Goal: Transaction & Acquisition: Purchase product/service

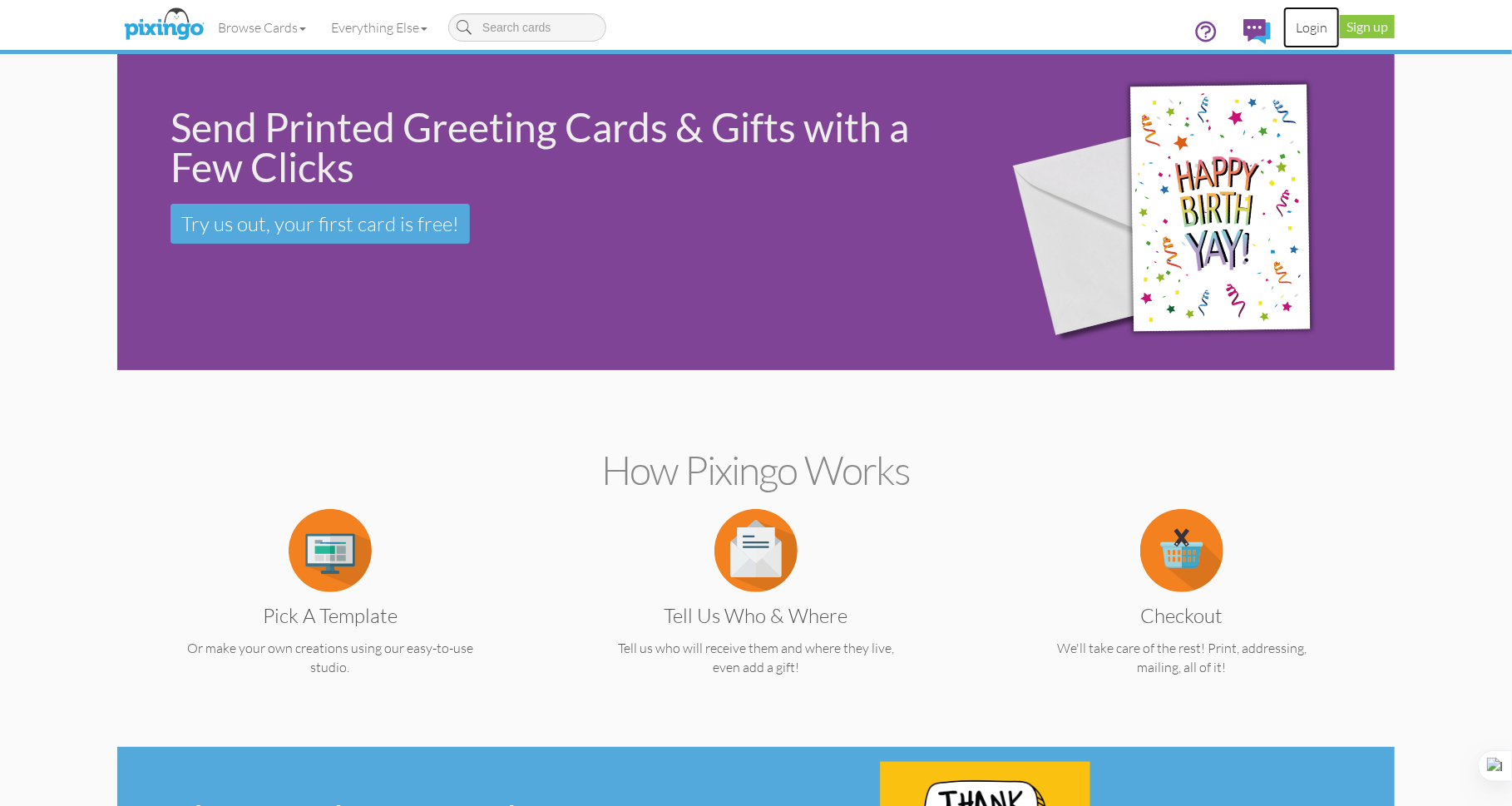
click at [1327, 25] on link "Login" at bounding box center [1311, 27] width 57 height 41
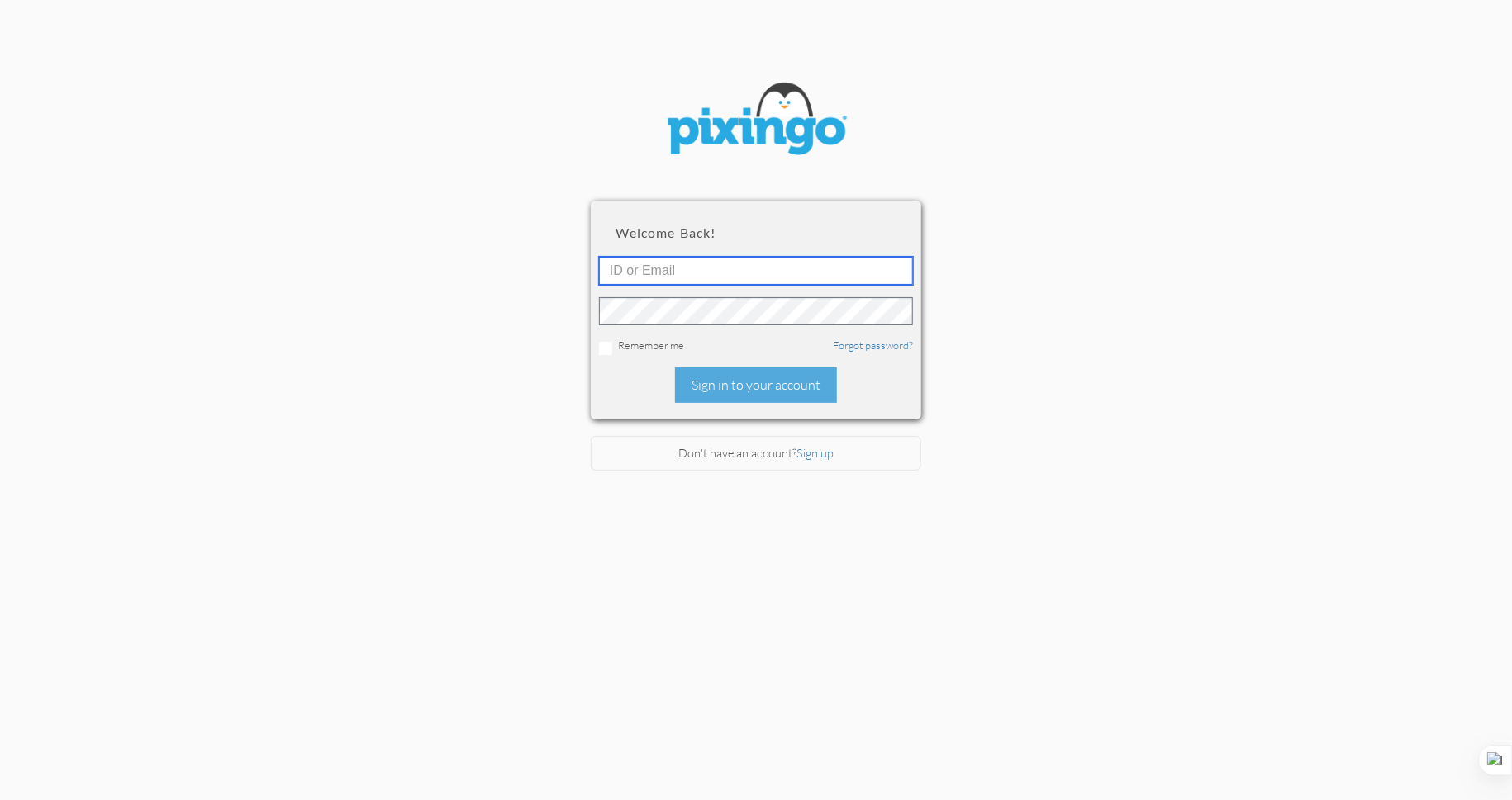
type input "6141"
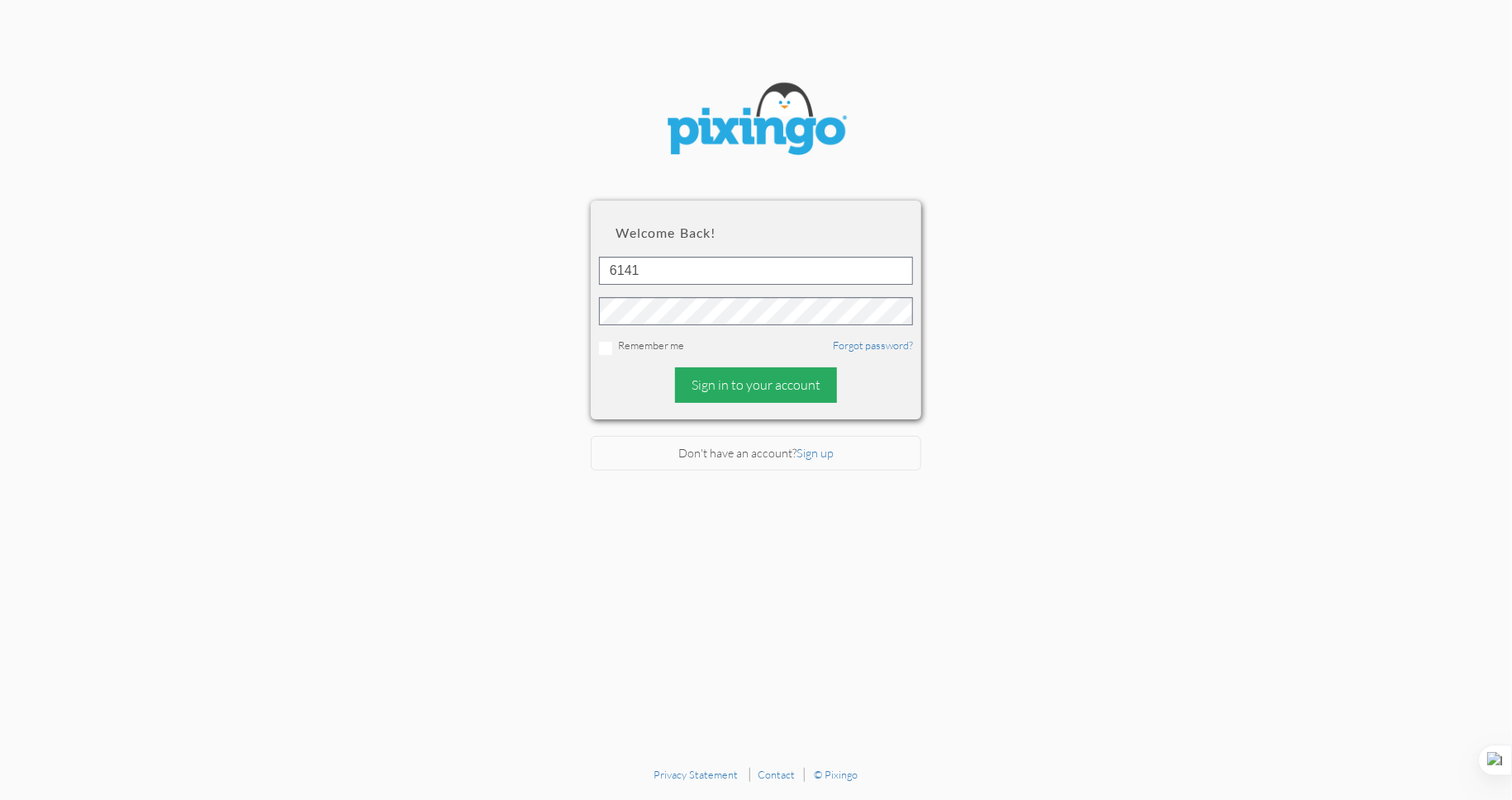
click at [776, 382] on div "Sign in to your account" at bounding box center [756, 384] width 162 height 35
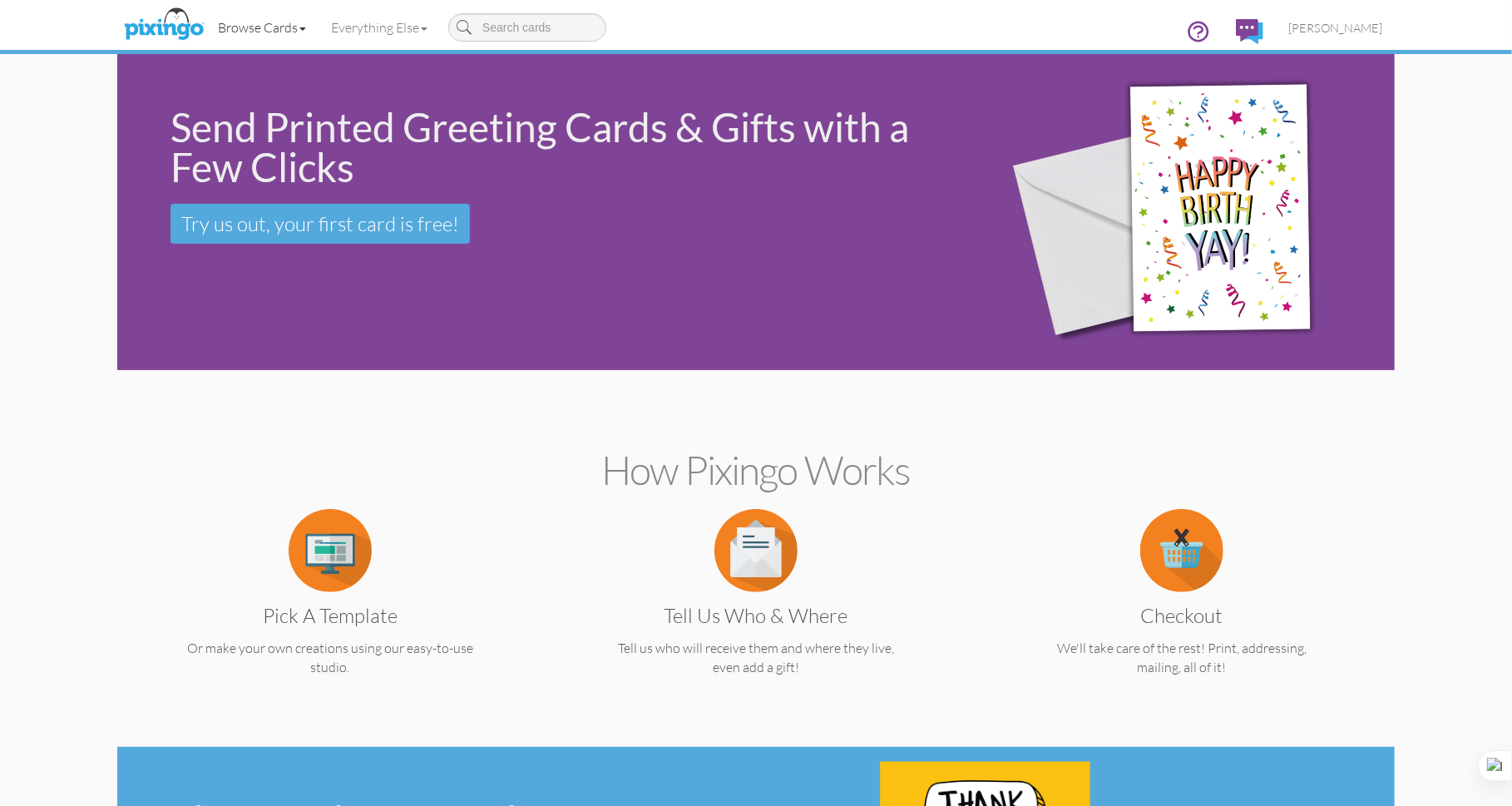
click at [298, 24] on link "Browse Cards" at bounding box center [262, 27] width 113 height 41
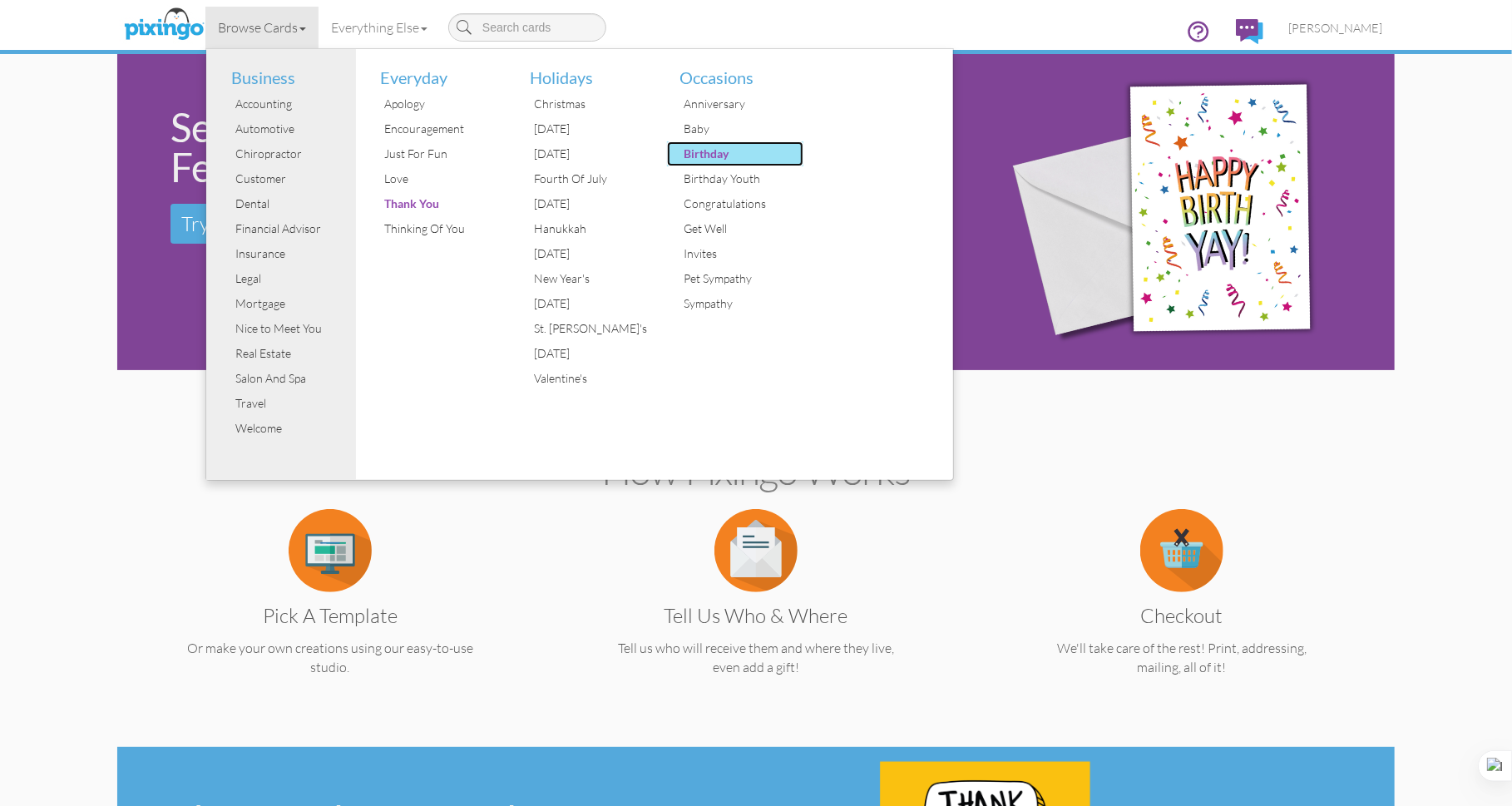
click at [704, 159] on div "Birthday" at bounding box center [743, 154] width 125 height 25
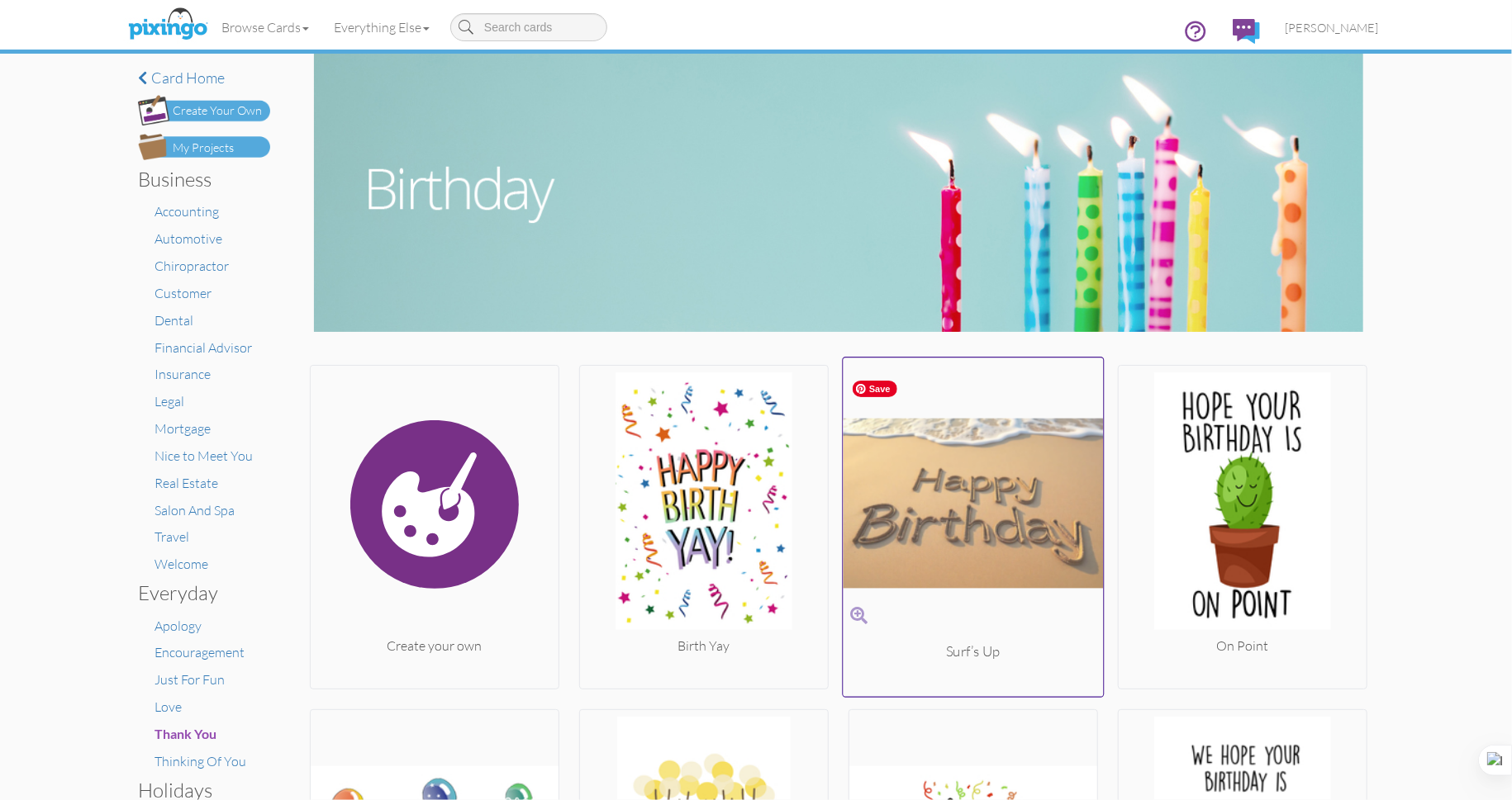
click at [974, 502] on img at bounding box center [973, 503] width 260 height 277
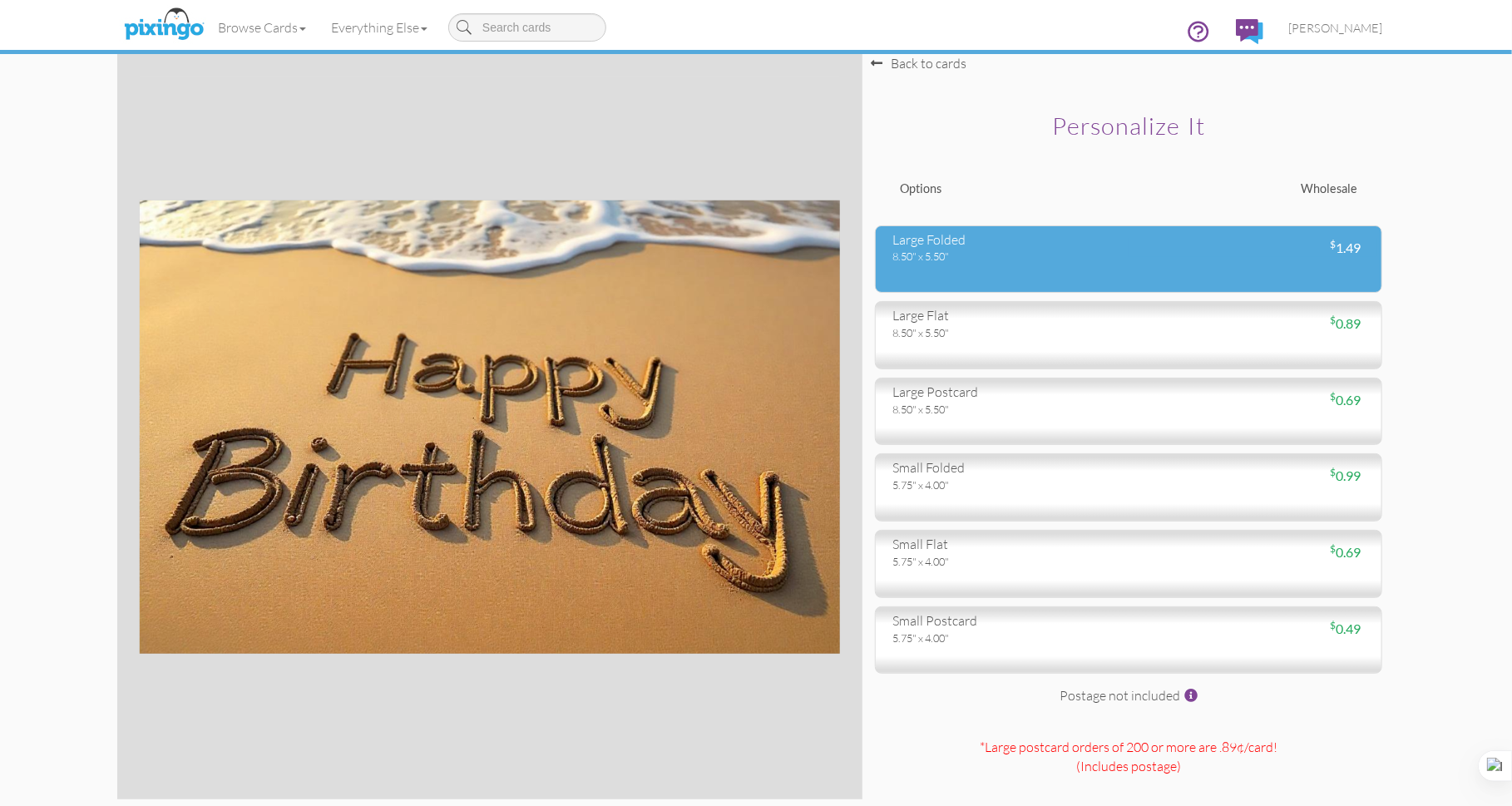
click at [1034, 233] on div "large folded" at bounding box center [1004, 240] width 224 height 19
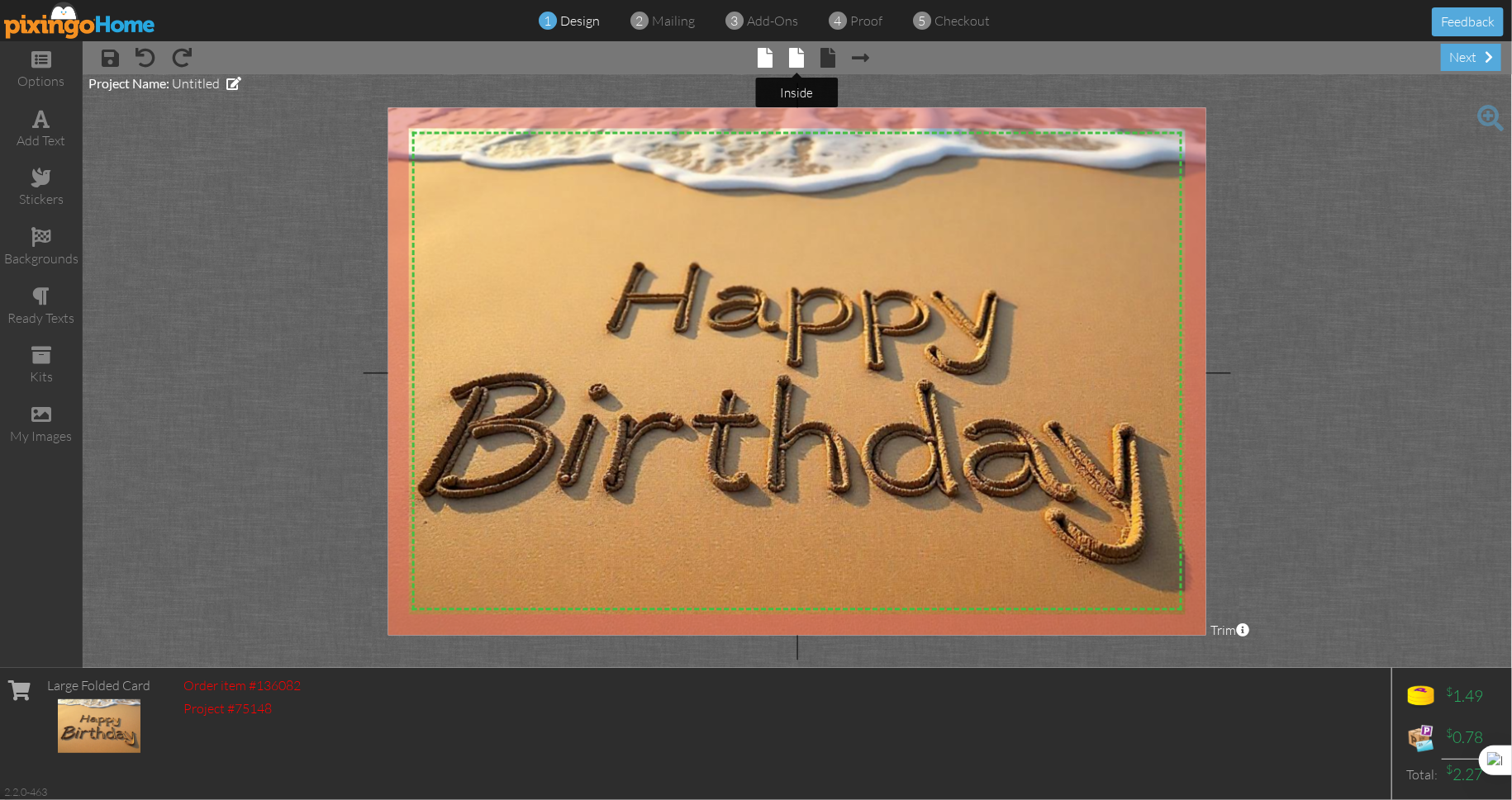
click at [796, 58] on span at bounding box center [797, 57] width 15 height 20
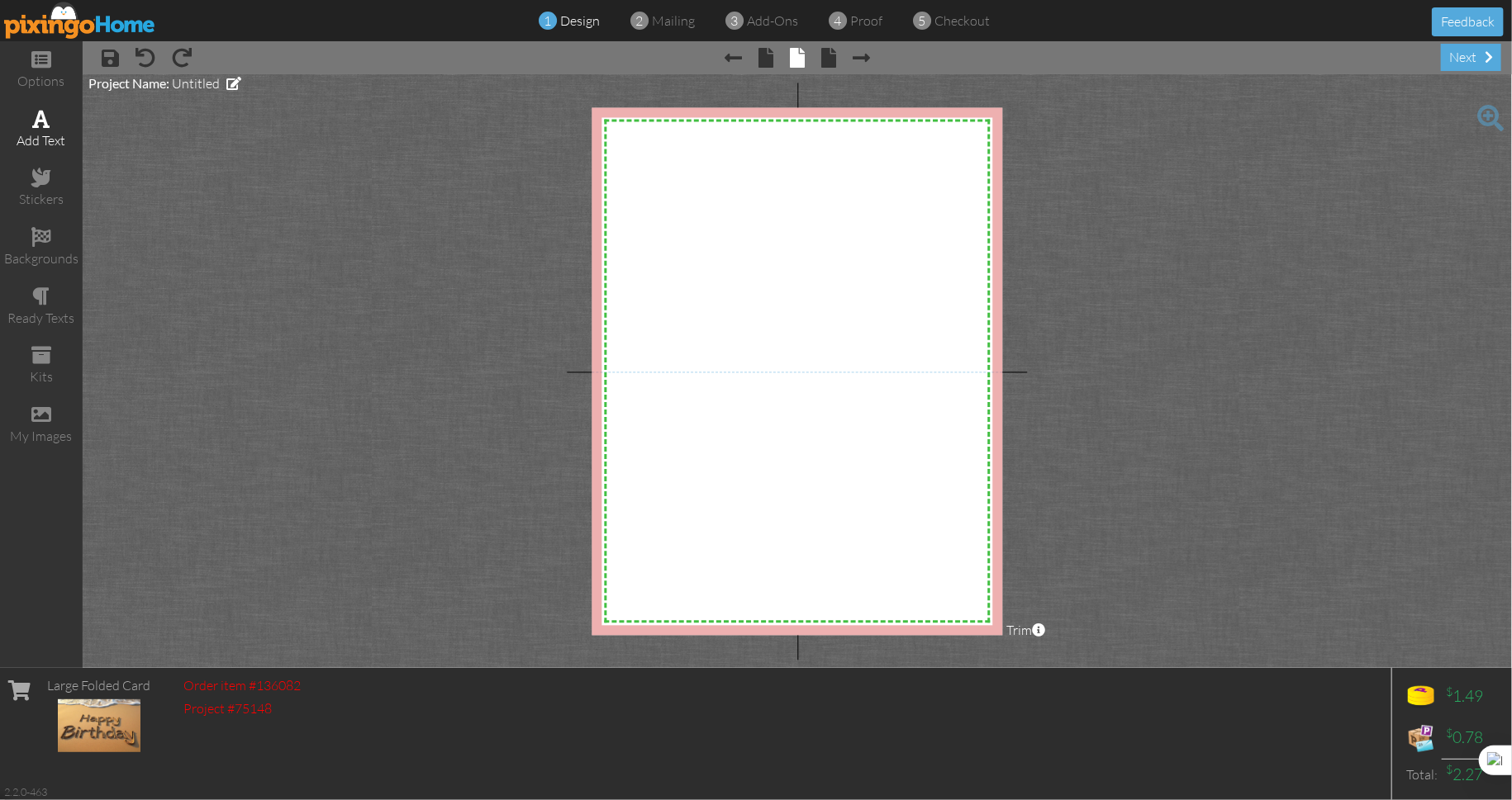
click at [44, 120] on span at bounding box center [42, 118] width 17 height 20
click at [679, 409] on div "[PERSON_NAME];" at bounding box center [797, 408] width 322 height 15
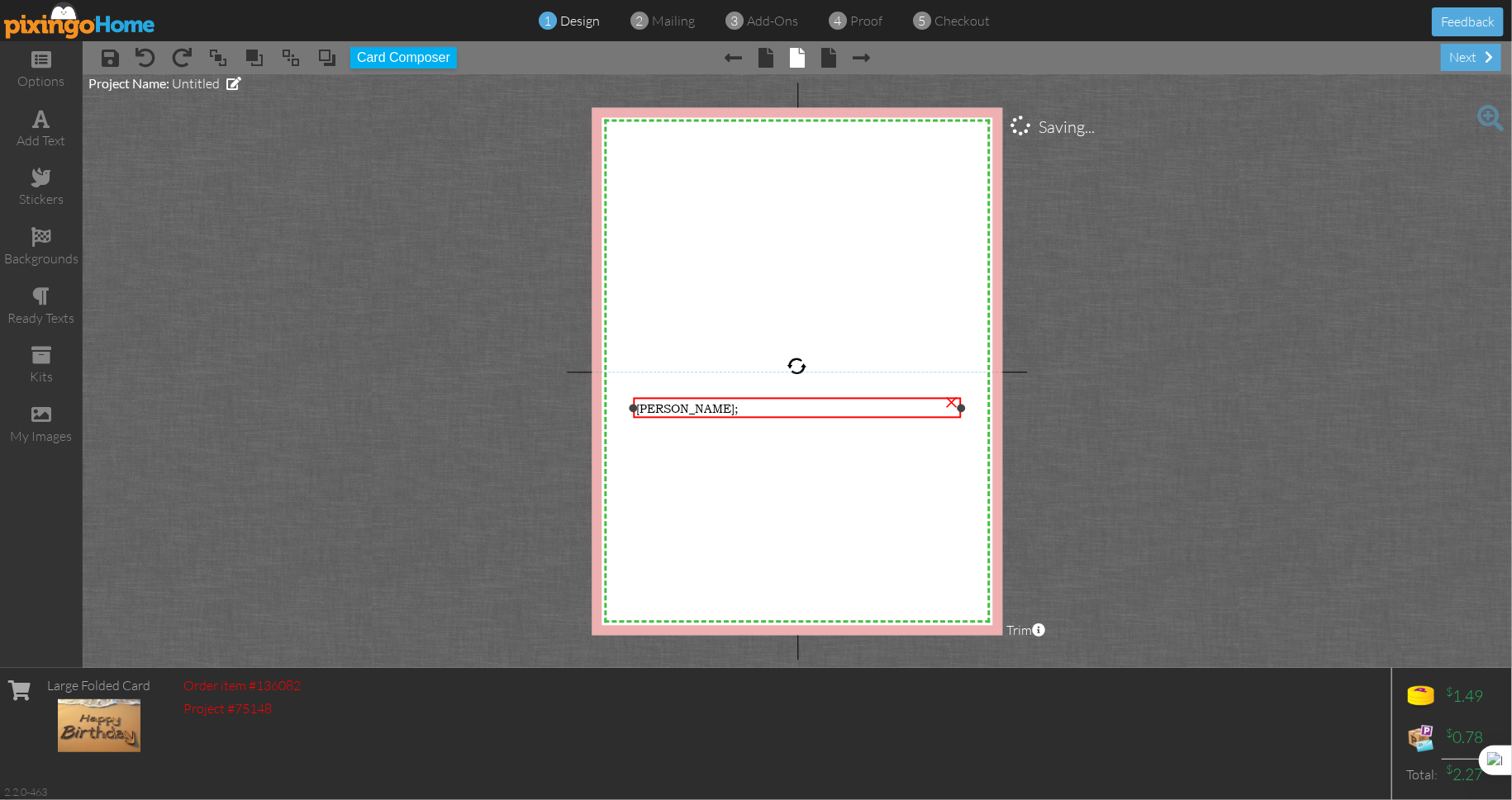
click at [679, 409] on div "[PERSON_NAME];" at bounding box center [797, 408] width 322 height 15
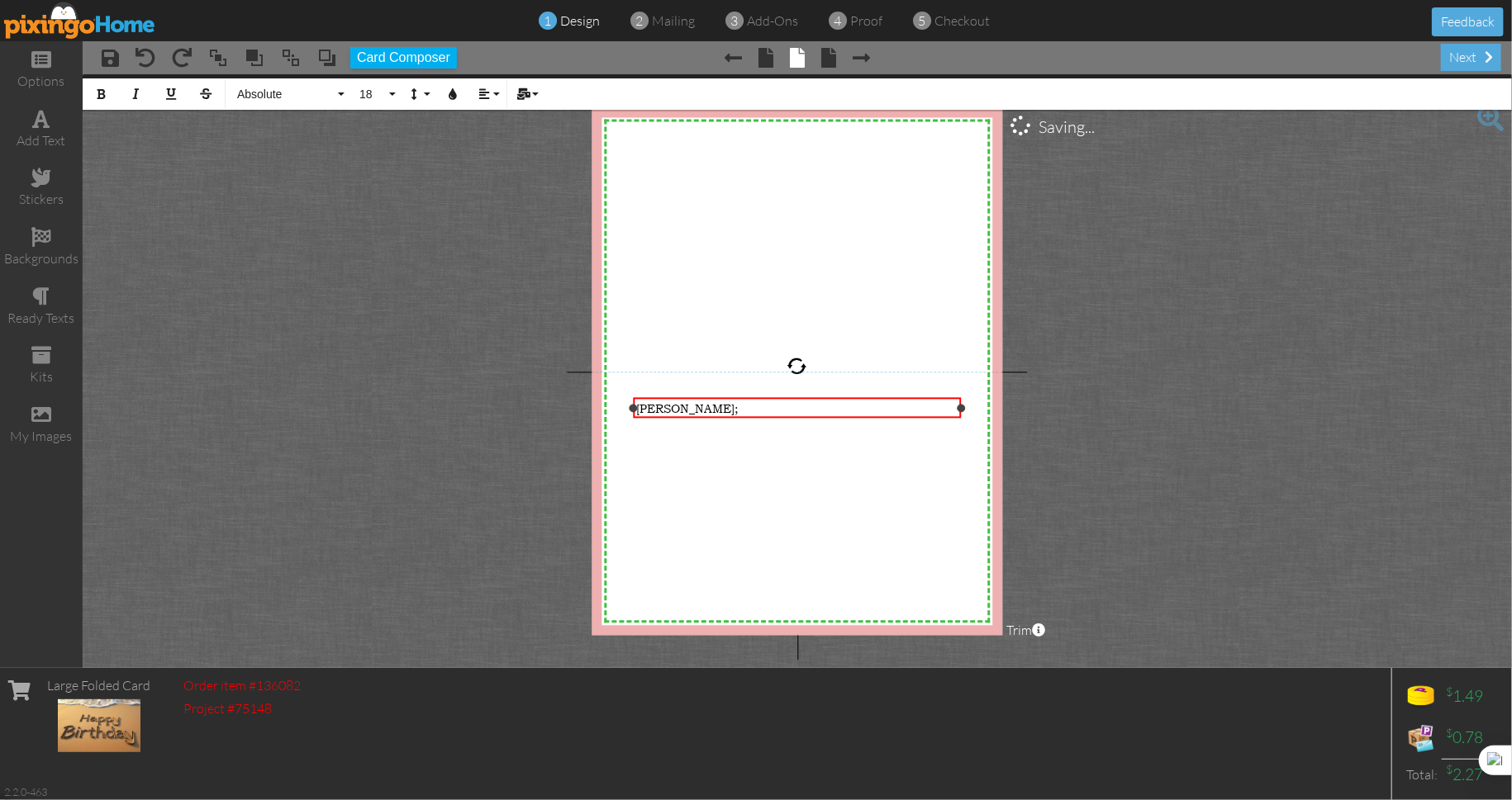
click at [679, 409] on div "[PERSON_NAME];" at bounding box center [797, 408] width 322 height 15
click at [41, 128] on div "add text" at bounding box center [41, 130] width 83 height 58
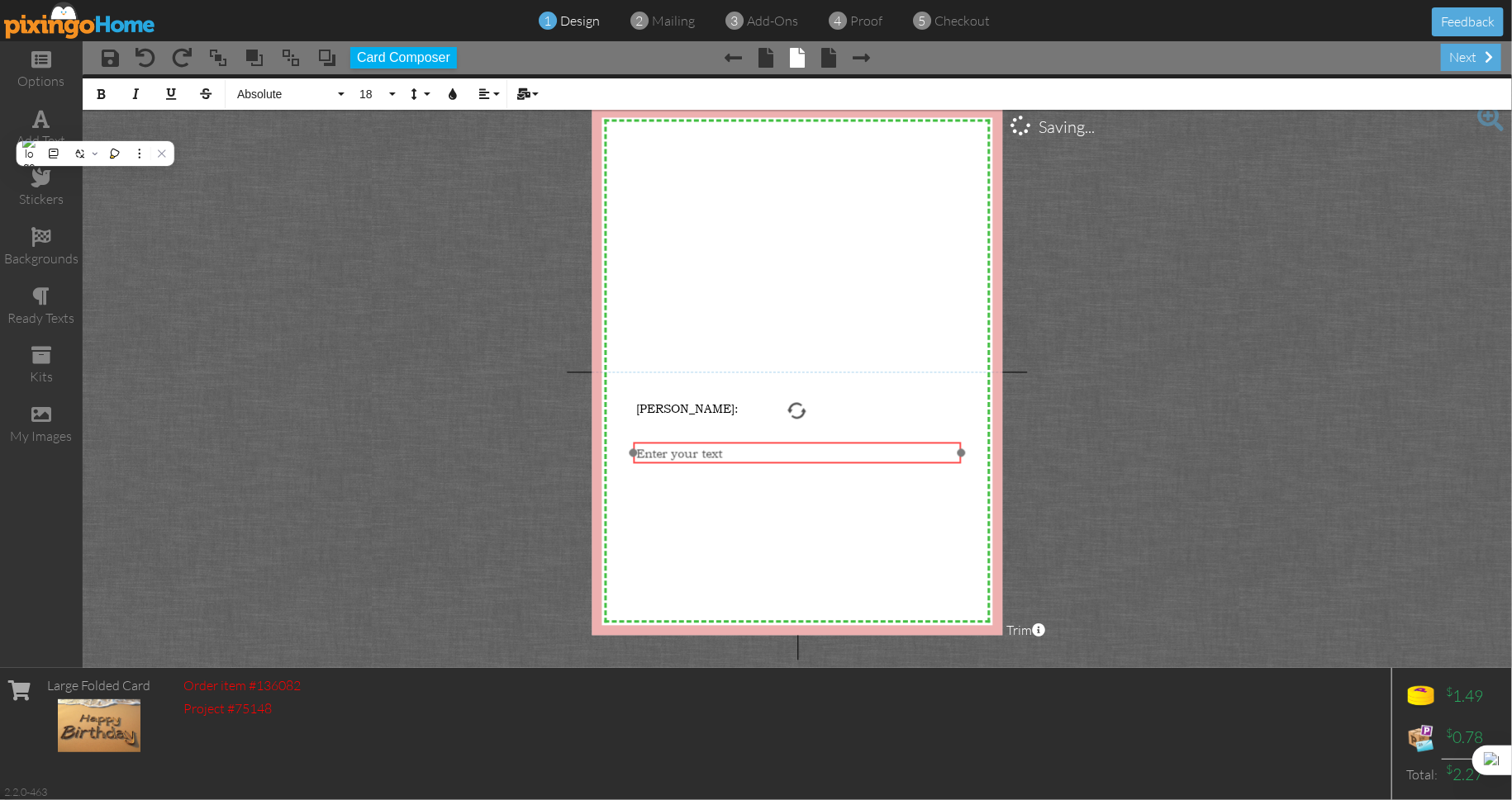
drag, startPoint x: 753, startPoint y: 180, endPoint x: 753, endPoint y: 461, distance: 281.0
click at [753, 461] on div "​ Enter your text ​" at bounding box center [797, 453] width 329 height 22
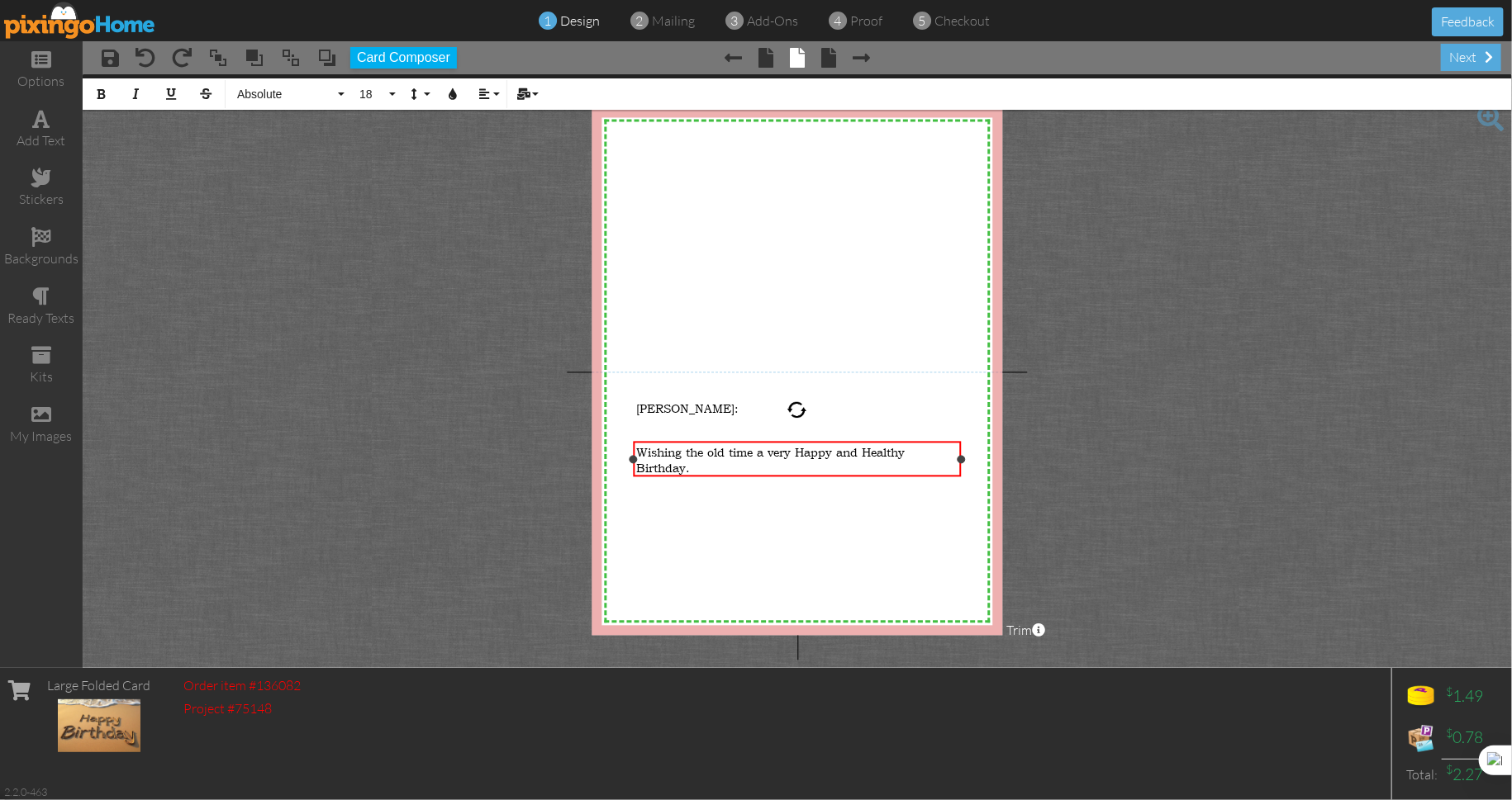
click at [790, 465] on div "Wishing the old time a very Happy and Healthy Birthday." at bounding box center [797, 461] width 322 height 31
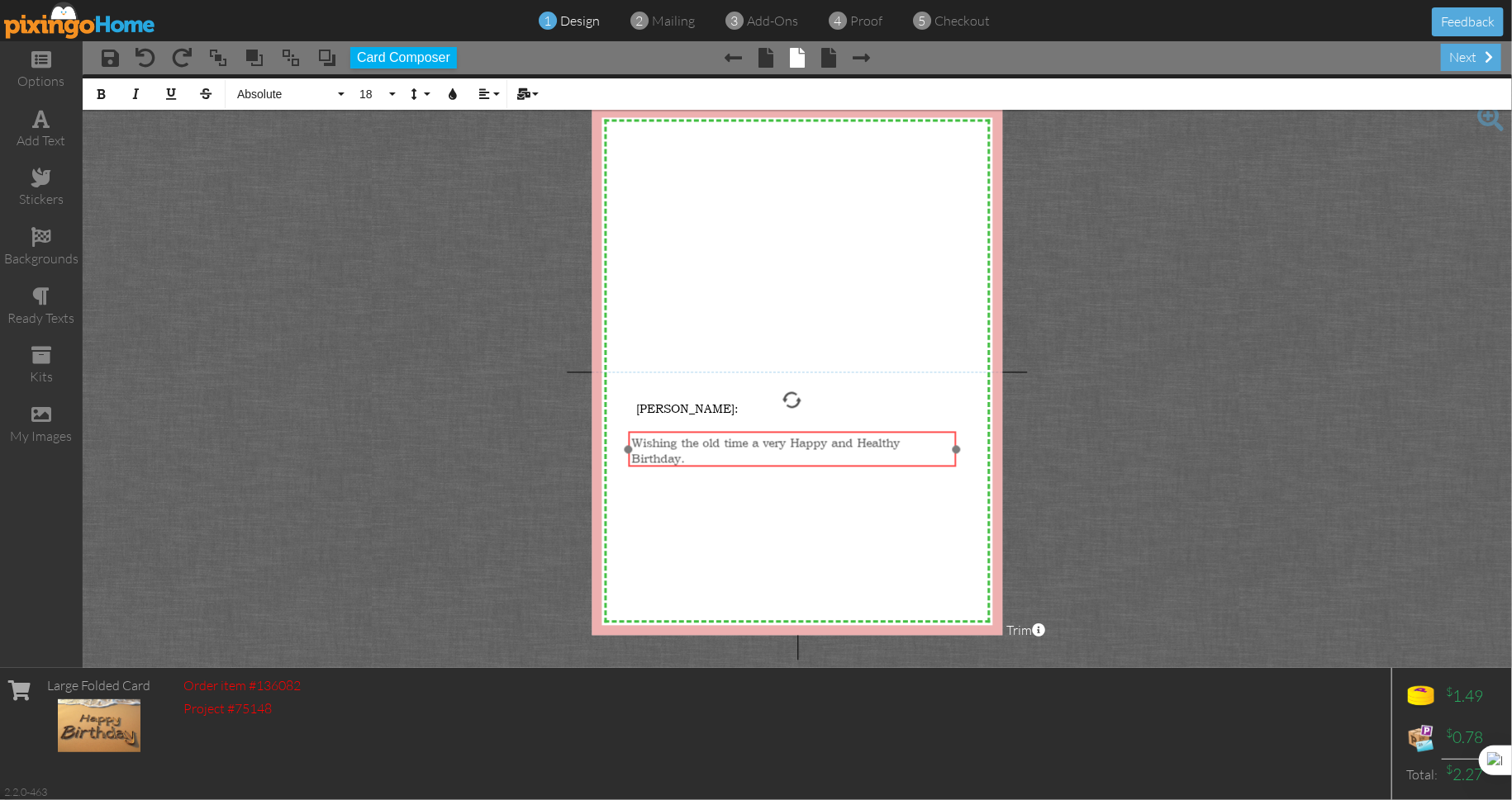
drag, startPoint x: 791, startPoint y: 476, endPoint x: 786, endPoint y: 465, distance: 12.1
click at [786, 465] on div "Wishing the old time a very Happy and Healthy Birthday. ​ ​" at bounding box center [792, 451] width 329 height 38
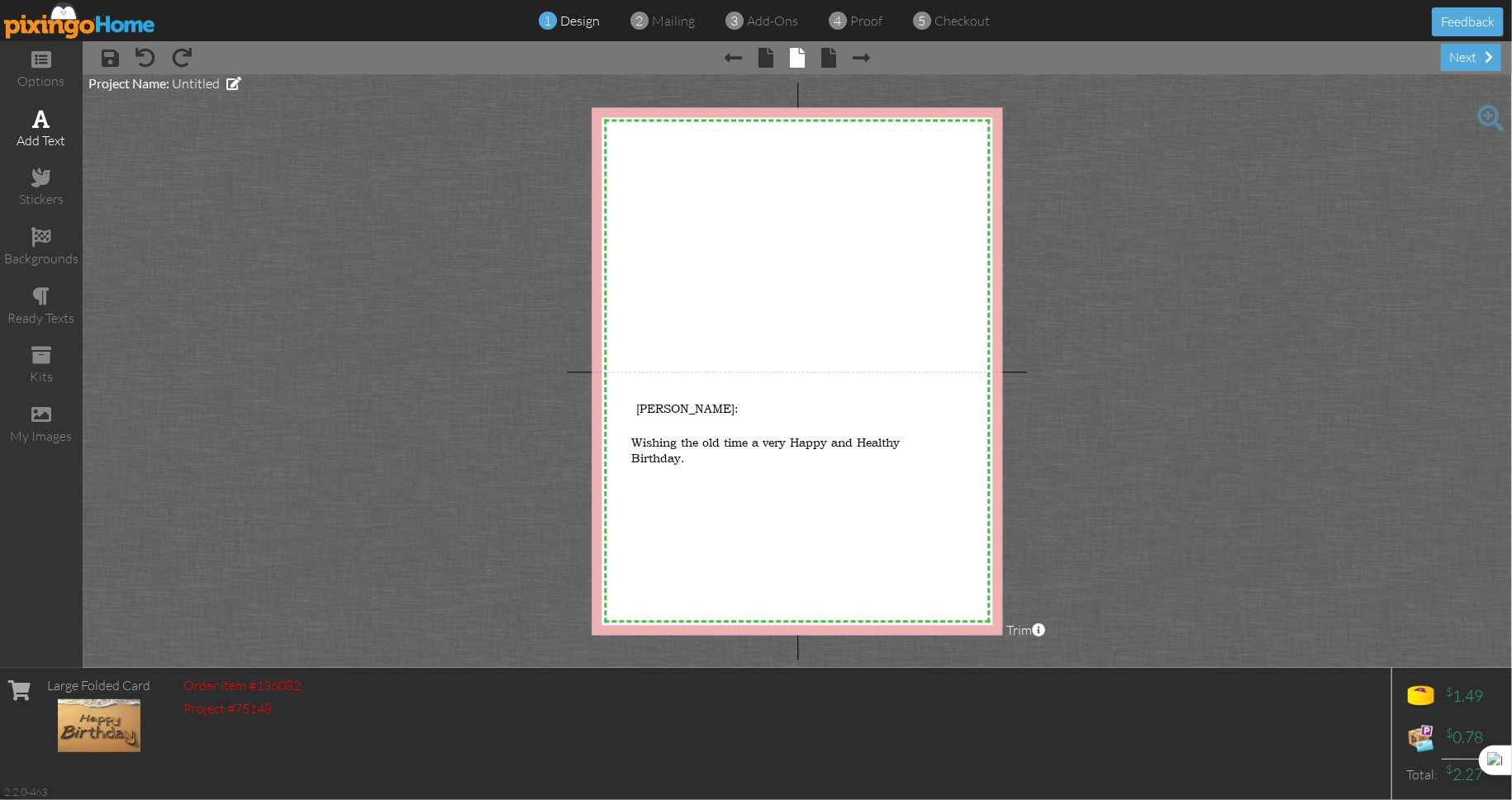
click at [41, 136] on div "add text" at bounding box center [41, 141] width 83 height 19
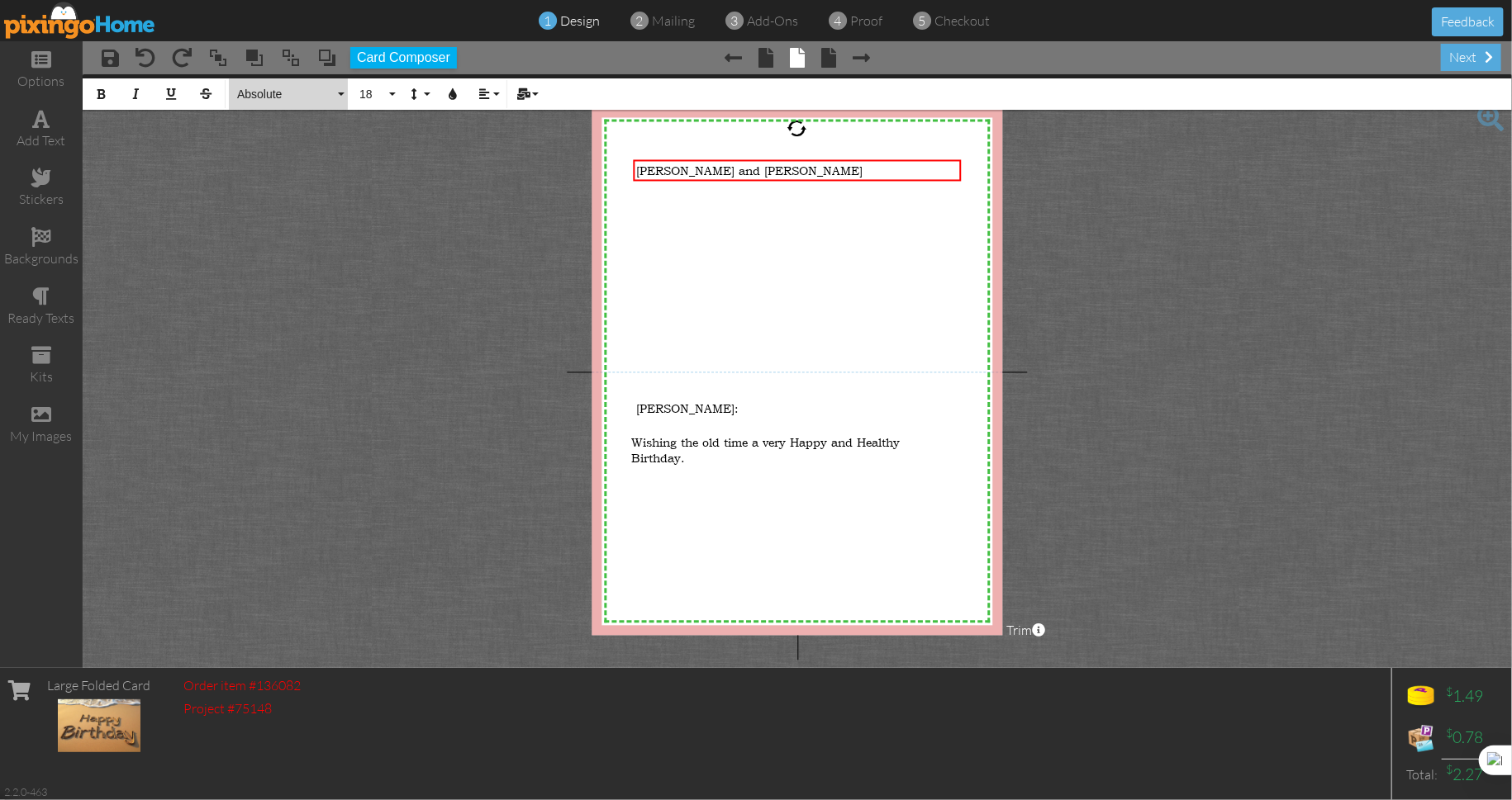
click at [340, 92] on button "Absolute" at bounding box center [288, 93] width 119 height 31
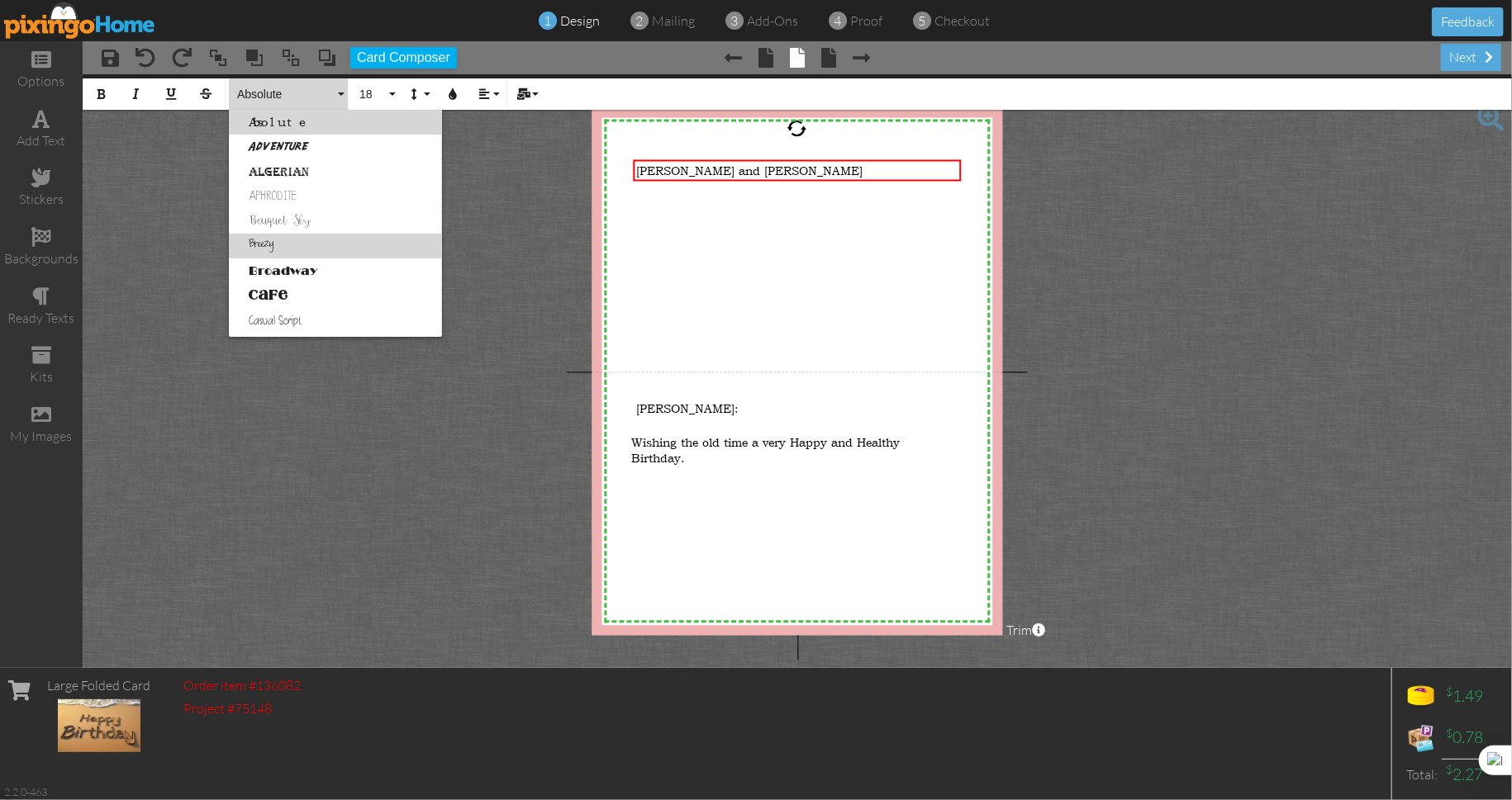
click at [268, 244] on link "Breezy" at bounding box center [335, 246] width 213 height 25
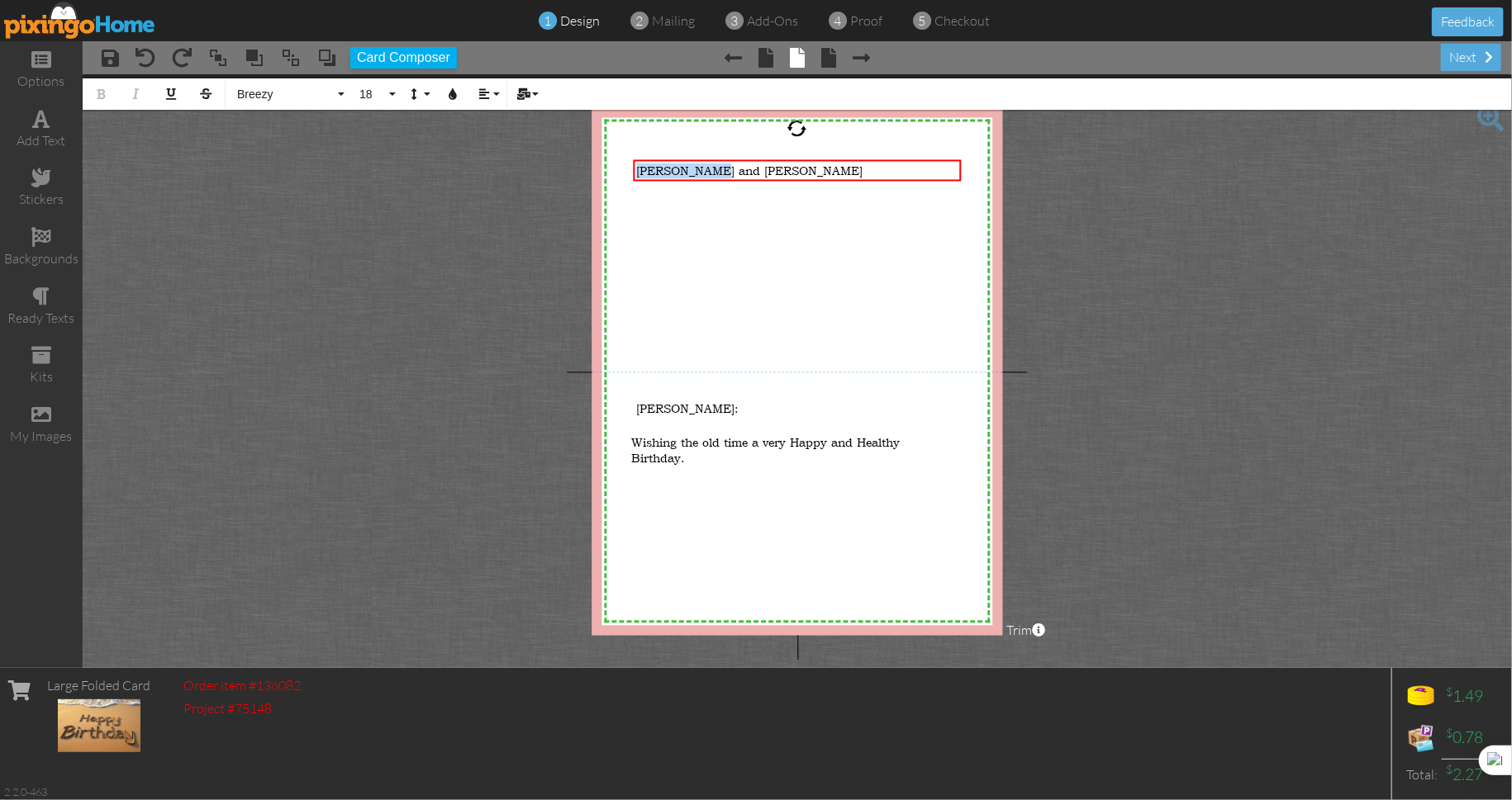
drag, startPoint x: 722, startPoint y: 169, endPoint x: 610, endPoint y: 162, distance: 112.2
click at [615, 162] on div "X X X X X X X X X X X X X X X X X X X X X X X X X X X X X X X X X X X X X X X X…" at bounding box center [797, 371] width 410 height 527
click at [343, 92] on button "Breezy" at bounding box center [288, 93] width 119 height 31
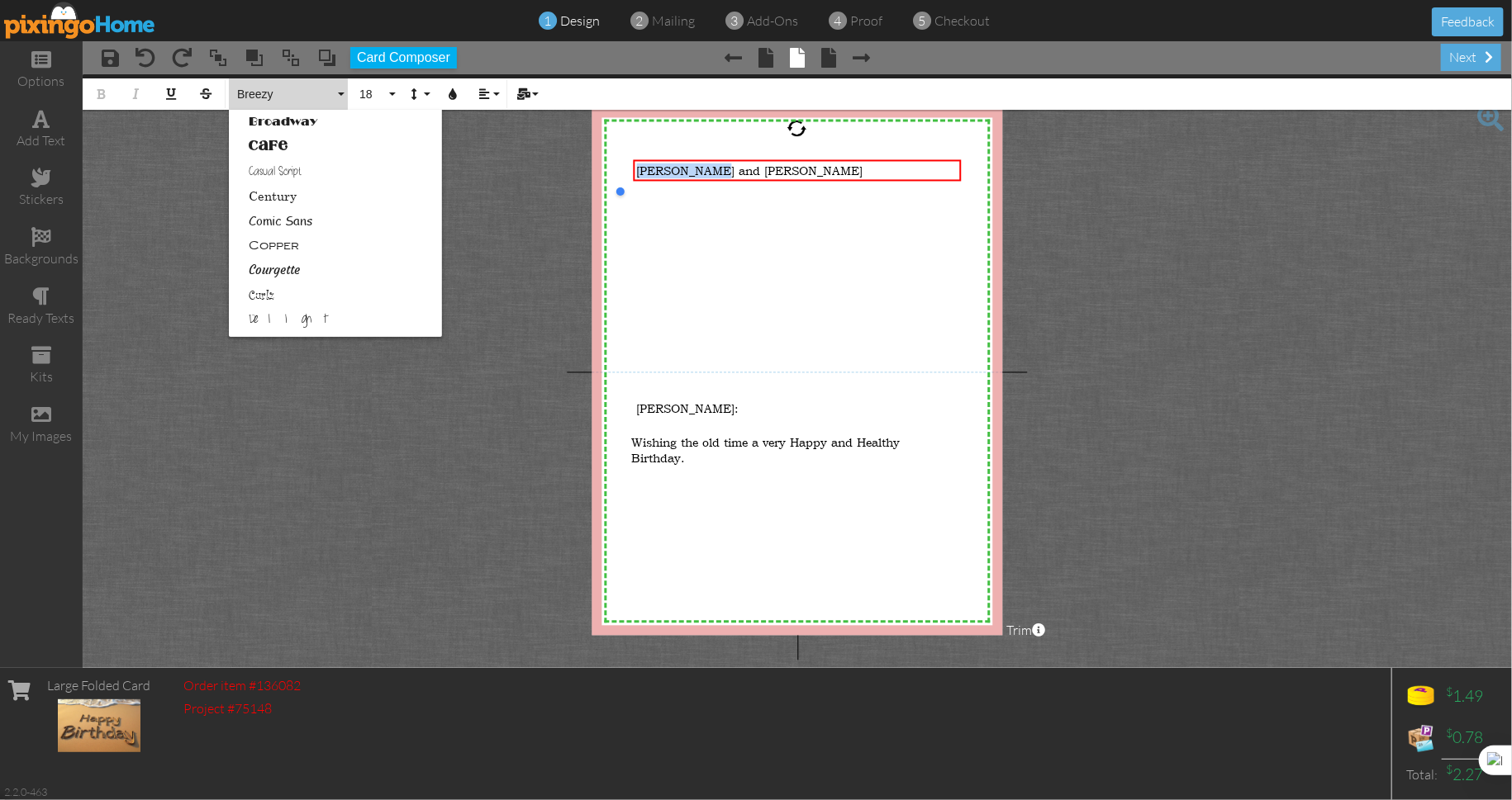
scroll to position [171, 0]
click at [287, 324] on link "First Hand" at bounding box center [335, 323] width 213 height 25
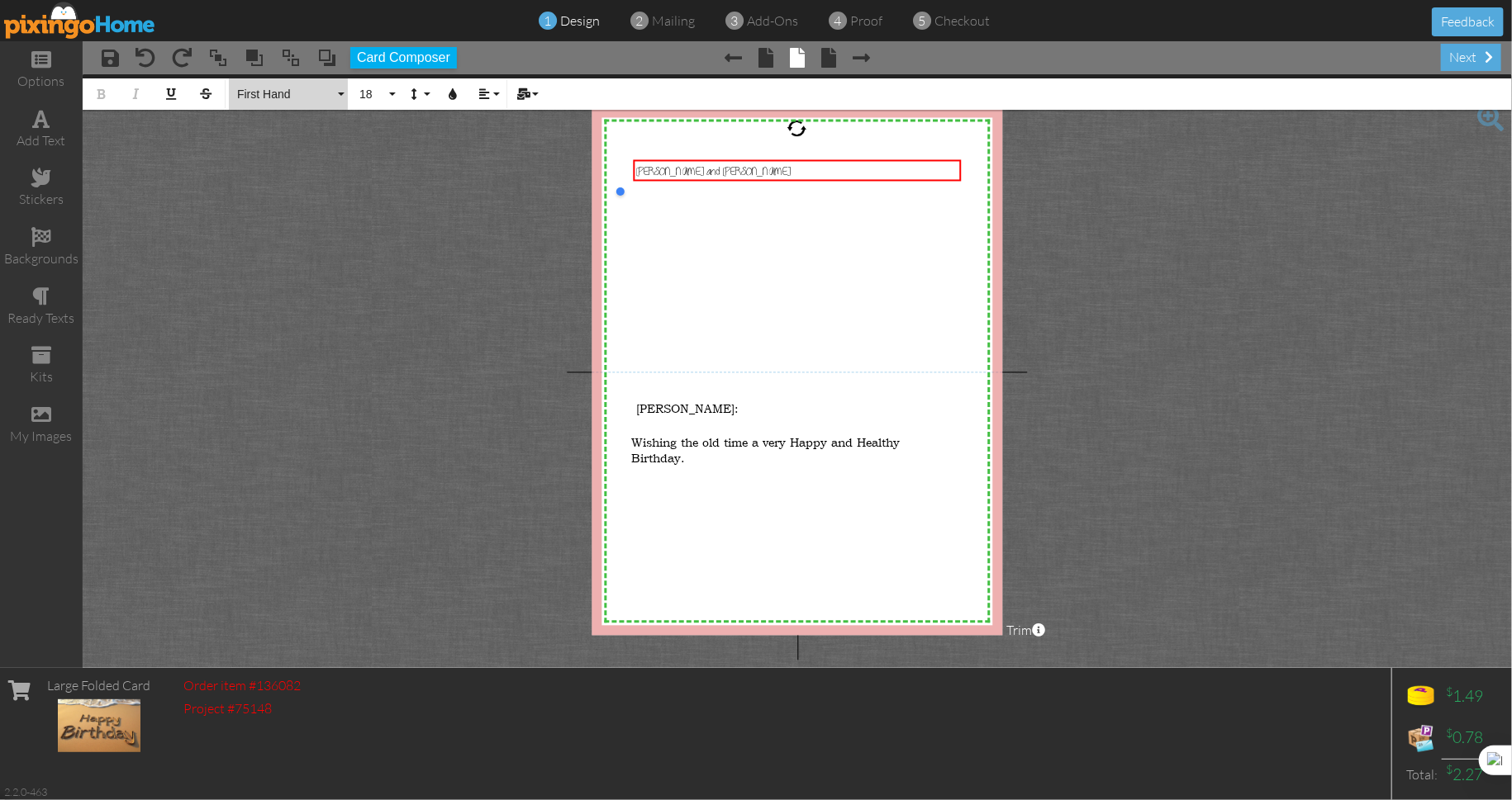
click at [340, 91] on button "First Hand" at bounding box center [288, 93] width 119 height 31
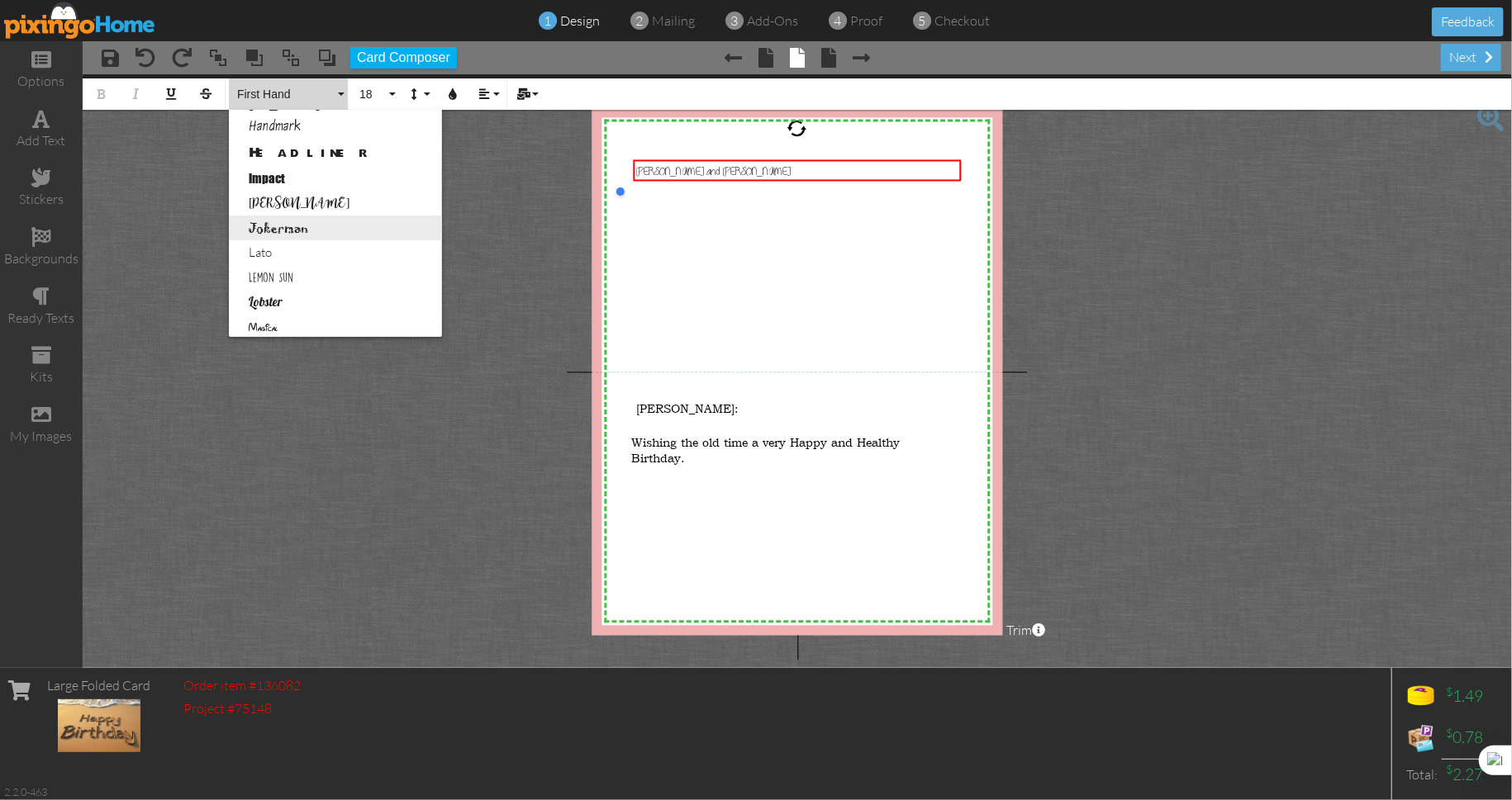
scroll to position [490, 0]
click at [276, 298] on link "Lobster" at bounding box center [335, 301] width 213 height 25
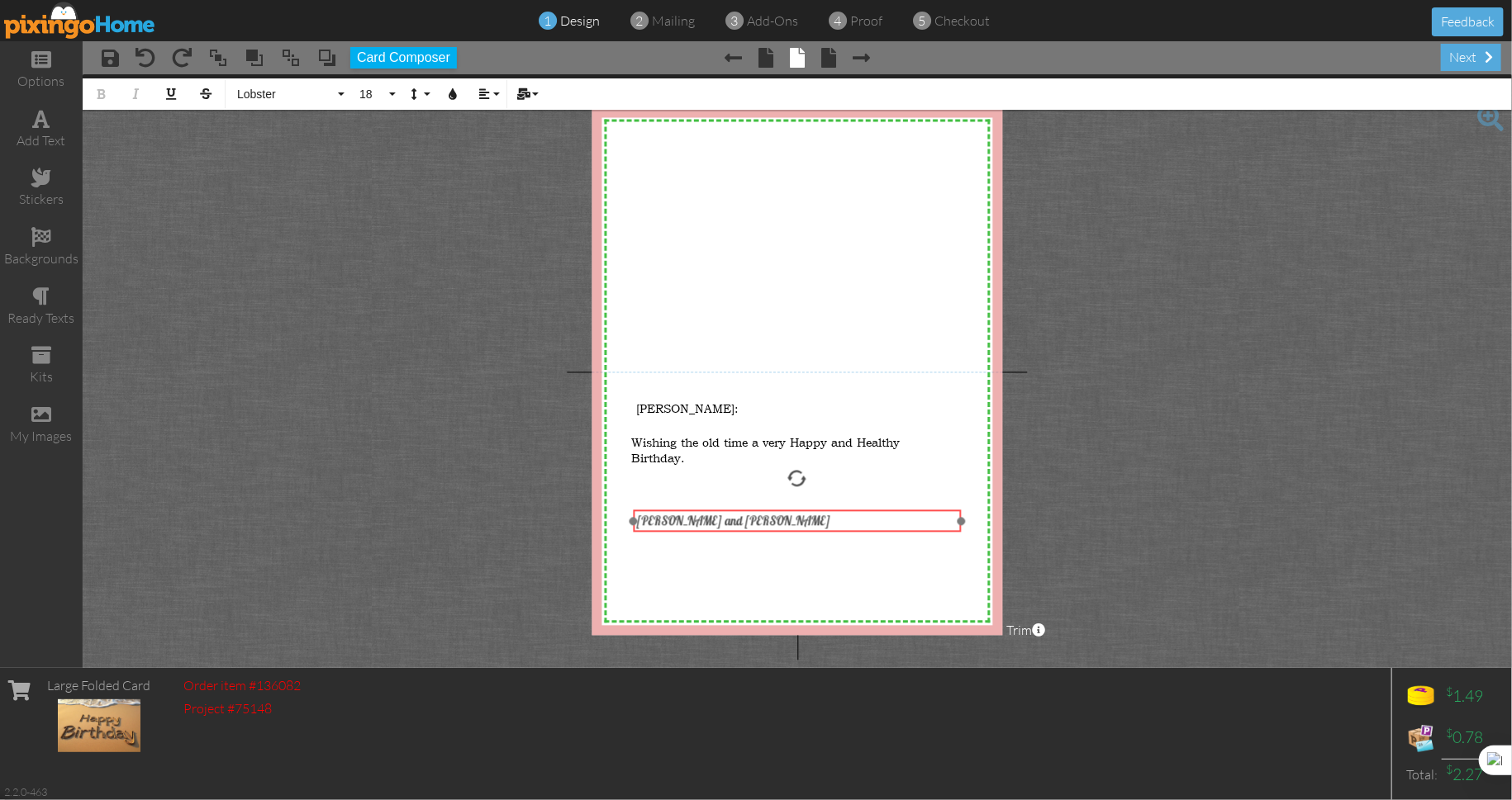
drag, startPoint x: 771, startPoint y: 180, endPoint x: 771, endPoint y: 530, distance: 350.0
click at [771, 530] on div "​ [PERSON_NAME] and [PERSON_NAME] ​ ​" at bounding box center [797, 521] width 329 height 22
click at [793, 472] on div at bounding box center [793, 479] width 22 height 22
drag, startPoint x: 959, startPoint y: 508, endPoint x: 800, endPoint y: 515, distance: 159.2
click at [800, 515] on div "[PERSON_NAME] and [PERSON_NAME] ​ ×" at bounding box center [717, 527] width 171 height 37
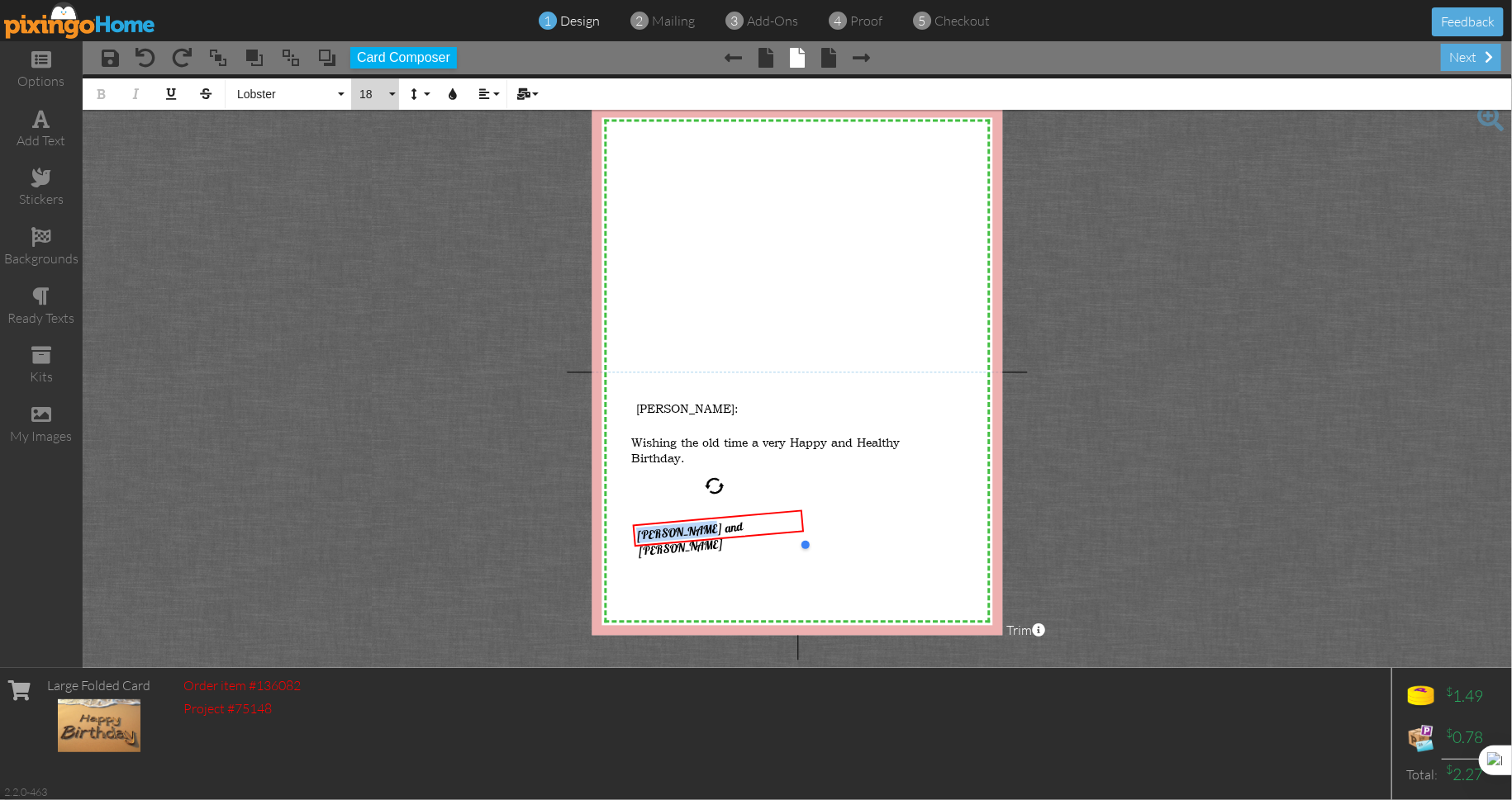
click at [396, 94] on button "18" at bounding box center [375, 93] width 48 height 31
click at [384, 196] on link "24" at bounding box center [378, 195] width 53 height 25
click at [391, 93] on button "24" at bounding box center [375, 93] width 48 height 31
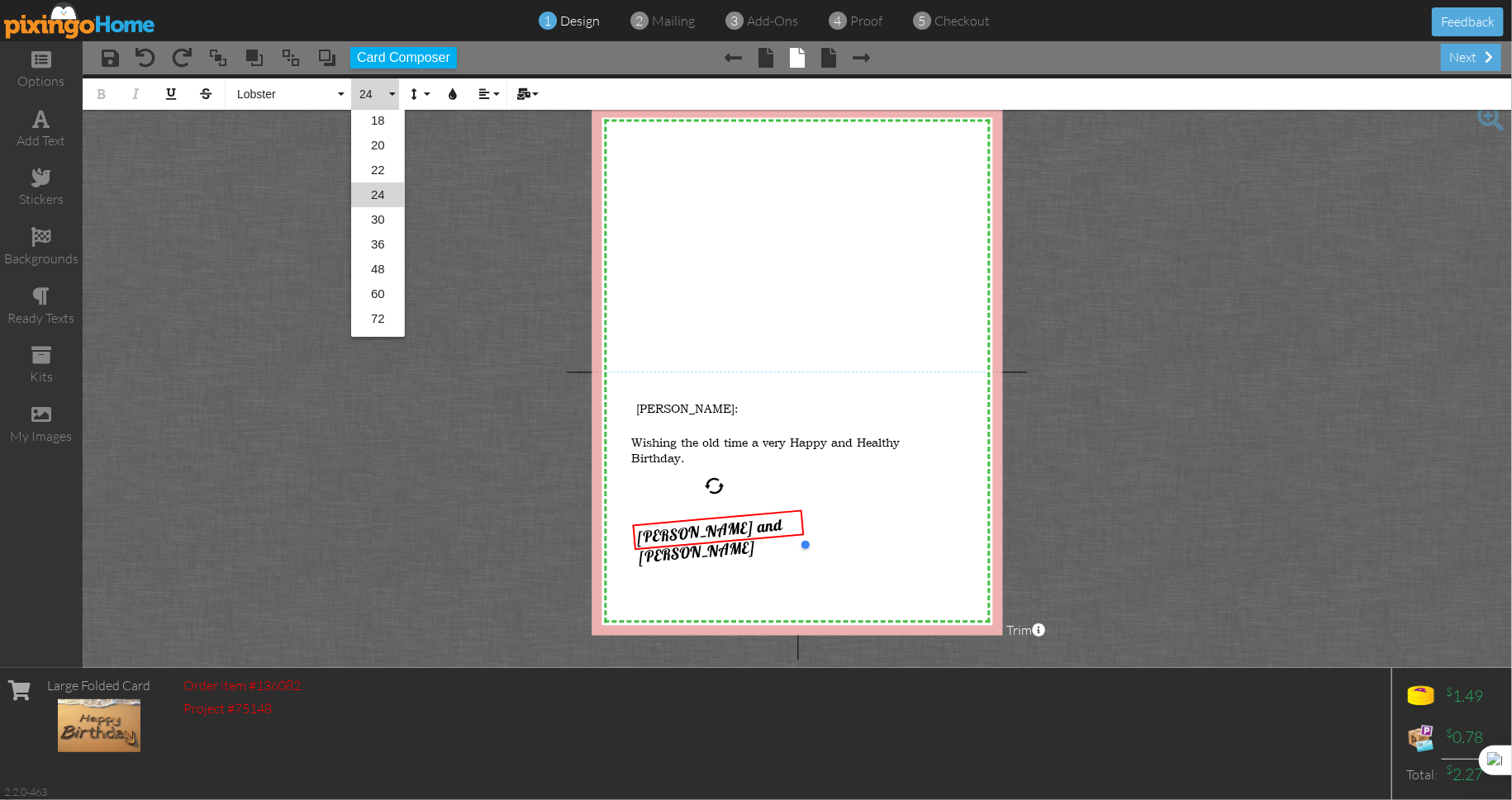
scroll to position [220, 0]
click at [379, 275] on link "36" at bounding box center [378, 274] width 53 height 25
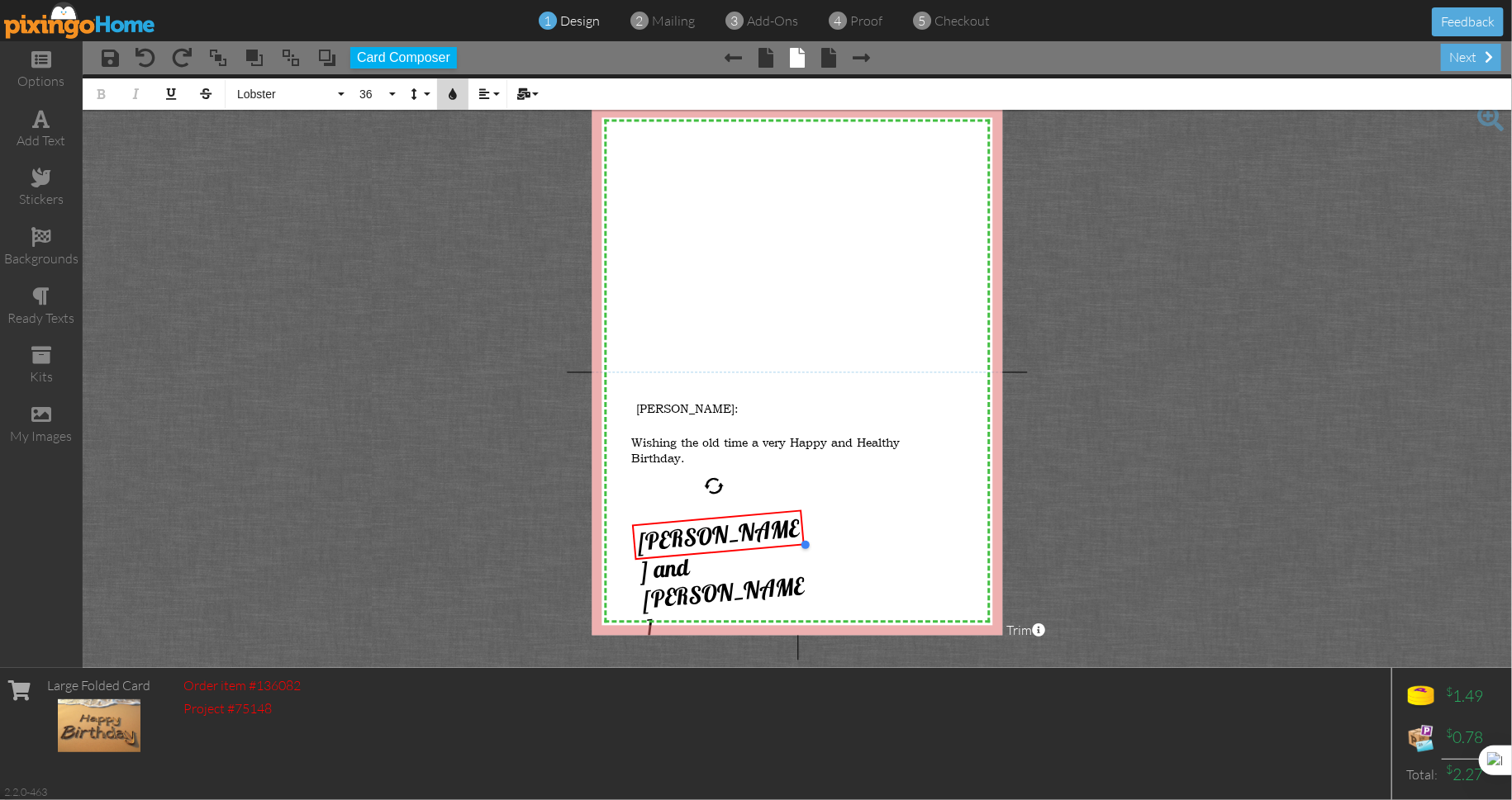
click at [453, 95] on icon "button" at bounding box center [453, 94] width 11 height 11
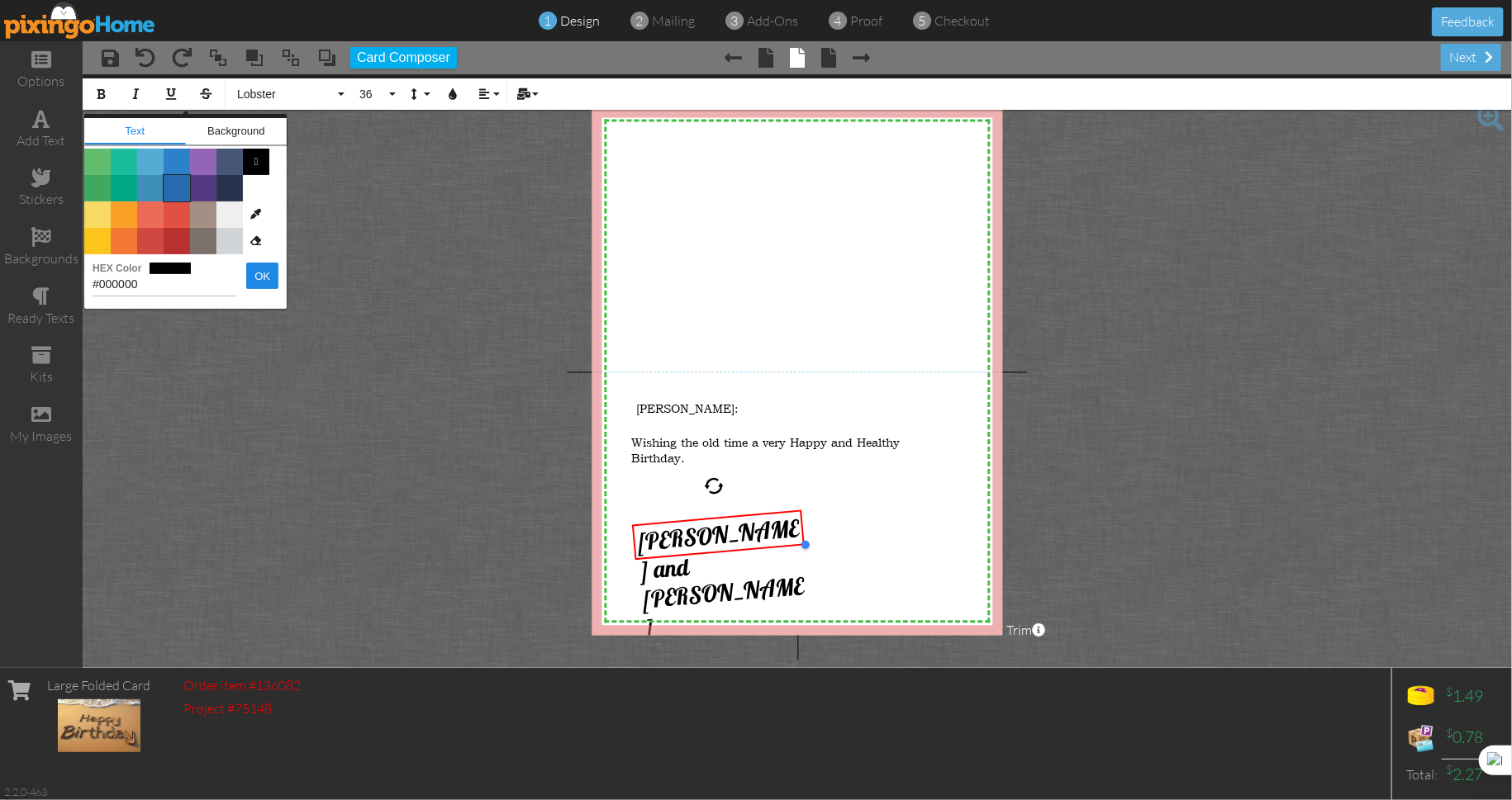
click at [173, 184] on span "Color #2969B0" at bounding box center [176, 189] width 27 height 27
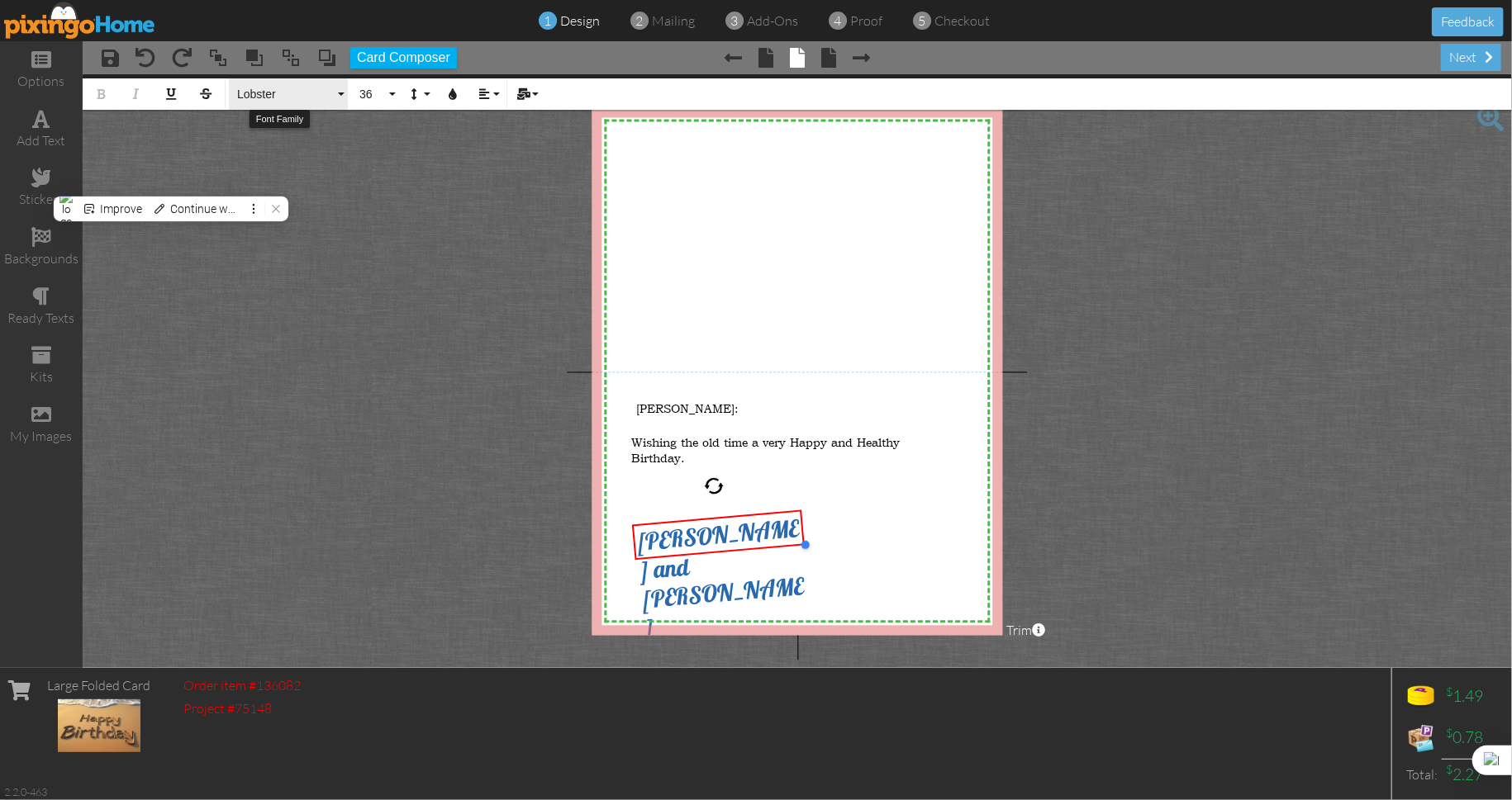
click at [342, 92] on button "Lobster" at bounding box center [288, 93] width 119 height 31
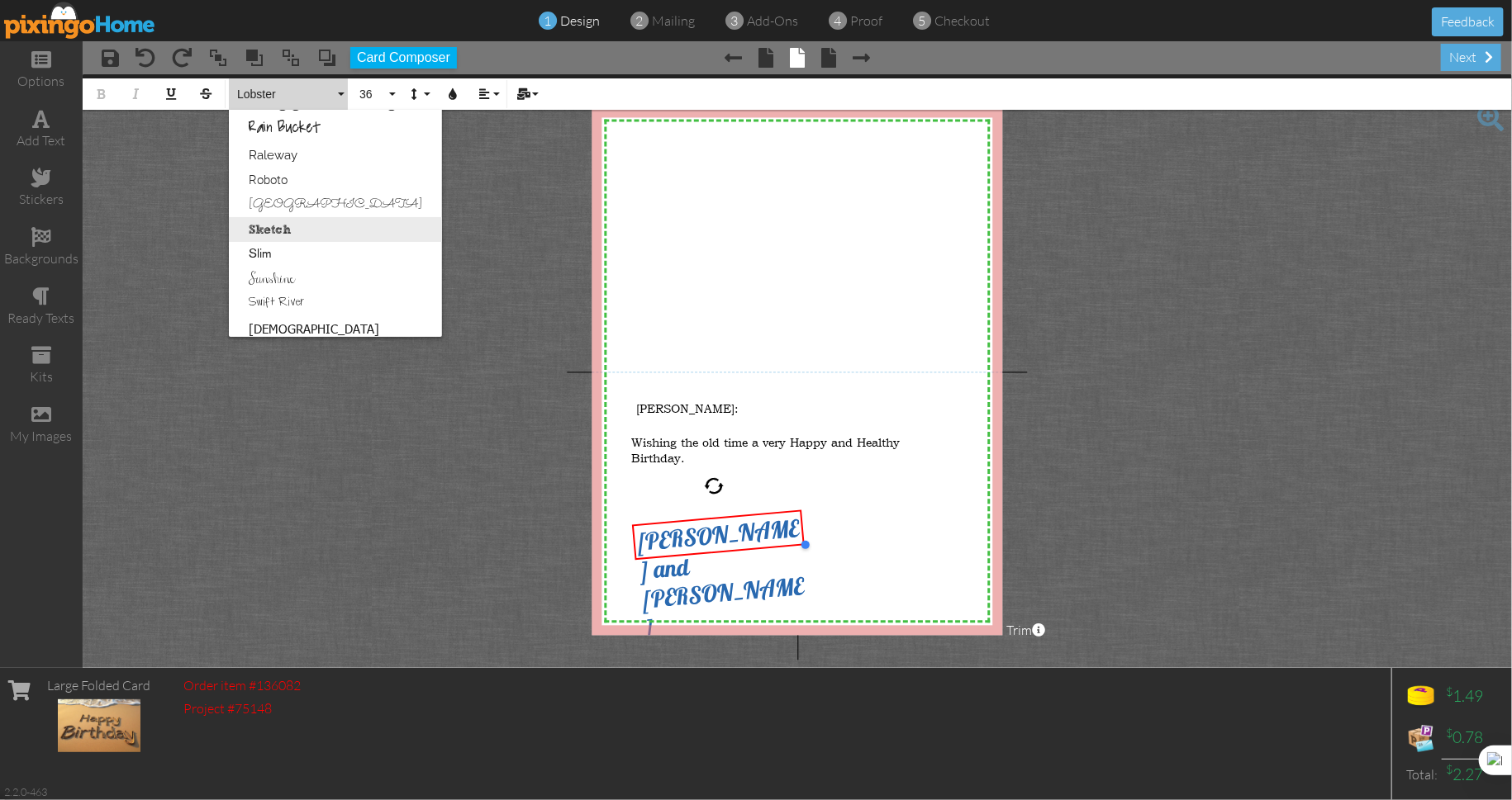
scroll to position [912, 0]
click at [272, 201] on link "[GEOGRAPHIC_DATA]" at bounding box center [335, 201] width 213 height 25
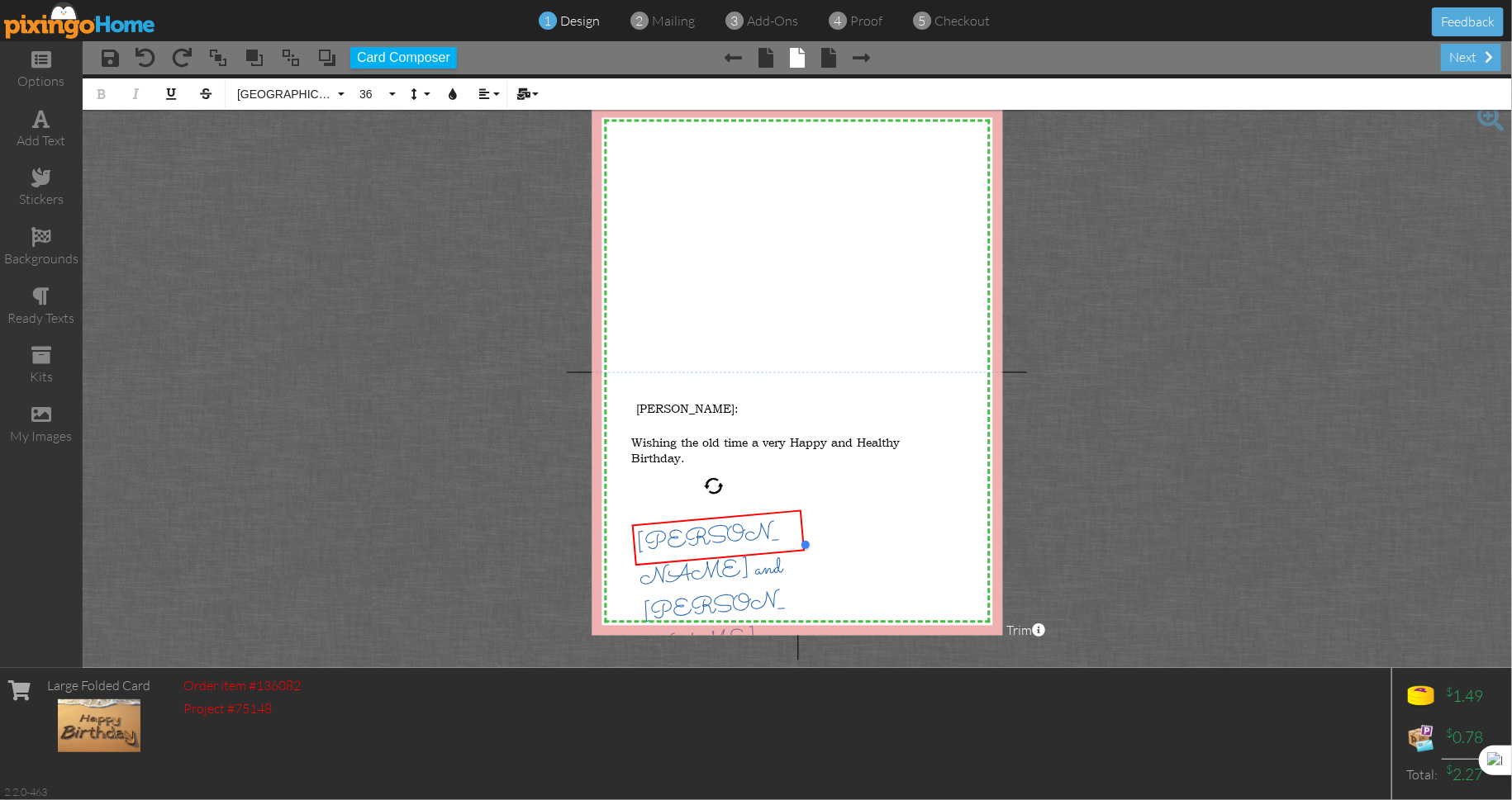
click at [928, 547] on div at bounding box center [877, 544] width 157 height 33
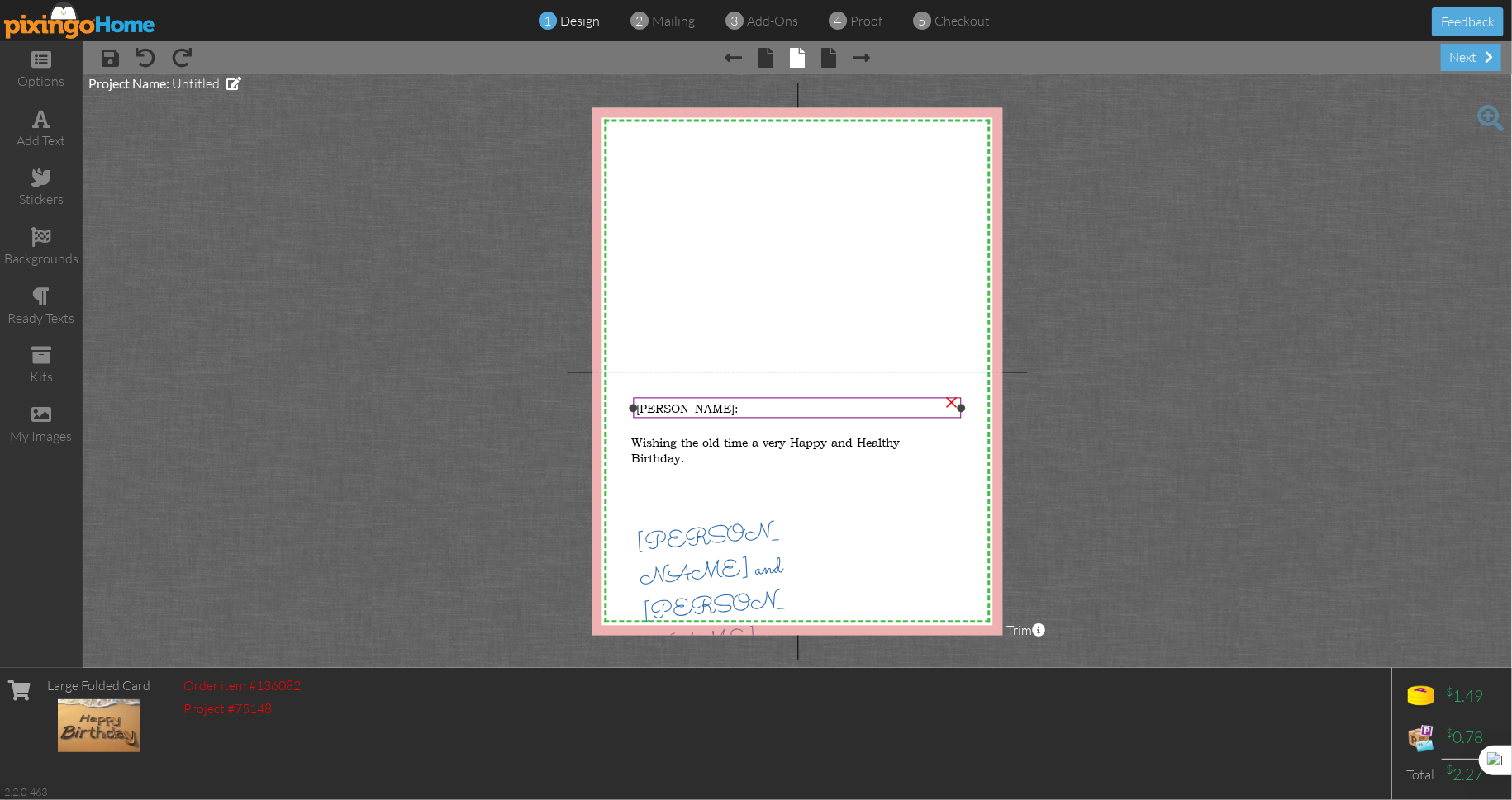
click at [660, 412] on span "[PERSON_NAME]:" at bounding box center [687, 408] width 102 height 15
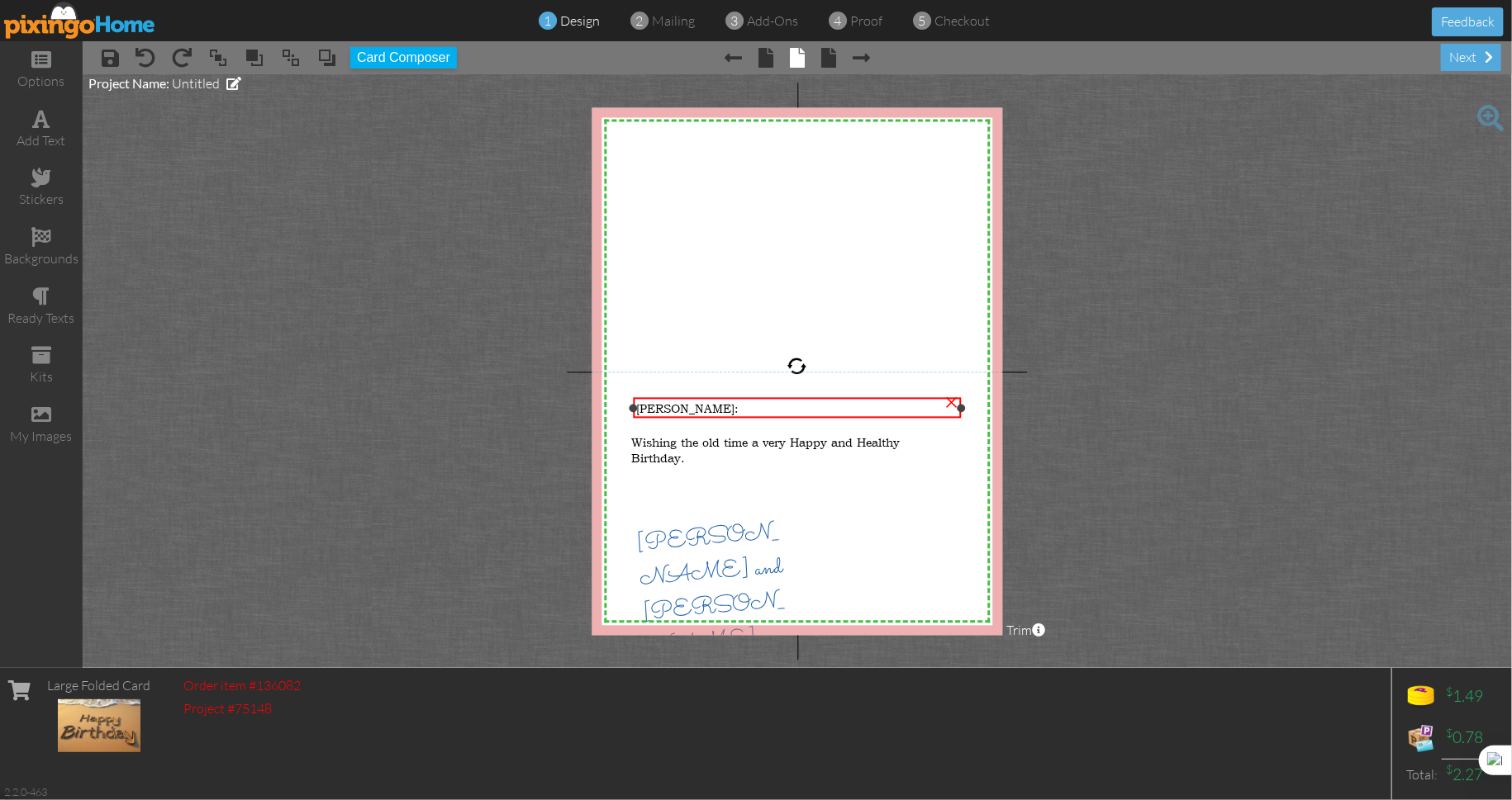
click at [681, 404] on div "[PERSON_NAME]:" at bounding box center [797, 408] width 322 height 15
click at [681, 405] on div "[PERSON_NAME]:" at bounding box center [797, 408] width 322 height 15
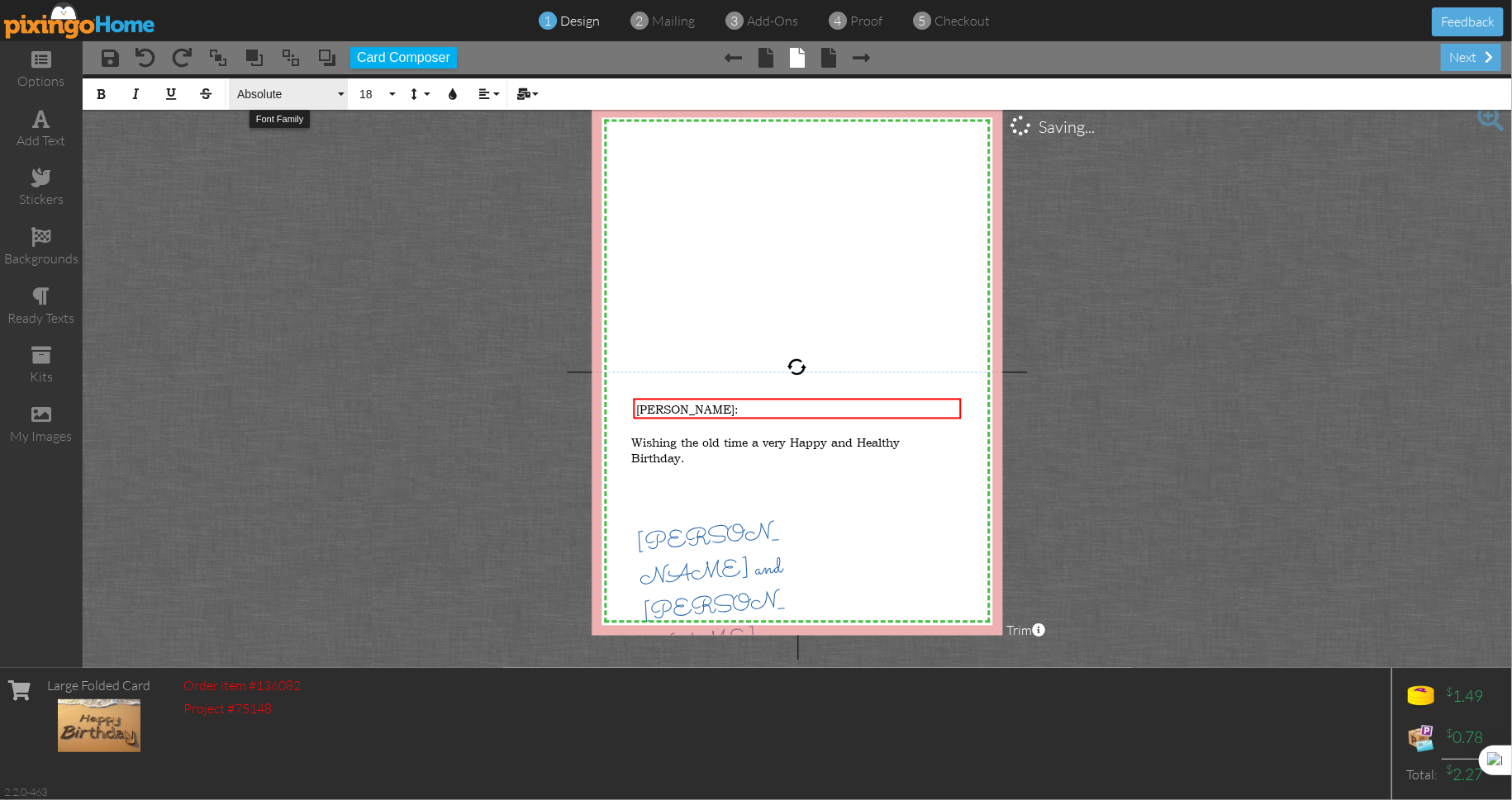
click at [342, 92] on button "Absolute" at bounding box center [288, 93] width 119 height 31
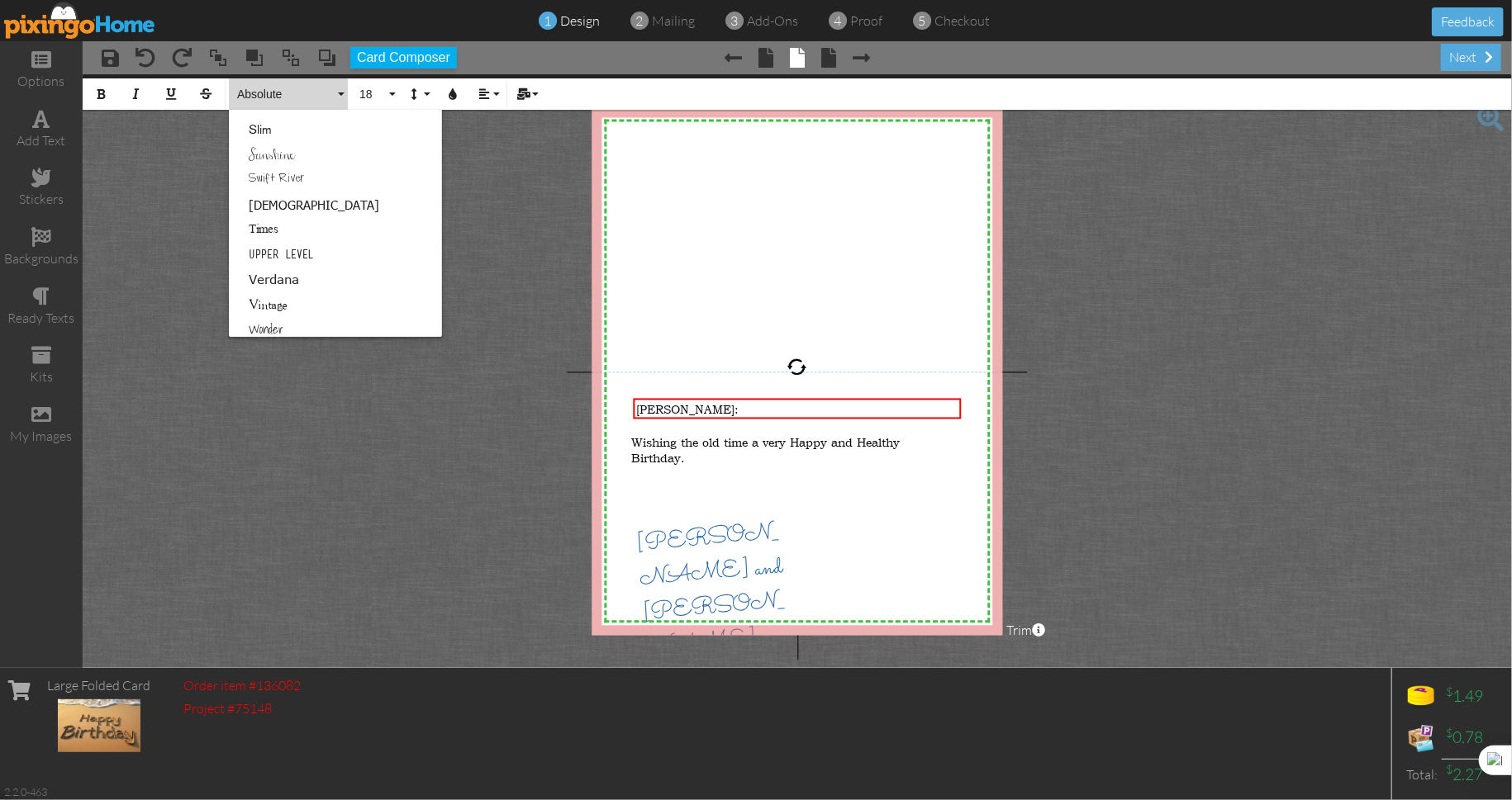
scroll to position [1034, 0]
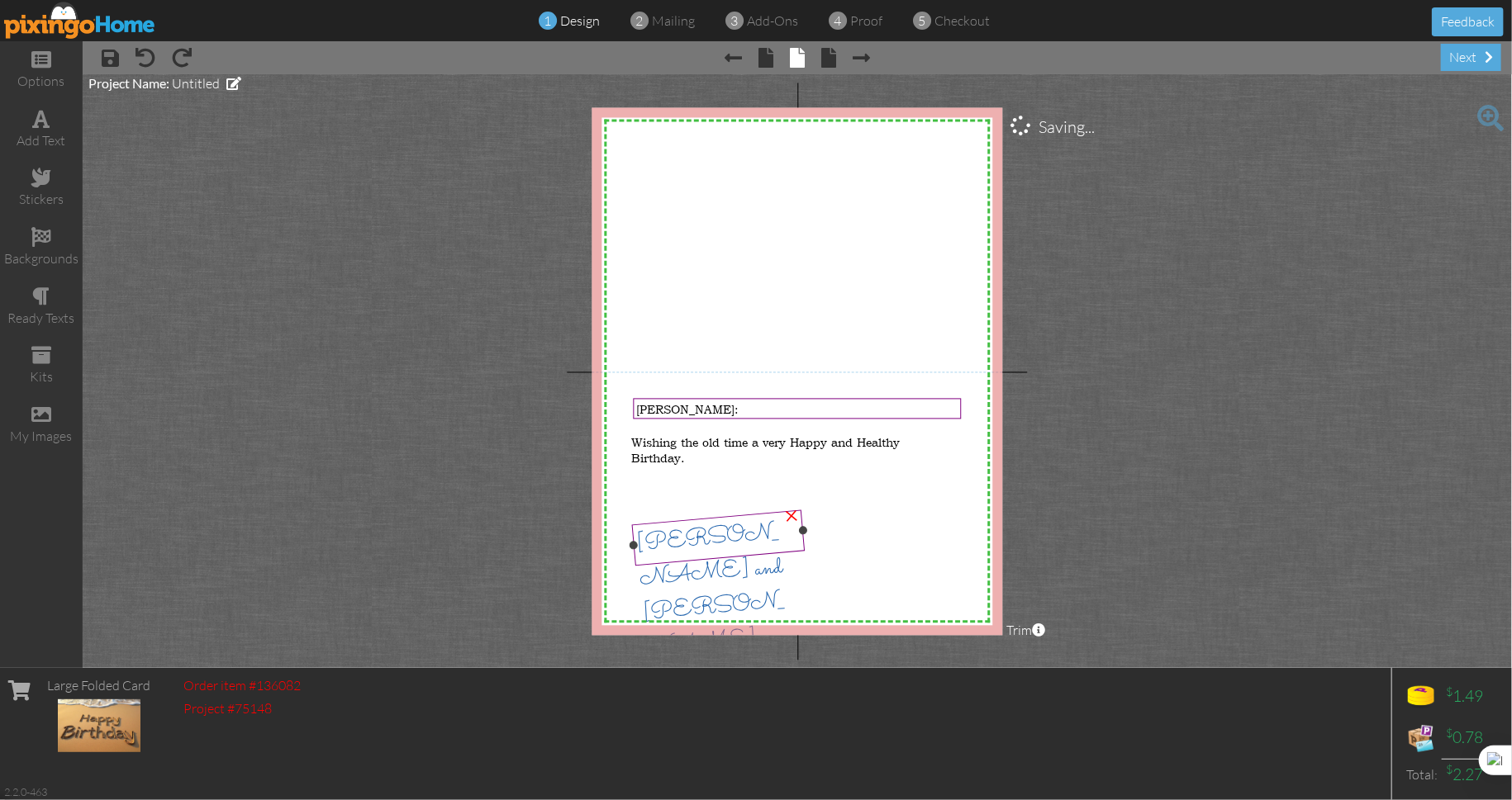
click at [679, 540] on span "[PERSON_NAME] and [PERSON_NAME]" at bounding box center [711, 590] width 151 height 150
click at [678, 542] on span "[PERSON_NAME] and [PERSON_NAME]" at bounding box center [711, 590] width 151 height 150
click at [665, 410] on span "[PERSON_NAME]:" at bounding box center [687, 409] width 102 height 15
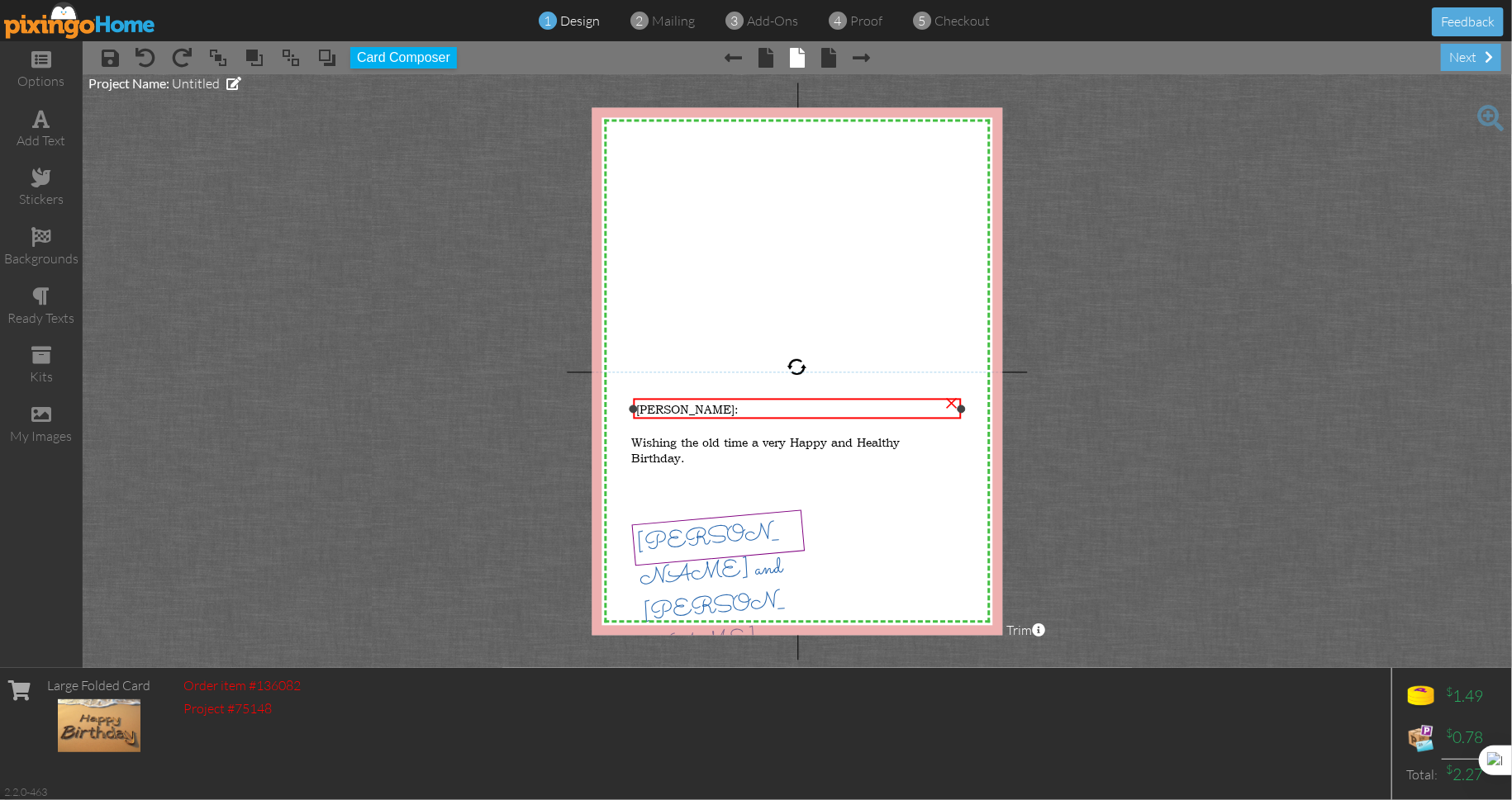
click at [665, 410] on span "[PERSON_NAME]:" at bounding box center [687, 409] width 102 height 15
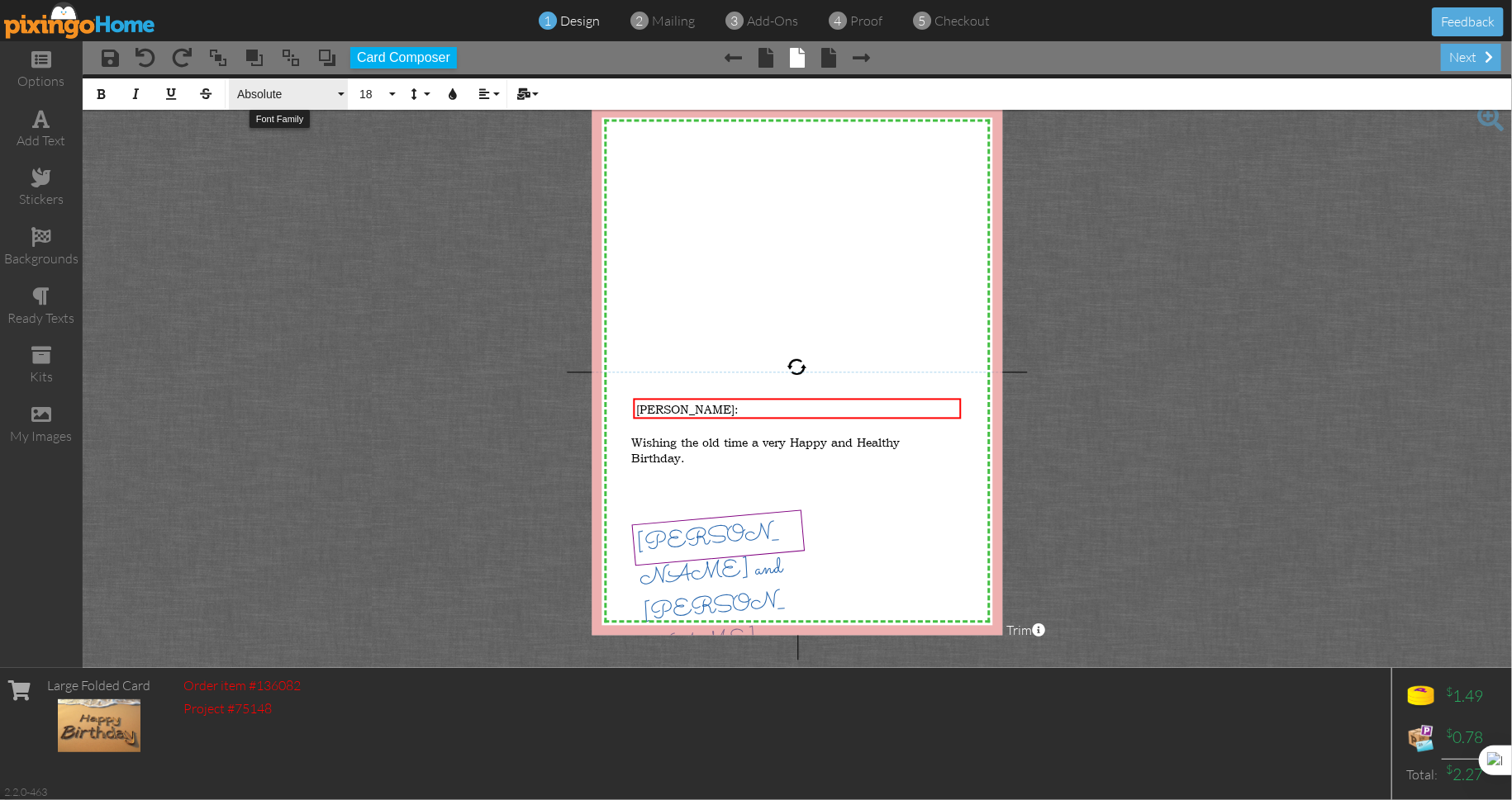
click at [342, 95] on button "Absolute" at bounding box center [288, 93] width 119 height 31
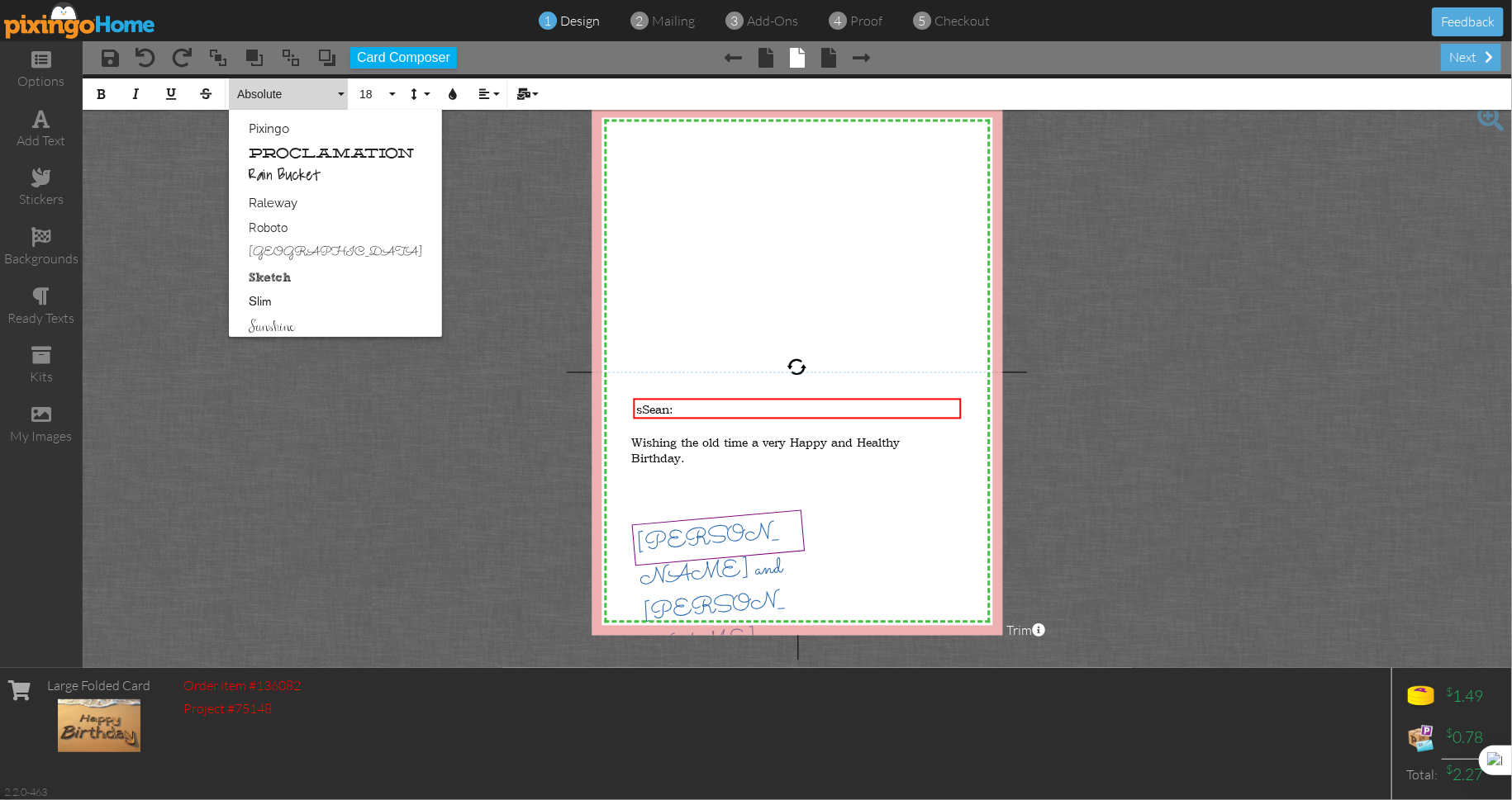
scroll to position [864, 0]
click at [296, 245] on link "[GEOGRAPHIC_DATA]" at bounding box center [335, 250] width 213 height 25
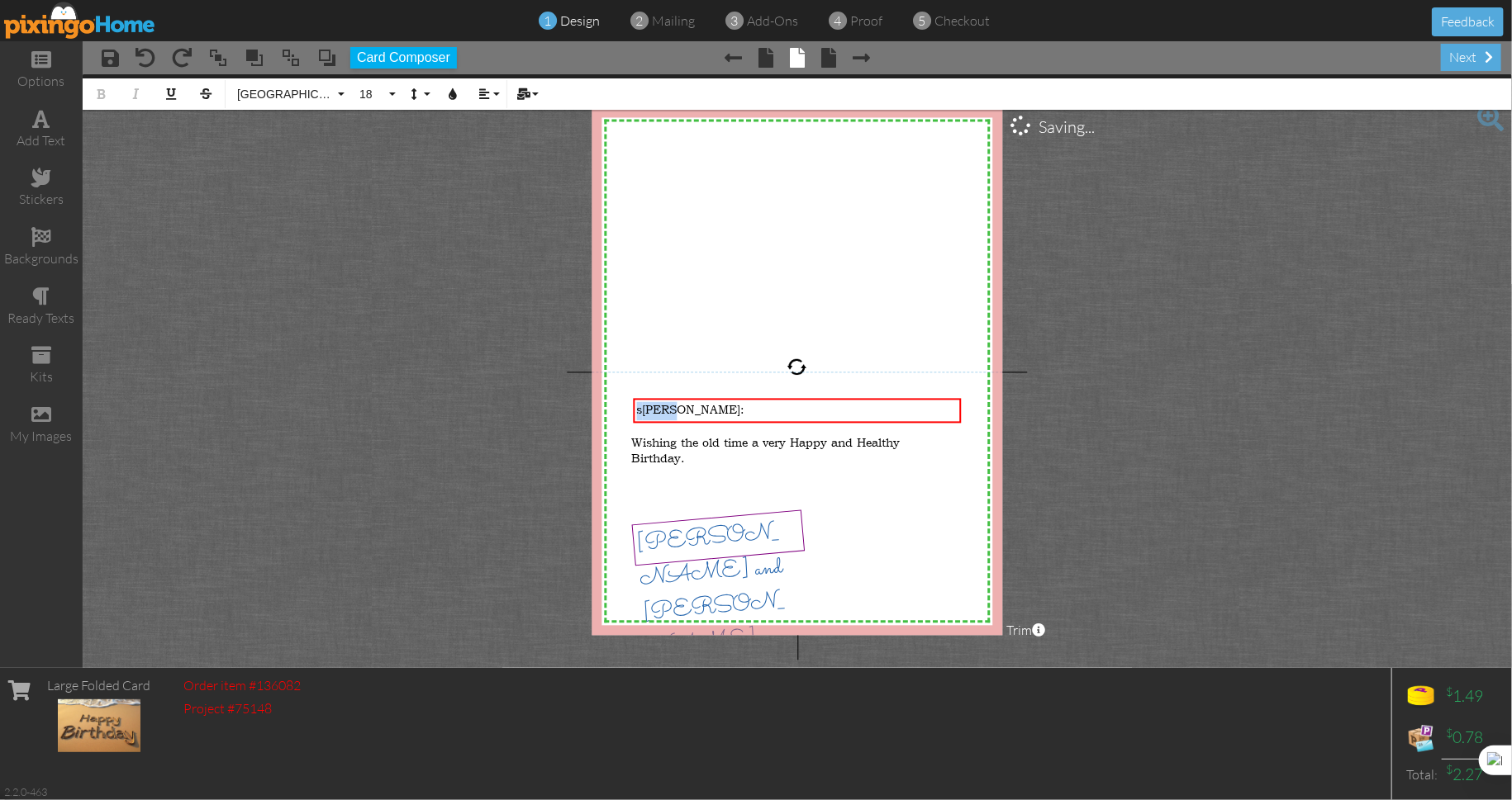
drag, startPoint x: 687, startPoint y: 411, endPoint x: 588, endPoint y: 410, distance: 99.0
click at [588, 410] on project-studio-wrapper "X X X X X X X X X X X X X X X X X X X X X X X X X X X X X X X X X X X X X X X X…" at bounding box center [797, 371] width 1429 height 594
click at [300, 93] on span "[GEOGRAPHIC_DATA]" at bounding box center [285, 94] width 99 height 14
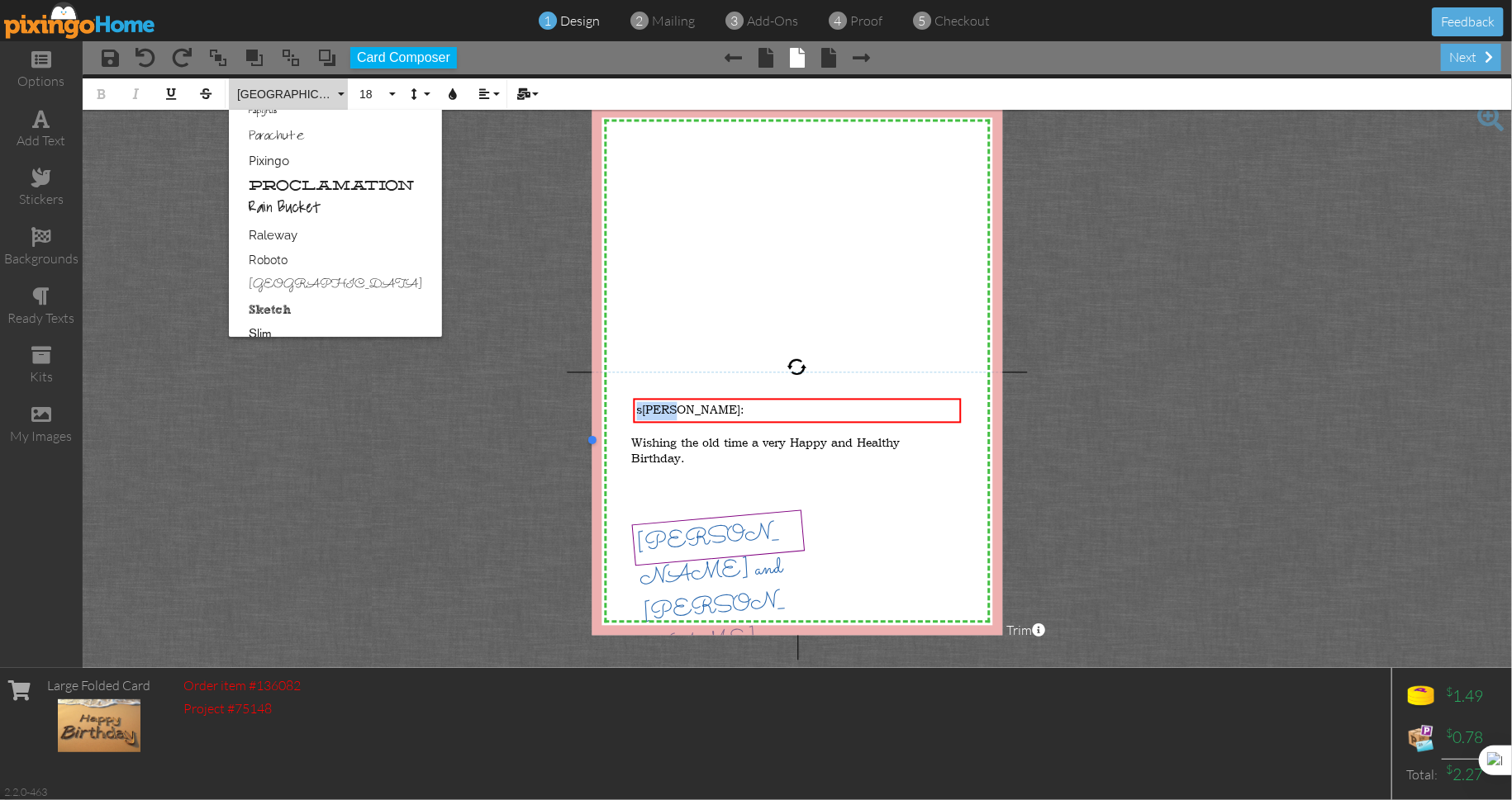
scroll to position [874, 0]
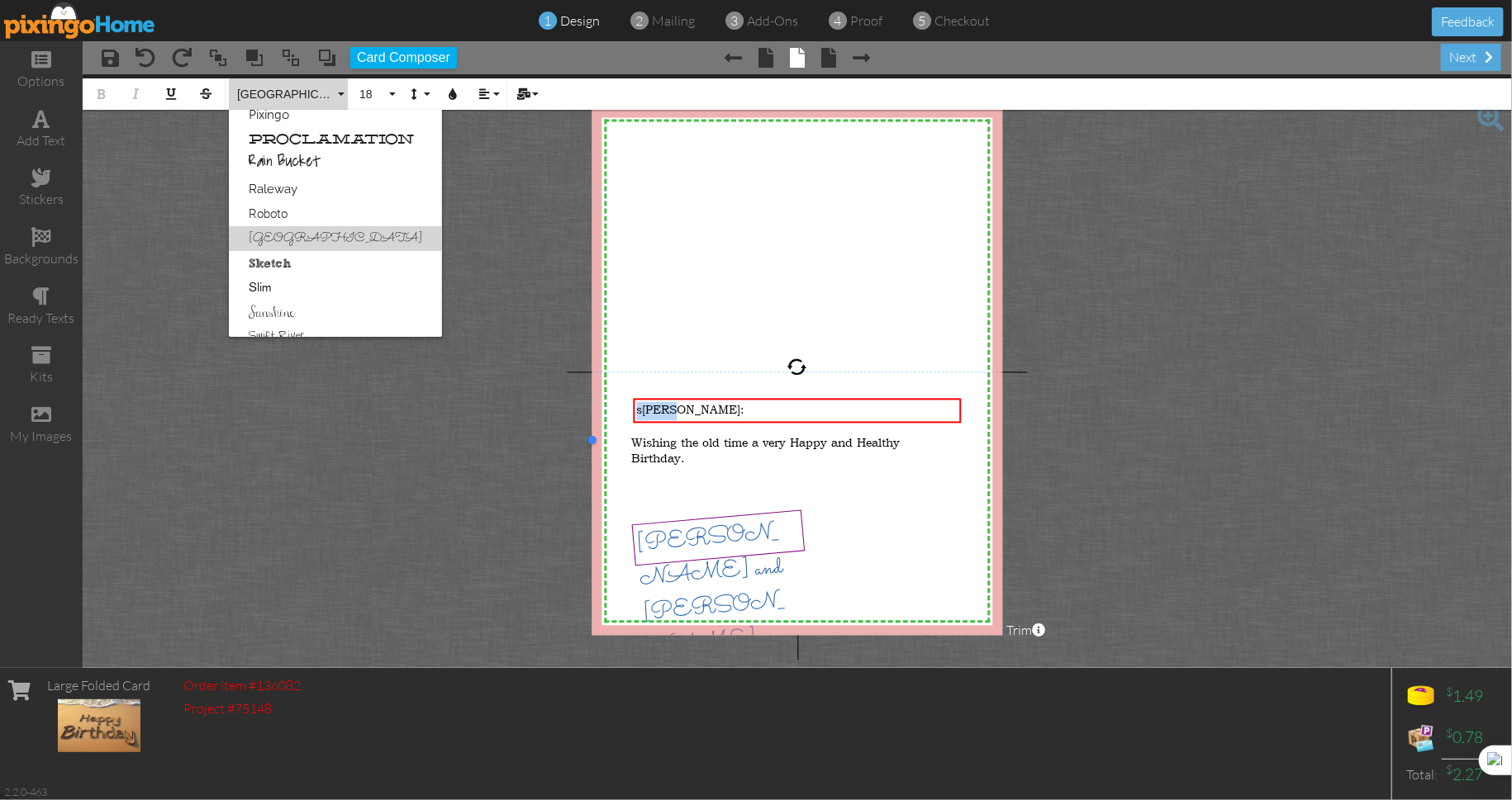
click at [283, 238] on link "[GEOGRAPHIC_DATA]" at bounding box center [335, 238] width 213 height 25
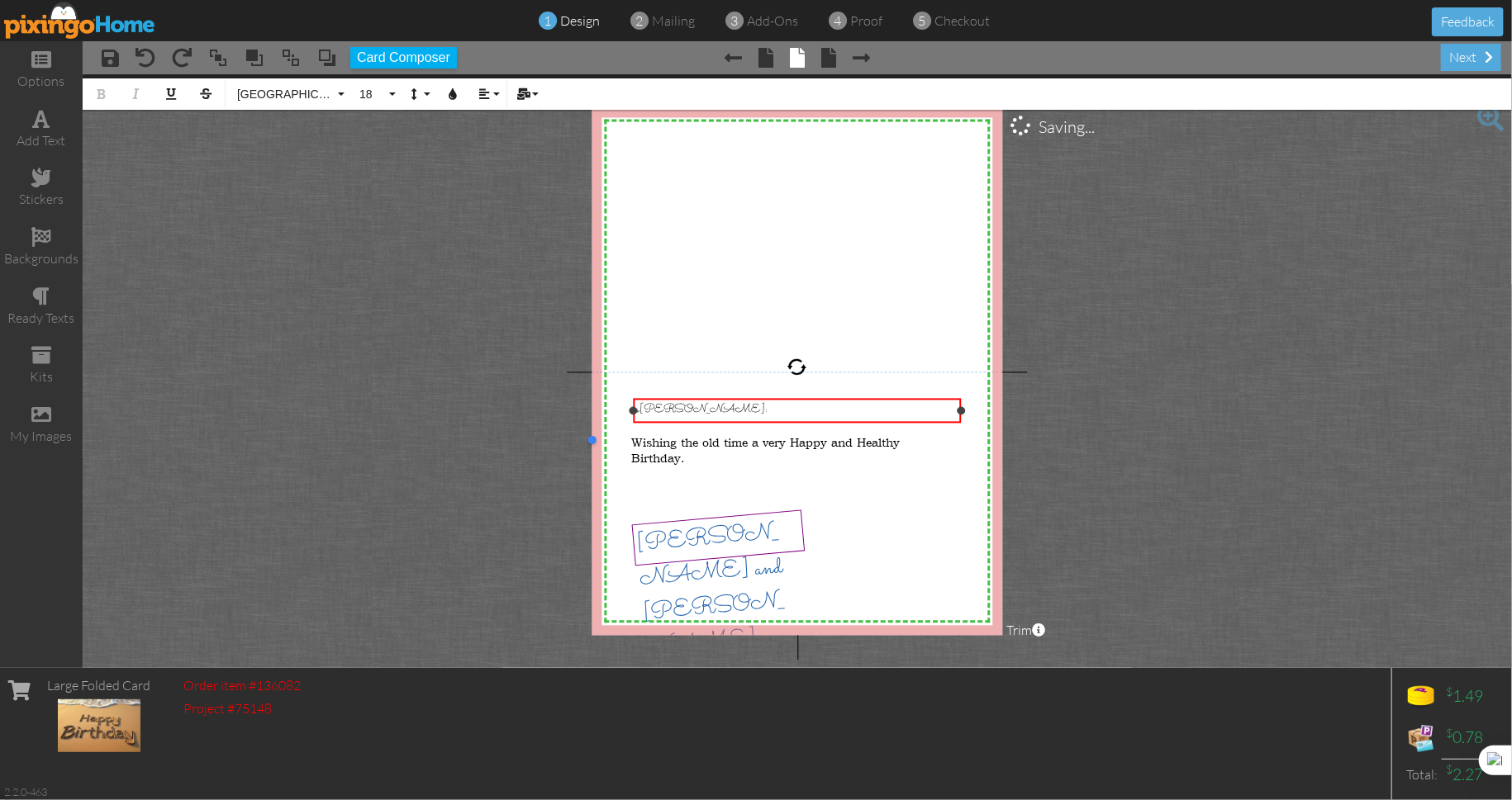
click at [640, 412] on span "s​[PERSON_NAME]:" at bounding box center [702, 410] width 132 height 17
click at [391, 93] on button "18" at bounding box center [375, 93] width 48 height 31
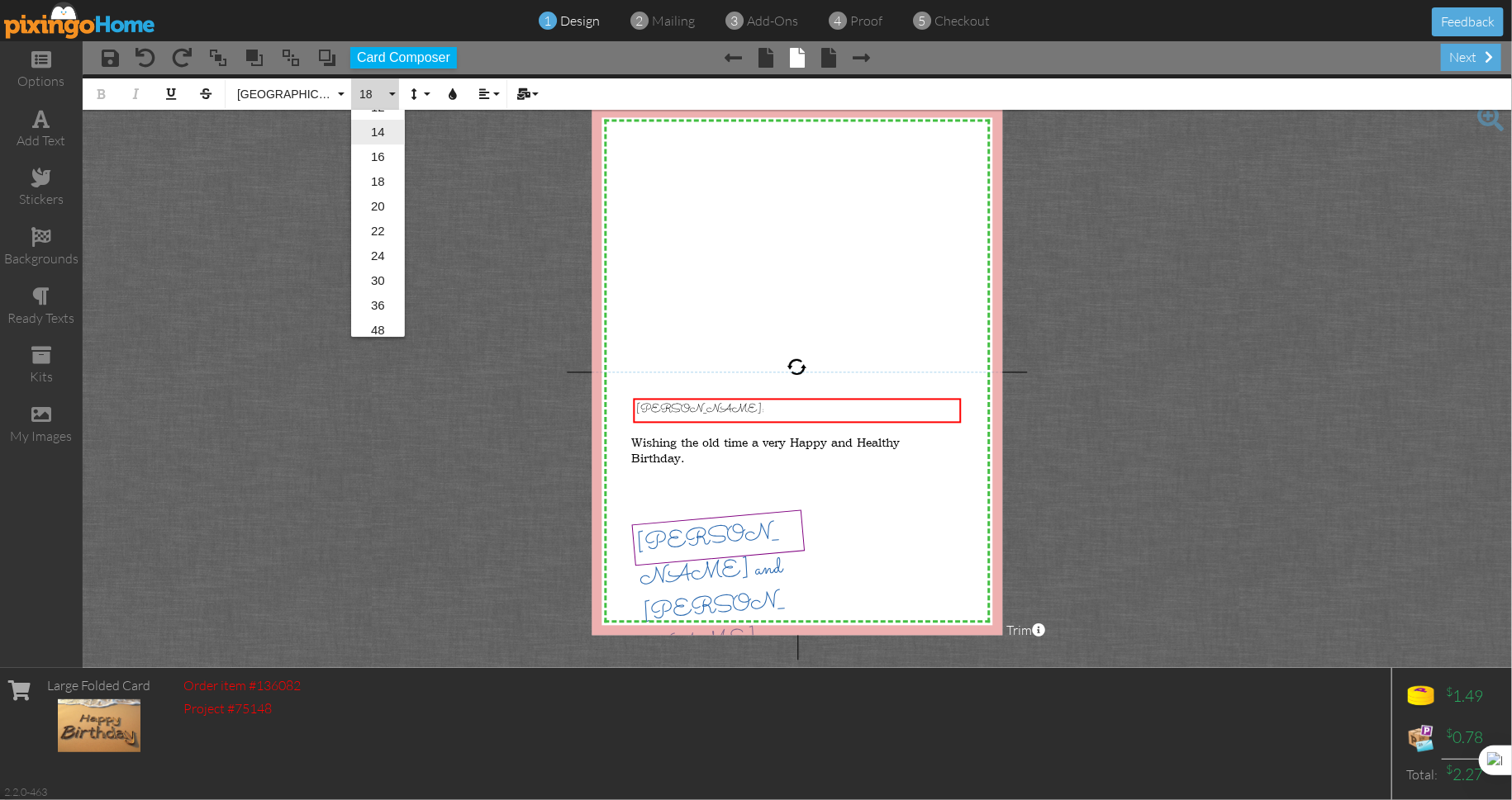
scroll to position [268, 0]
click at [389, 175] on link "24" at bounding box center [378, 176] width 53 height 25
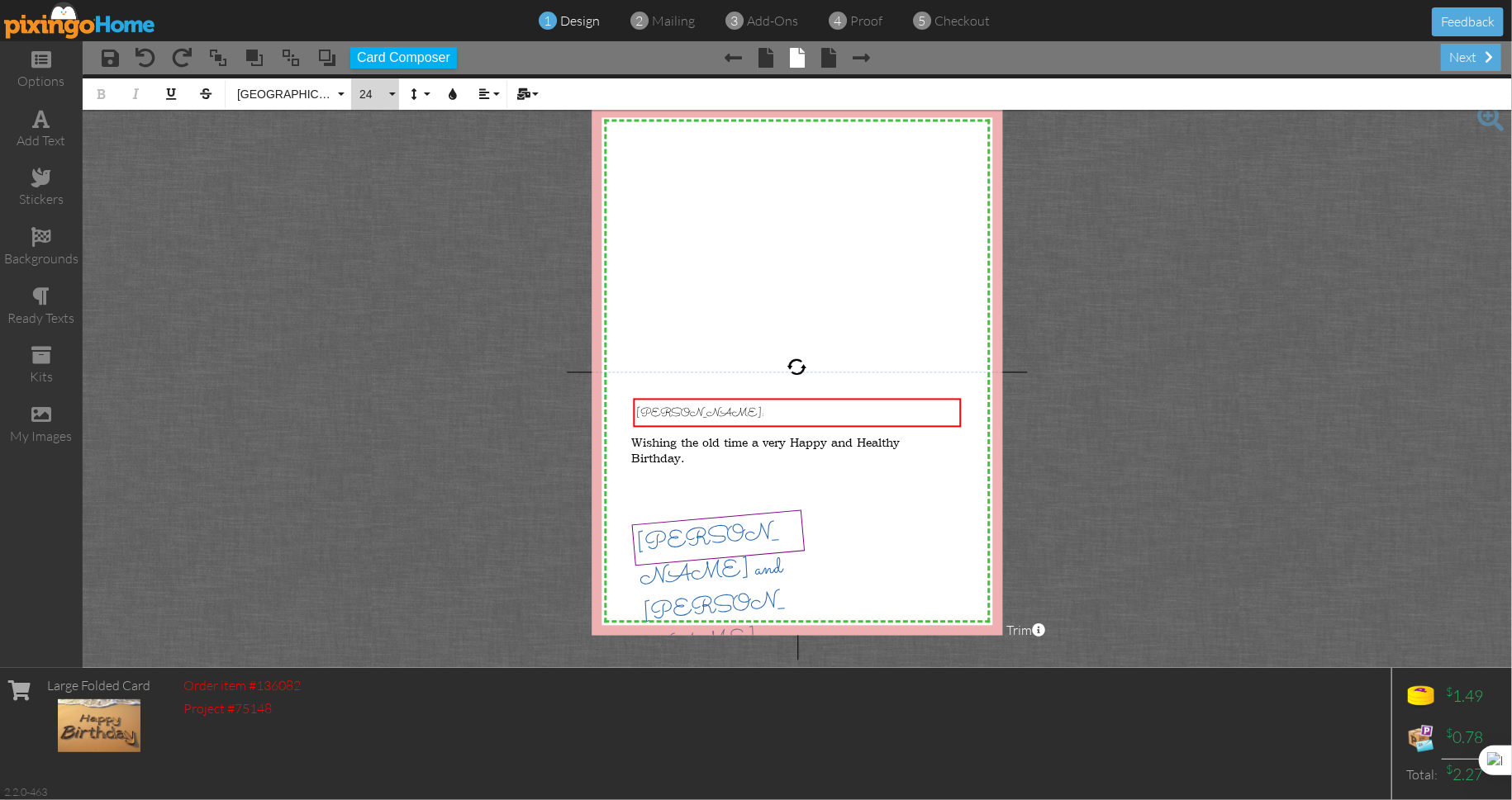
click at [394, 95] on button "24" at bounding box center [375, 93] width 48 height 31
click at [383, 270] on link "36" at bounding box center [378, 274] width 53 height 25
drag, startPoint x: 673, startPoint y: 418, endPoint x: 574, endPoint y: 379, distance: 106.4
click at [610, 415] on div "X X X X X X X X X X X X X X X X X X X X X X X X X X X X X X X X X X X X X X X X…" at bounding box center [797, 371] width 410 height 527
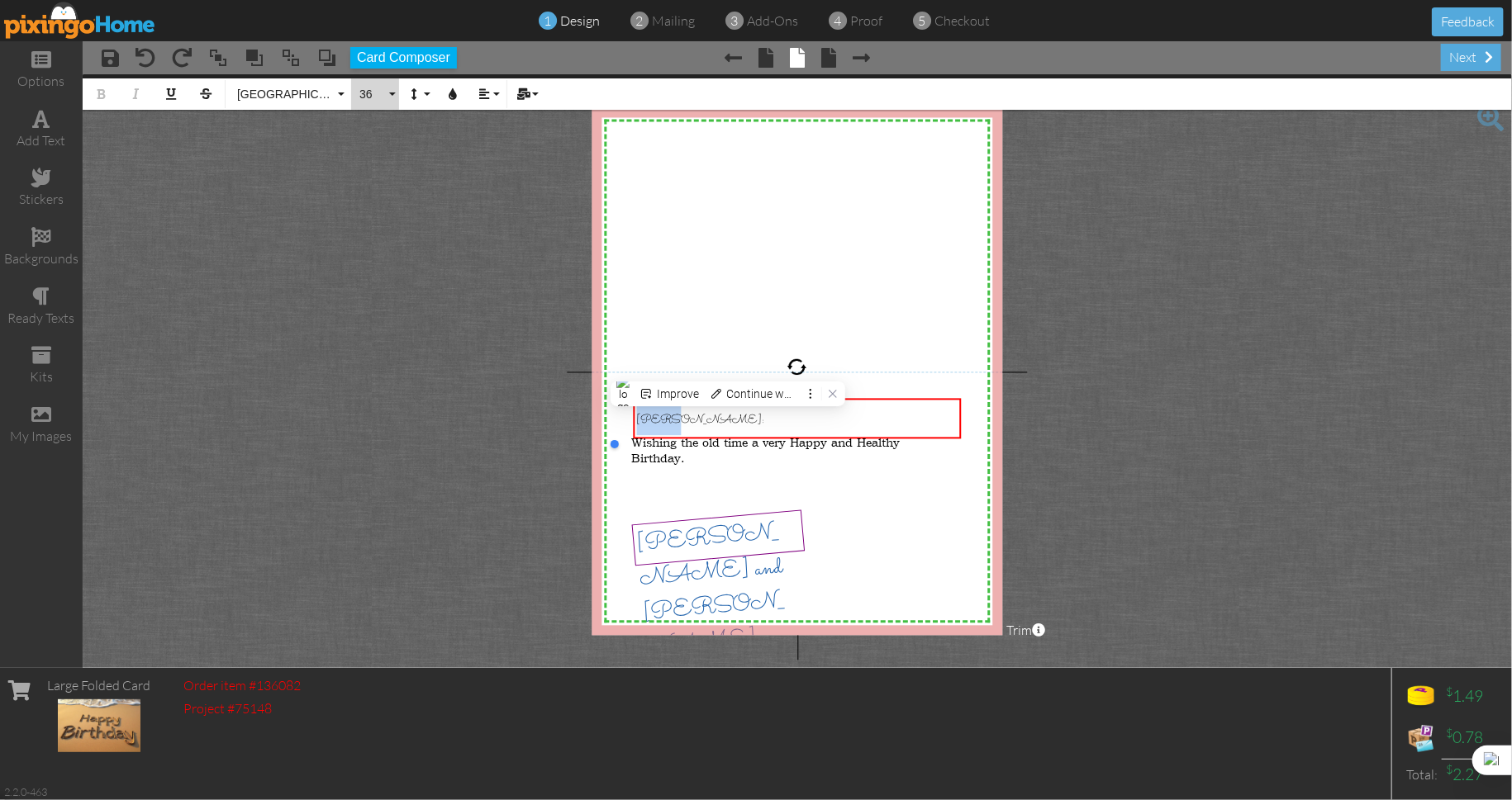
click at [391, 85] on button "36" at bounding box center [375, 93] width 48 height 31
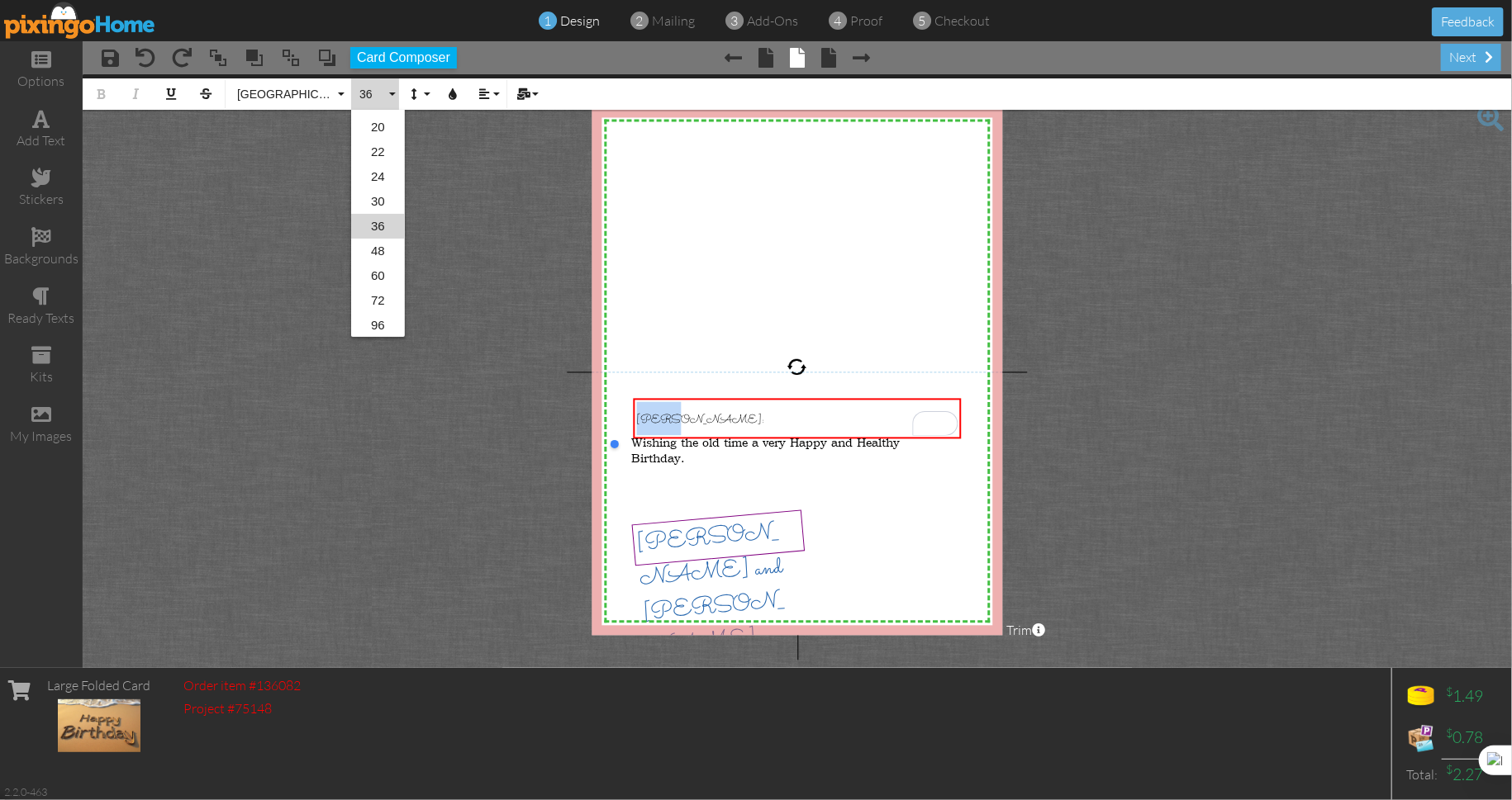
click at [385, 225] on link "36" at bounding box center [378, 226] width 53 height 25
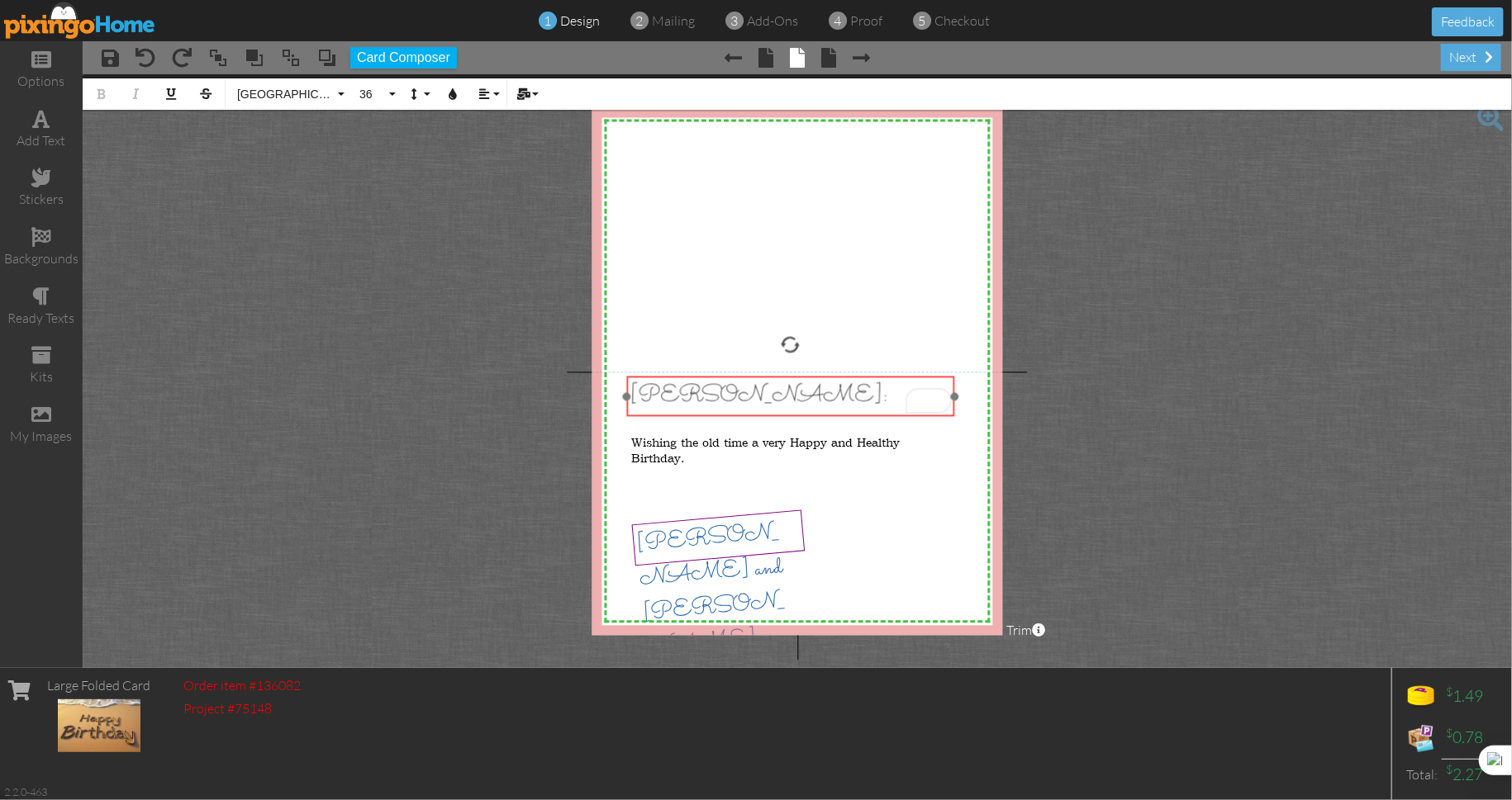
drag, startPoint x: 774, startPoint y: 399, endPoint x: 767, endPoint y: 377, distance: 23.1
click at [767, 377] on div "​ ​[PERSON_NAME]: ​" at bounding box center [790, 396] width 329 height 40
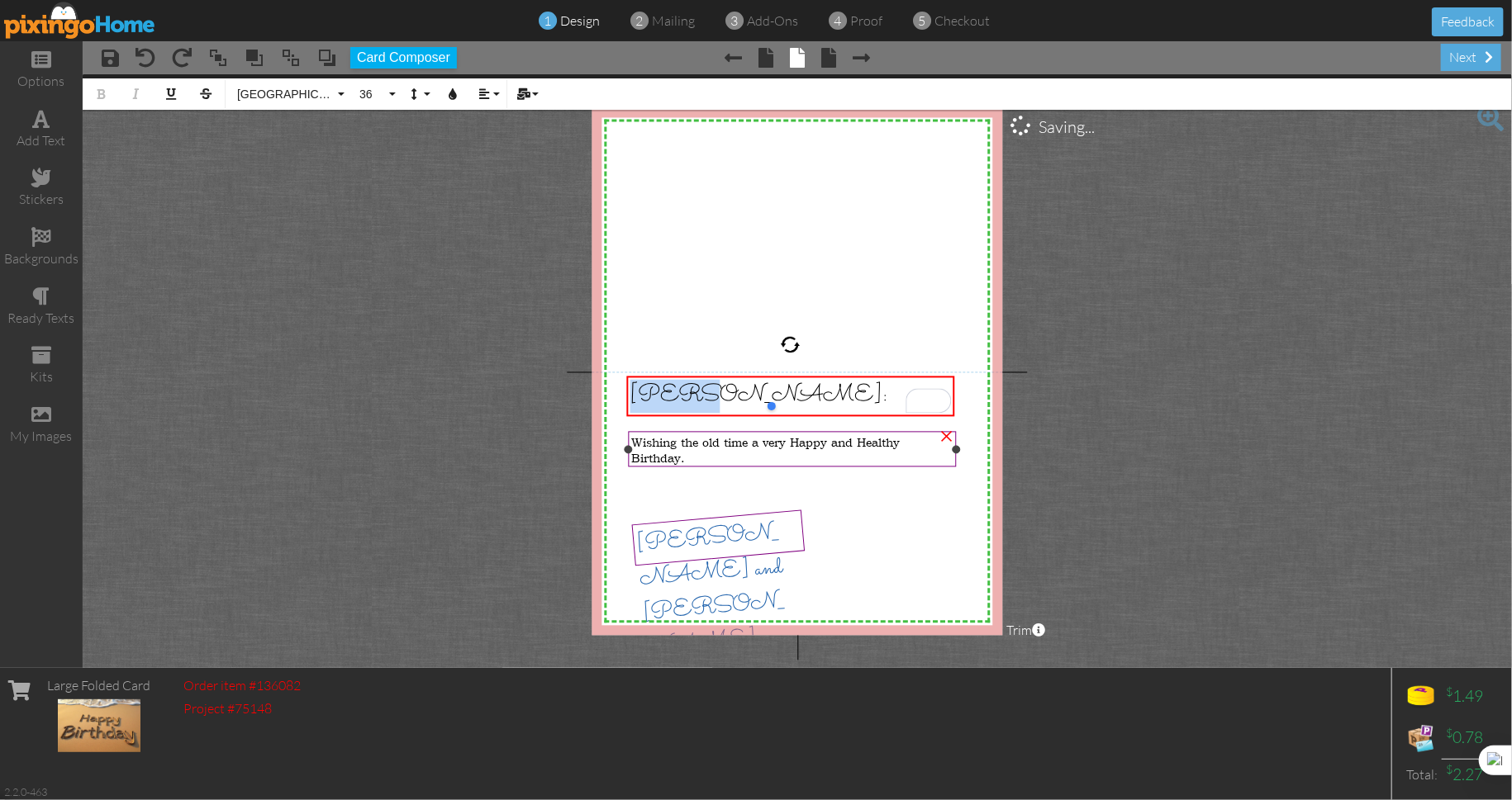
click at [725, 452] on div "Wishing the old time a very Happy and Healthy Birthday." at bounding box center [793, 450] width 322 height 31
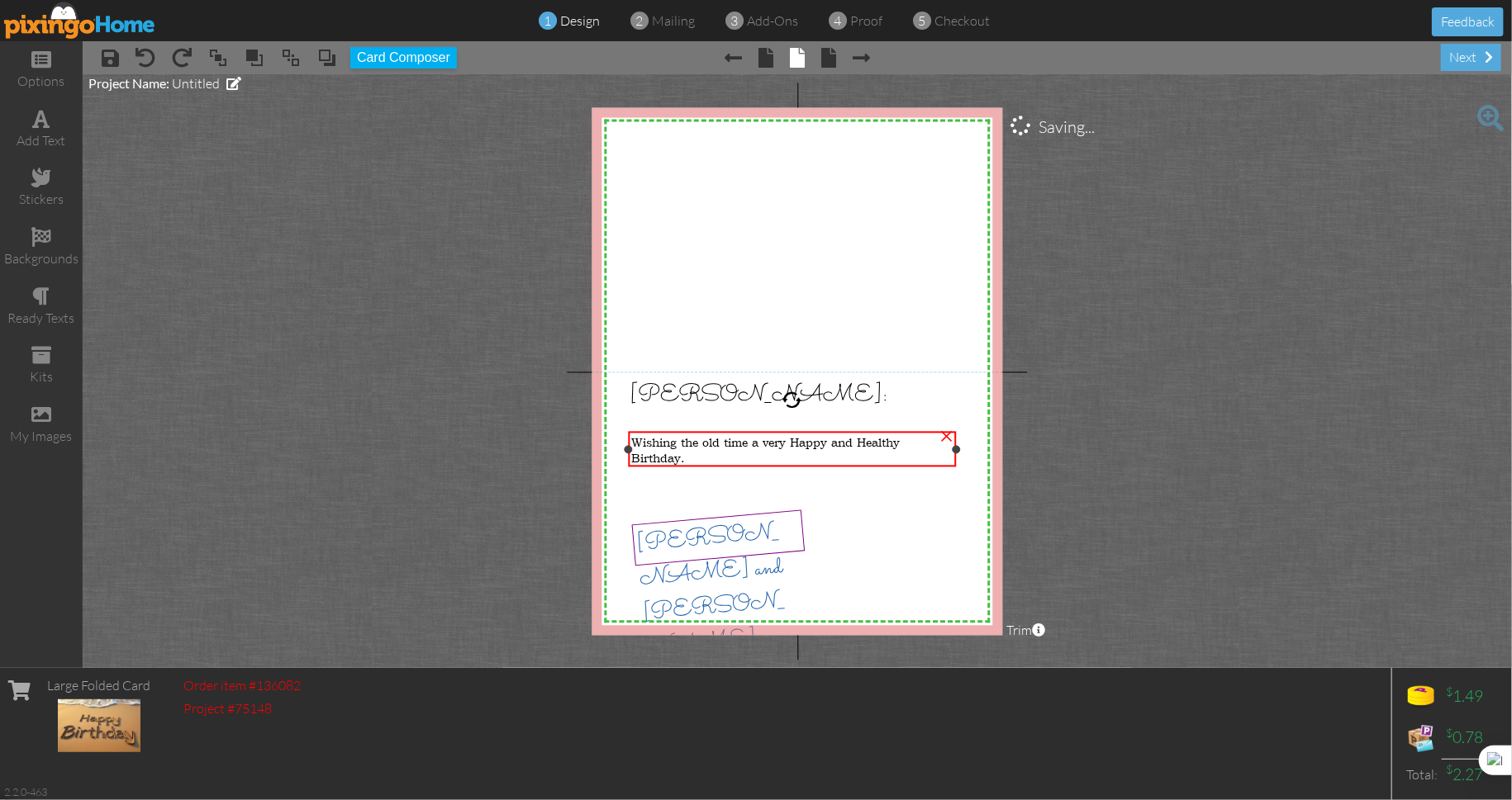
click at [717, 459] on div "Wishing the old time a very Happy and Healthy Birthday." at bounding box center [793, 450] width 322 height 31
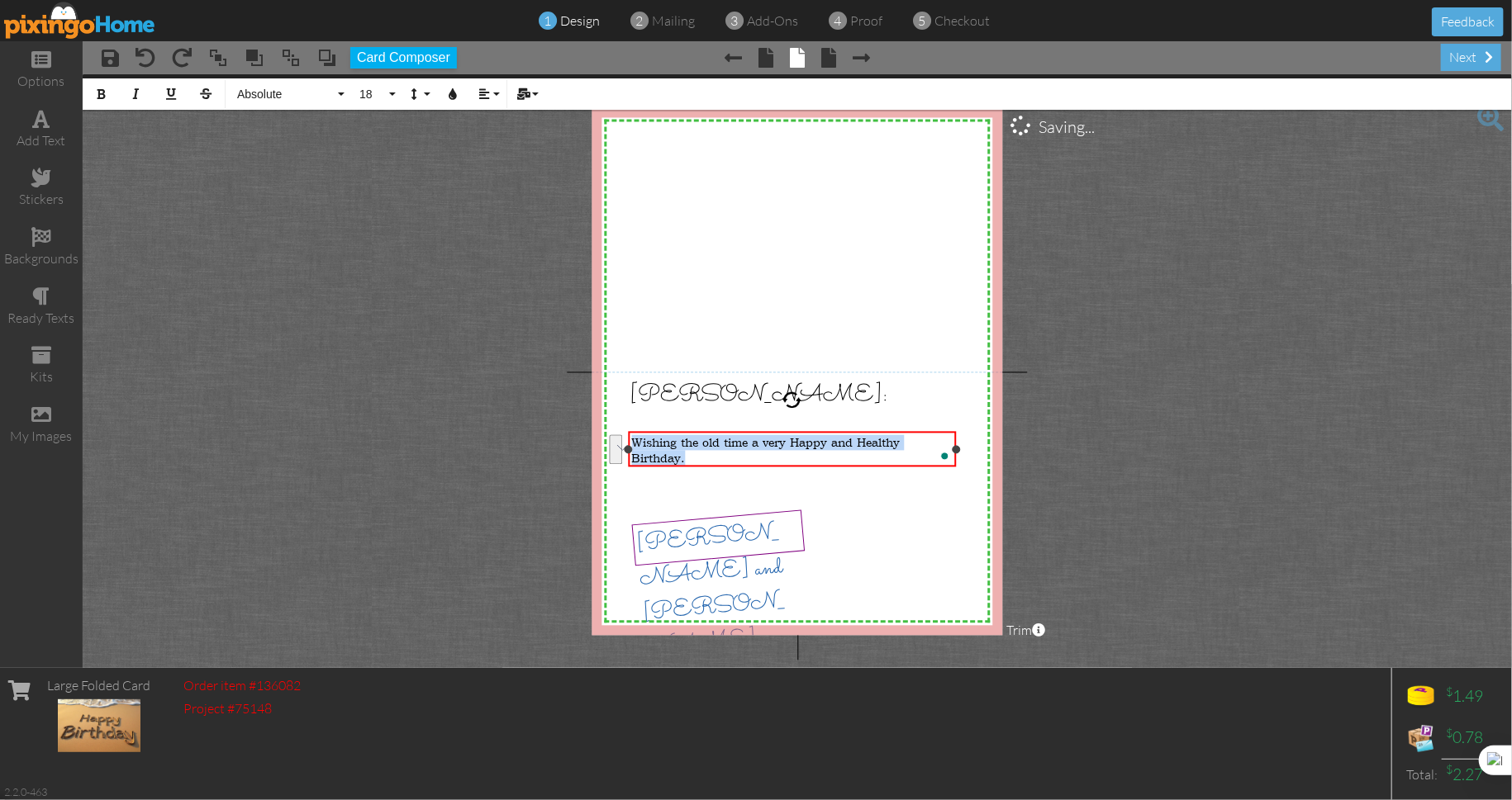
drag, startPoint x: 715, startPoint y: 459, endPoint x: 624, endPoint y: 441, distance: 92.8
click at [628, 441] on div "Wishing the old time a very Happy and Healthy Birthday. ×" at bounding box center [792, 449] width 329 height 35
click at [340, 92] on button "Absolute" at bounding box center [288, 93] width 119 height 31
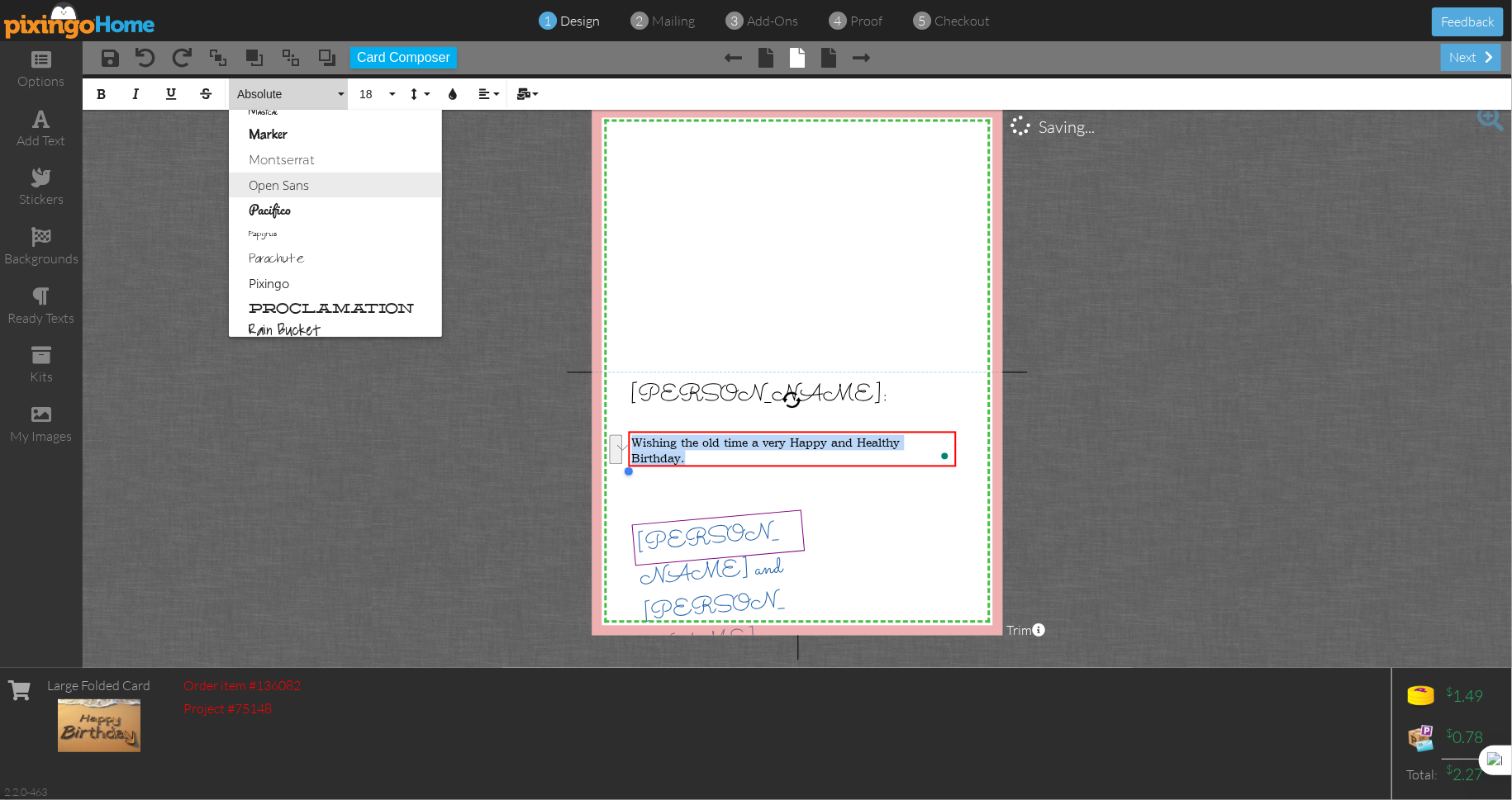
scroll to position [693, 0]
click at [301, 170] on link "Montserrat" at bounding box center [335, 173] width 213 height 25
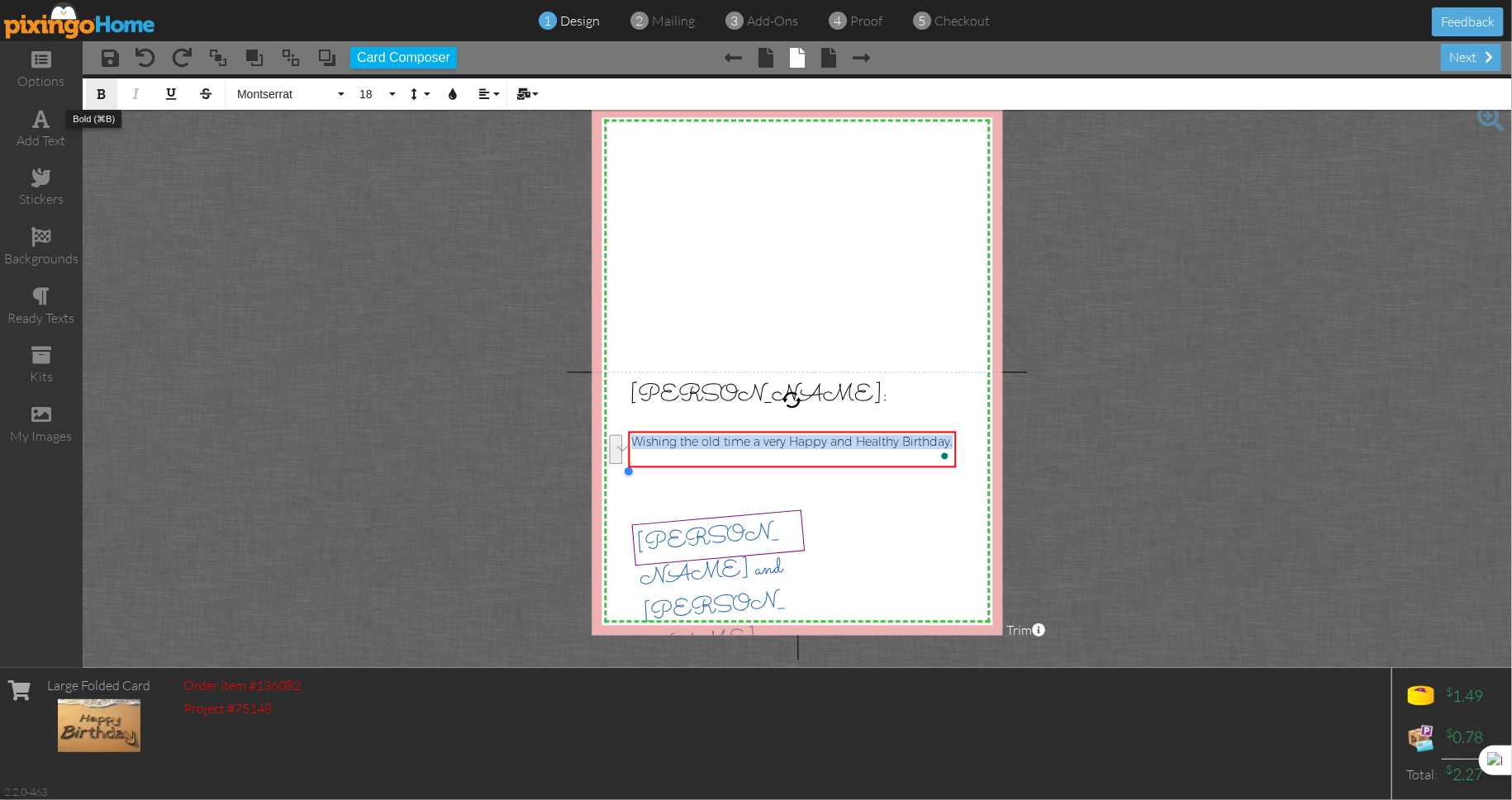
click at [106, 95] on icon "button" at bounding box center [101, 94] width 11 height 11
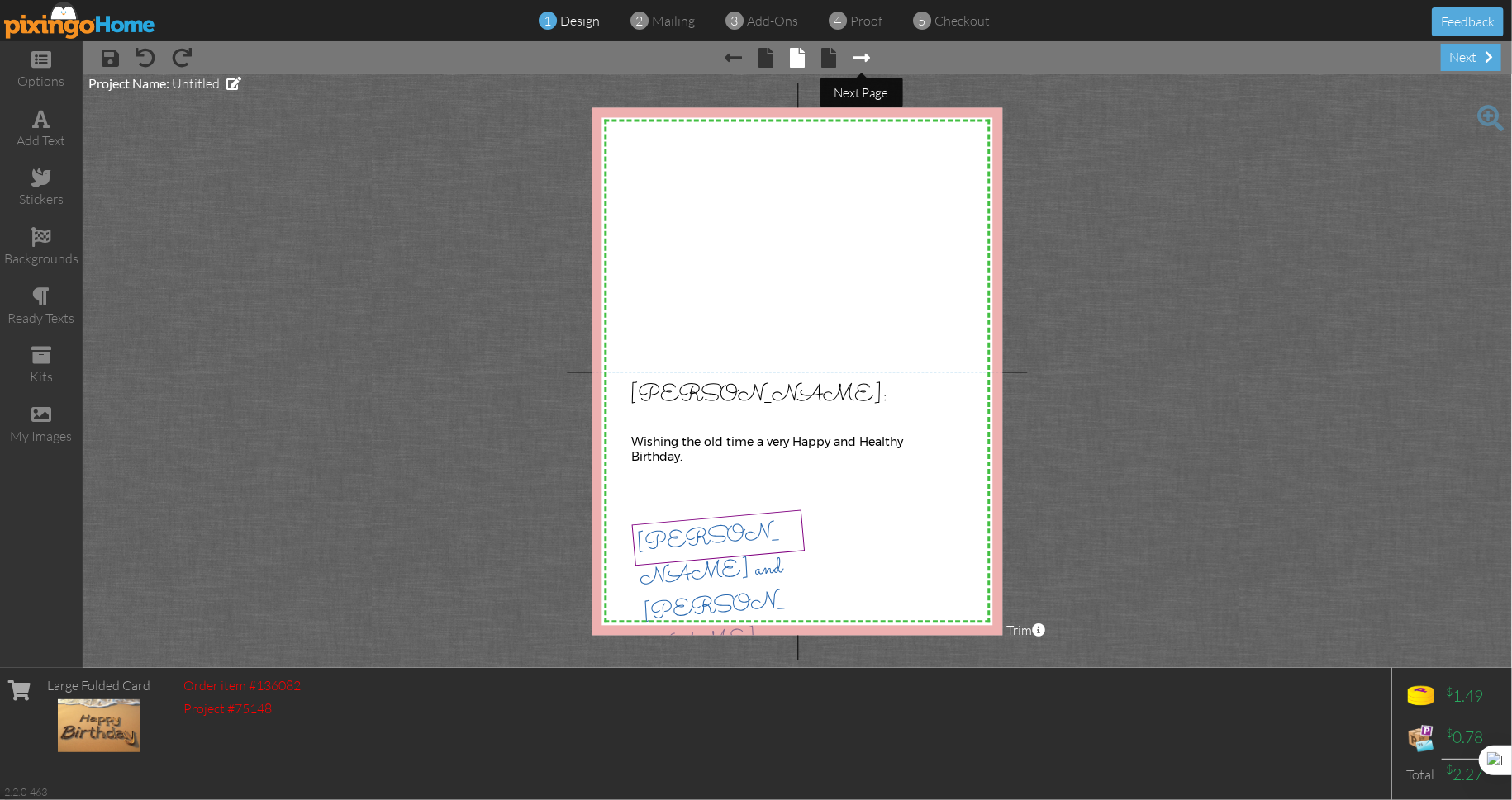
click at [865, 53] on span at bounding box center [861, 57] width 17 height 20
click at [1464, 58] on div "next" at bounding box center [1470, 57] width 60 height 28
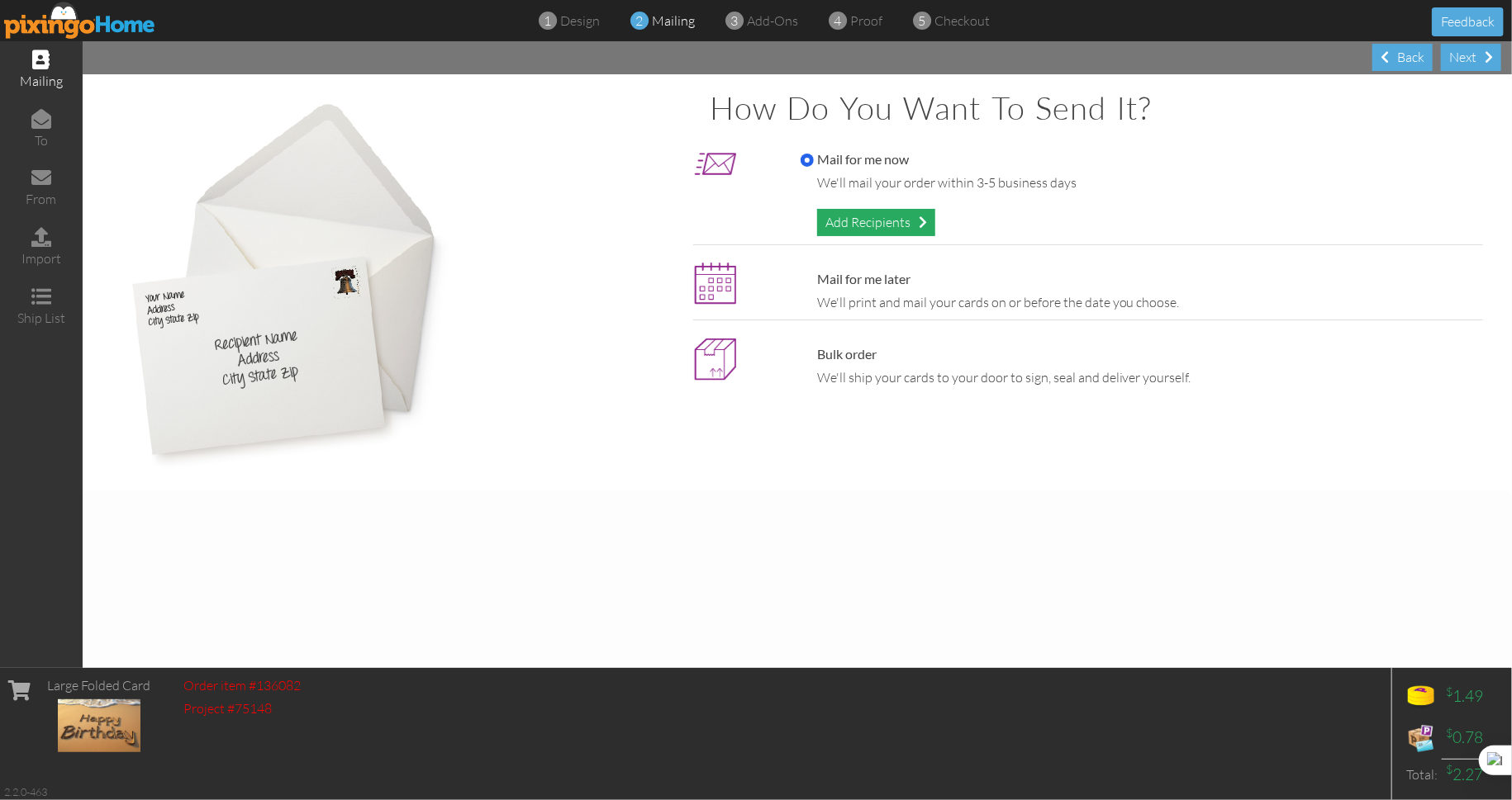
click at [869, 225] on div "Add Recipients" at bounding box center [876, 222] width 118 height 28
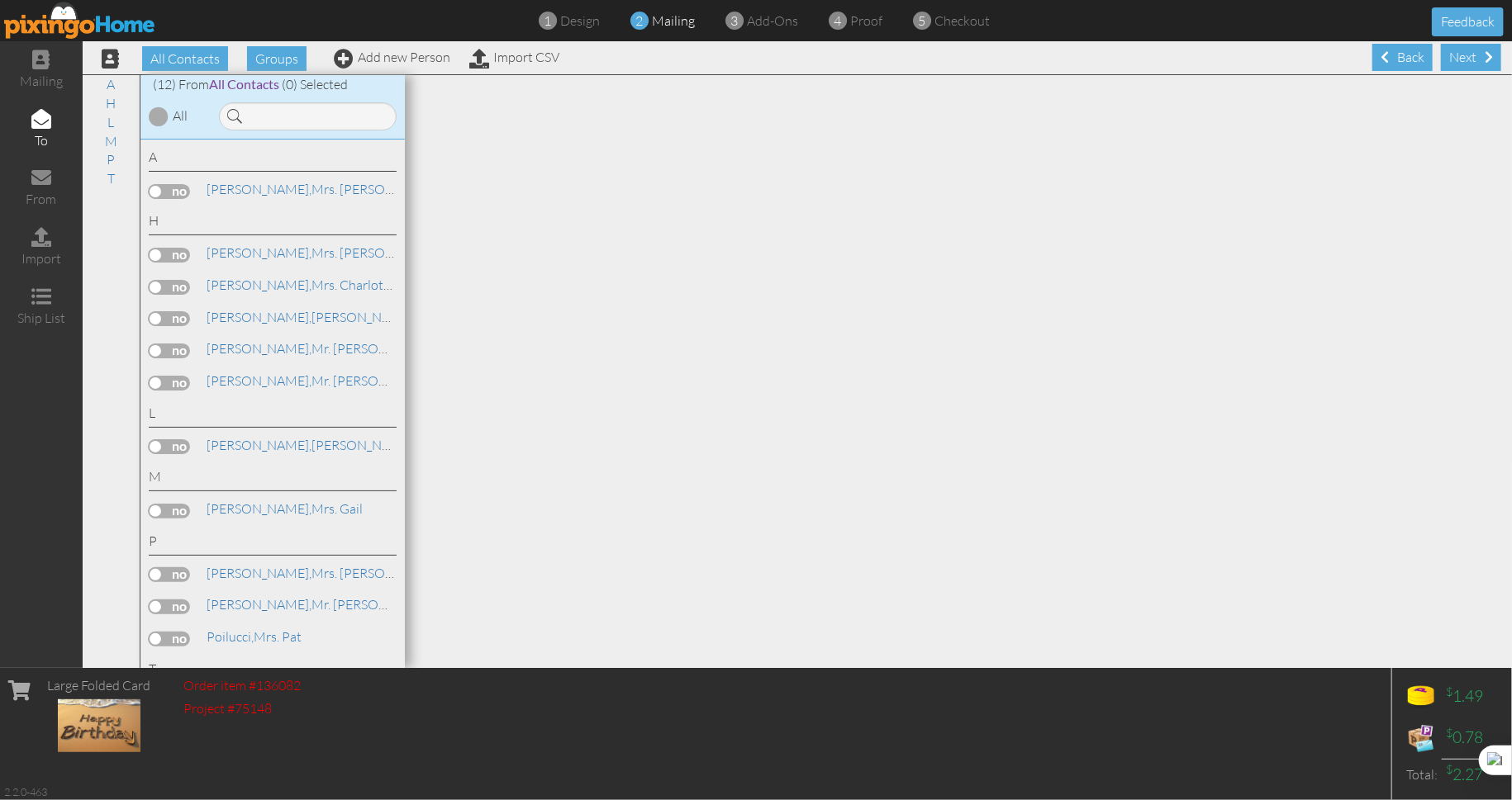
scroll to position [25, 0]
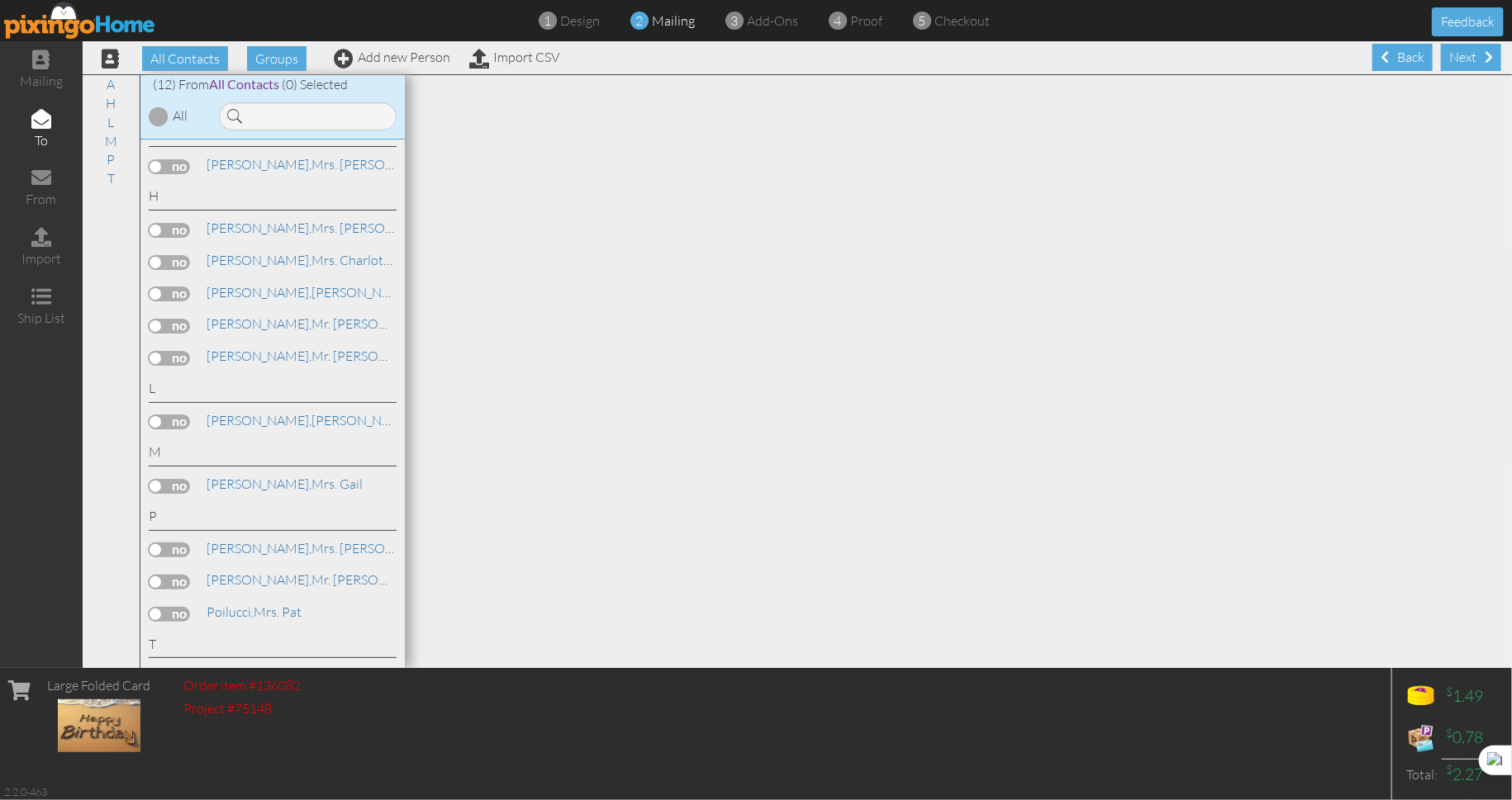
click at [185, 581] on label at bounding box center [169, 583] width 41 height 15
click at [0, 0] on input "checkbox" at bounding box center [0, 0] width 0 height 0
click at [1458, 57] on div "Next" at bounding box center [1470, 57] width 60 height 28
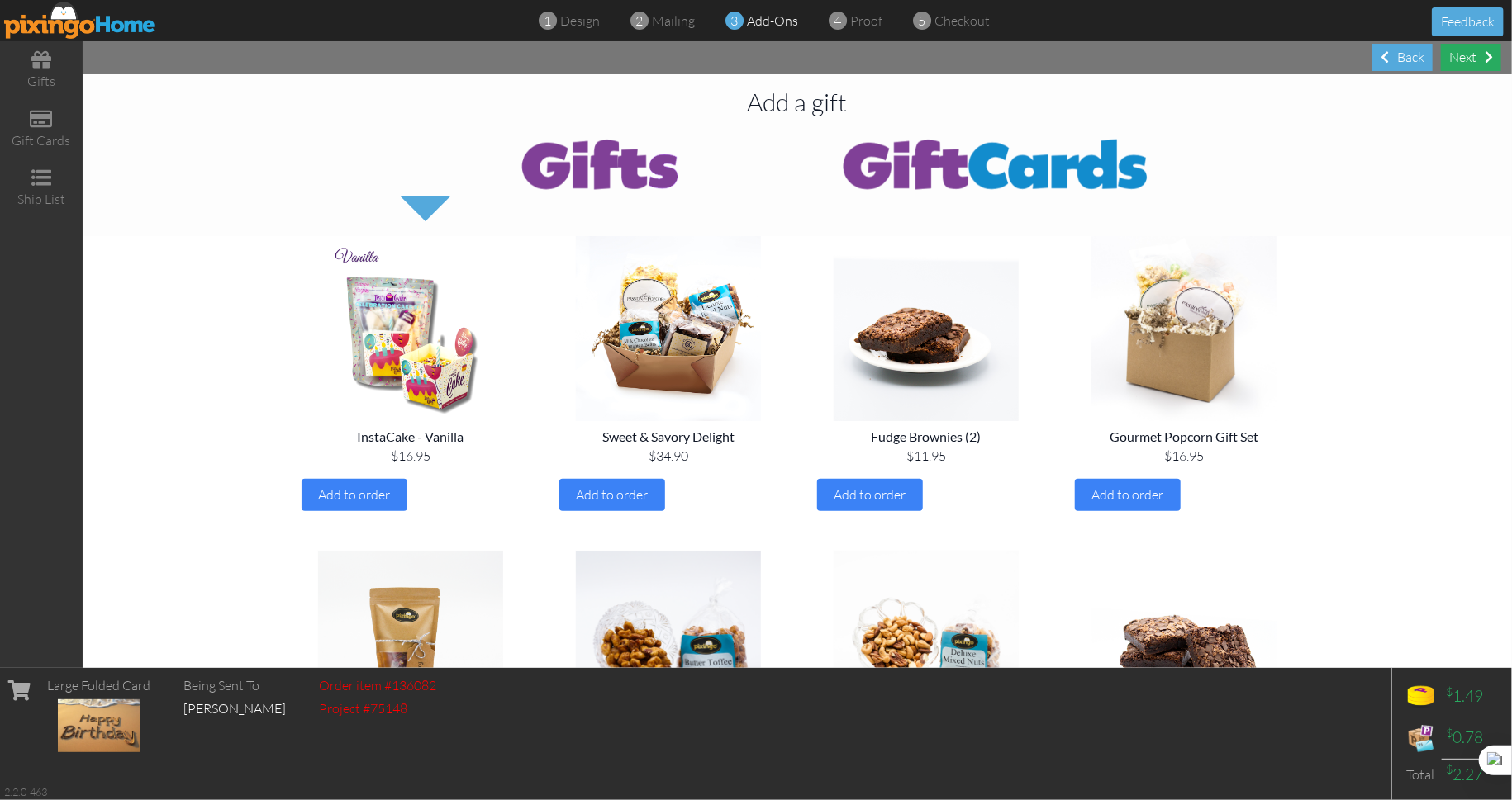
click at [1472, 63] on div "Next" at bounding box center [1470, 57] width 60 height 28
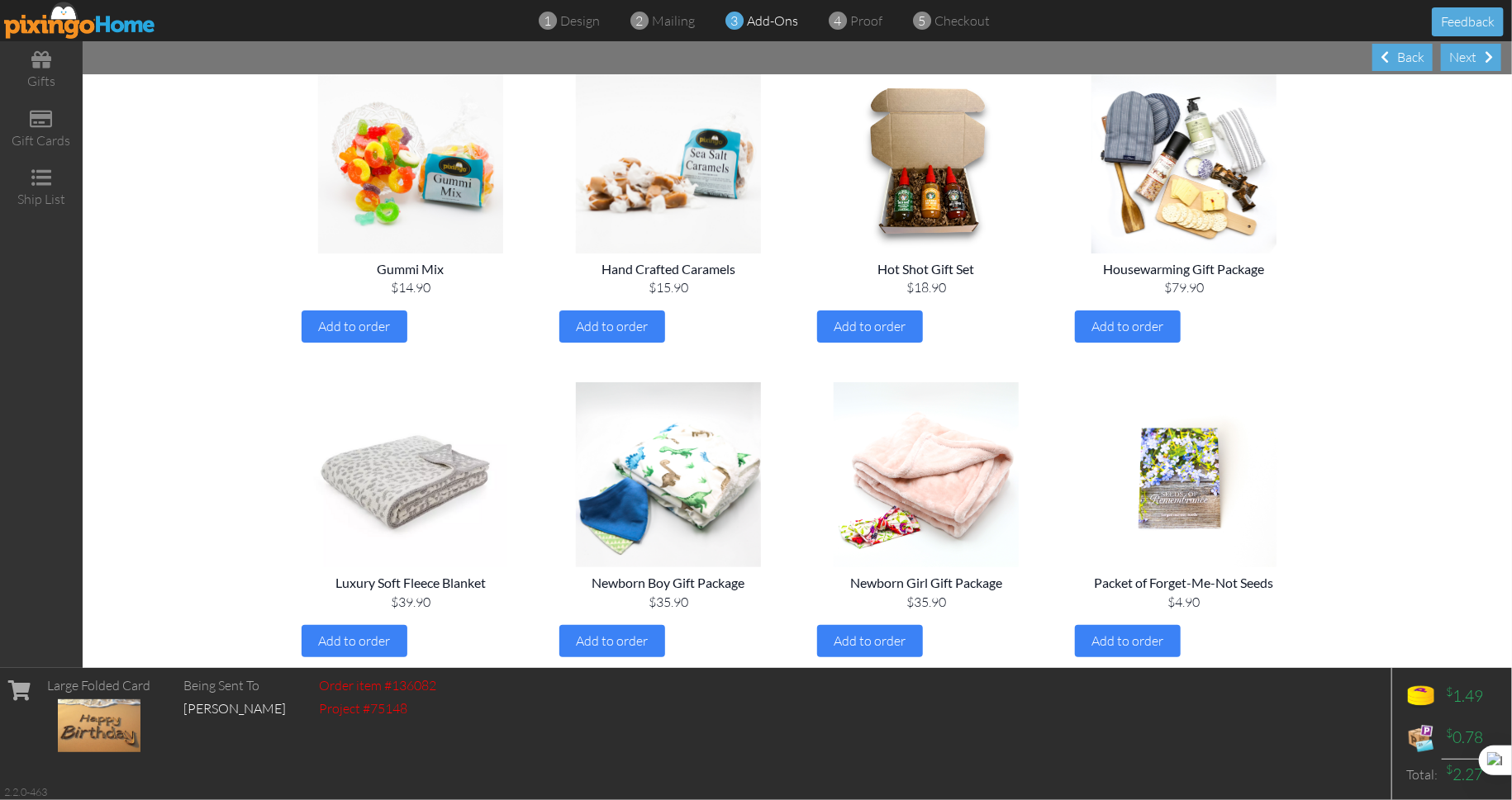
scroll to position [1112, 0]
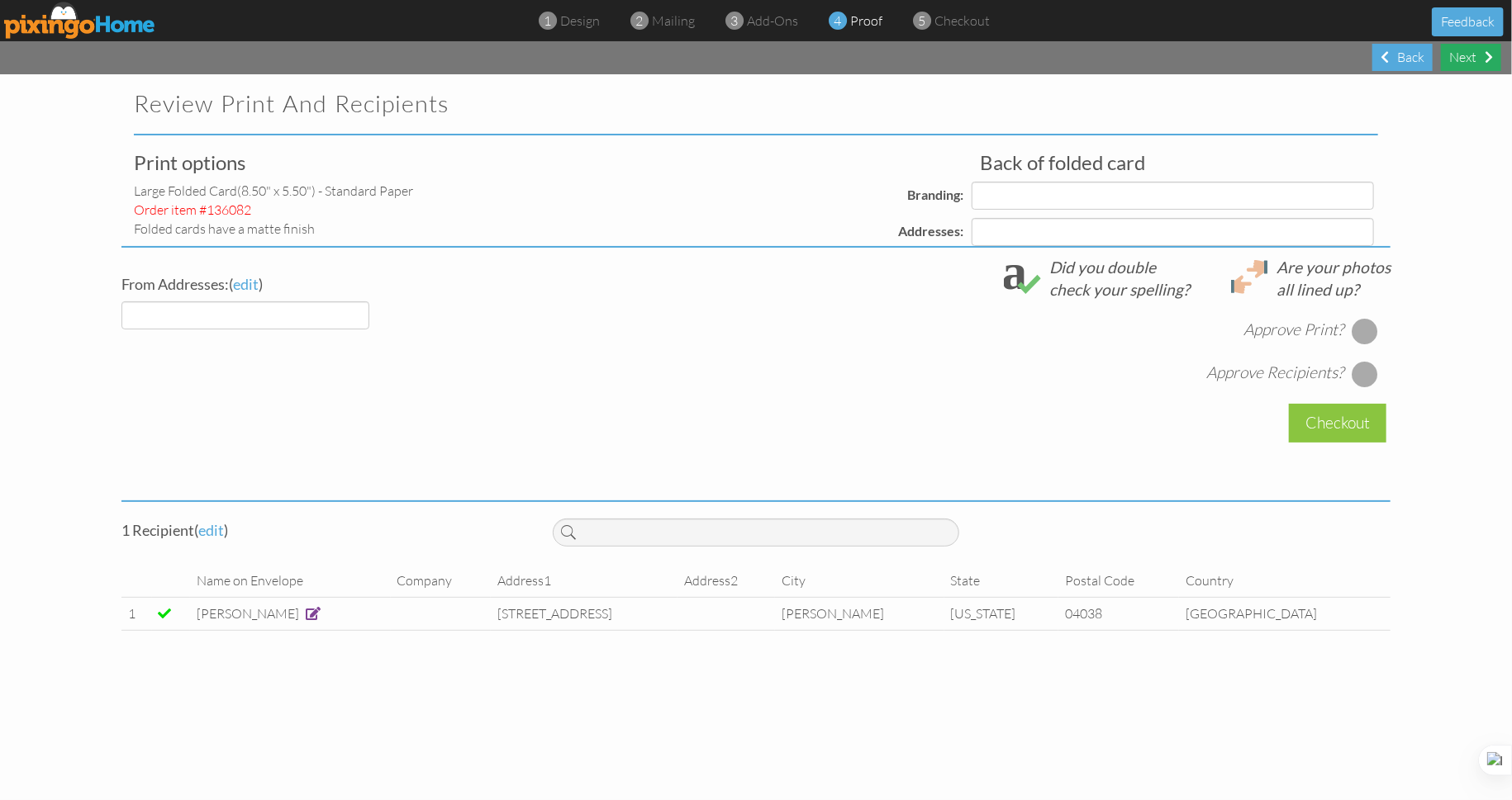
select select "object:1547"
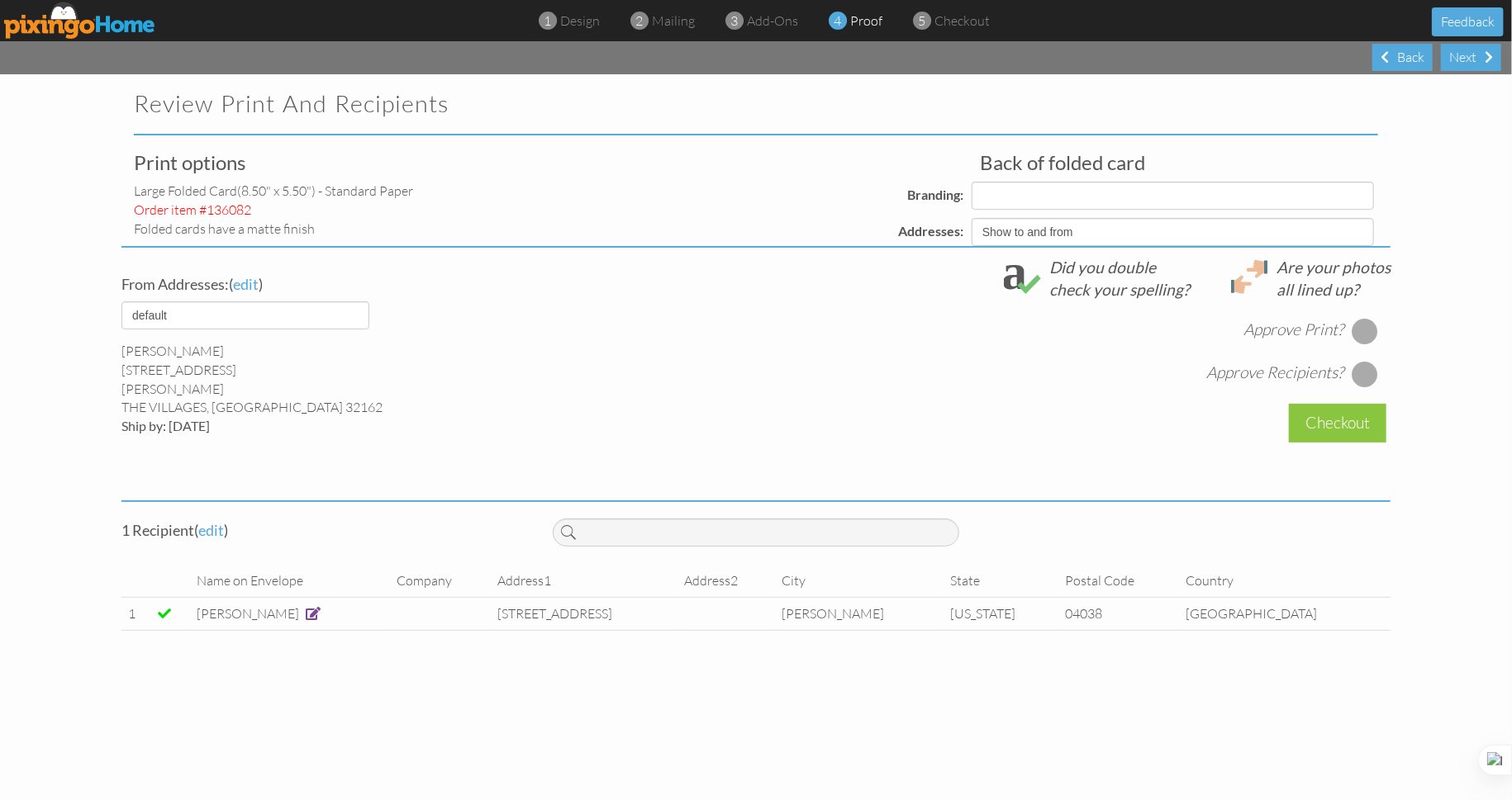
select select "object:1551"
click at [1373, 333] on div at bounding box center [1365, 331] width 27 height 27
select select "object:1553"
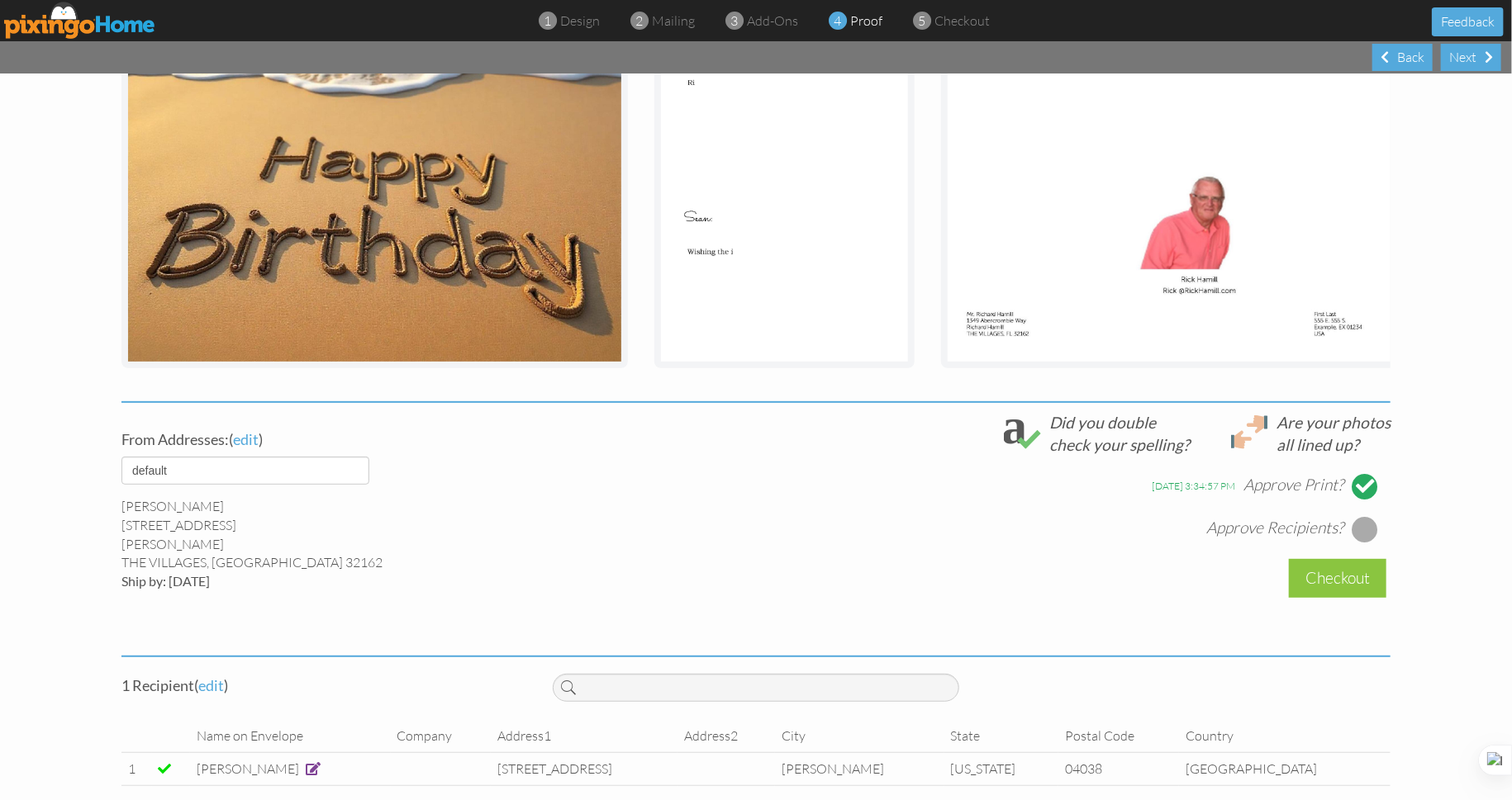
scroll to position [277, 0]
click at [1367, 543] on div at bounding box center [1365, 529] width 27 height 27
click at [1361, 540] on div at bounding box center [1365, 529] width 27 height 27
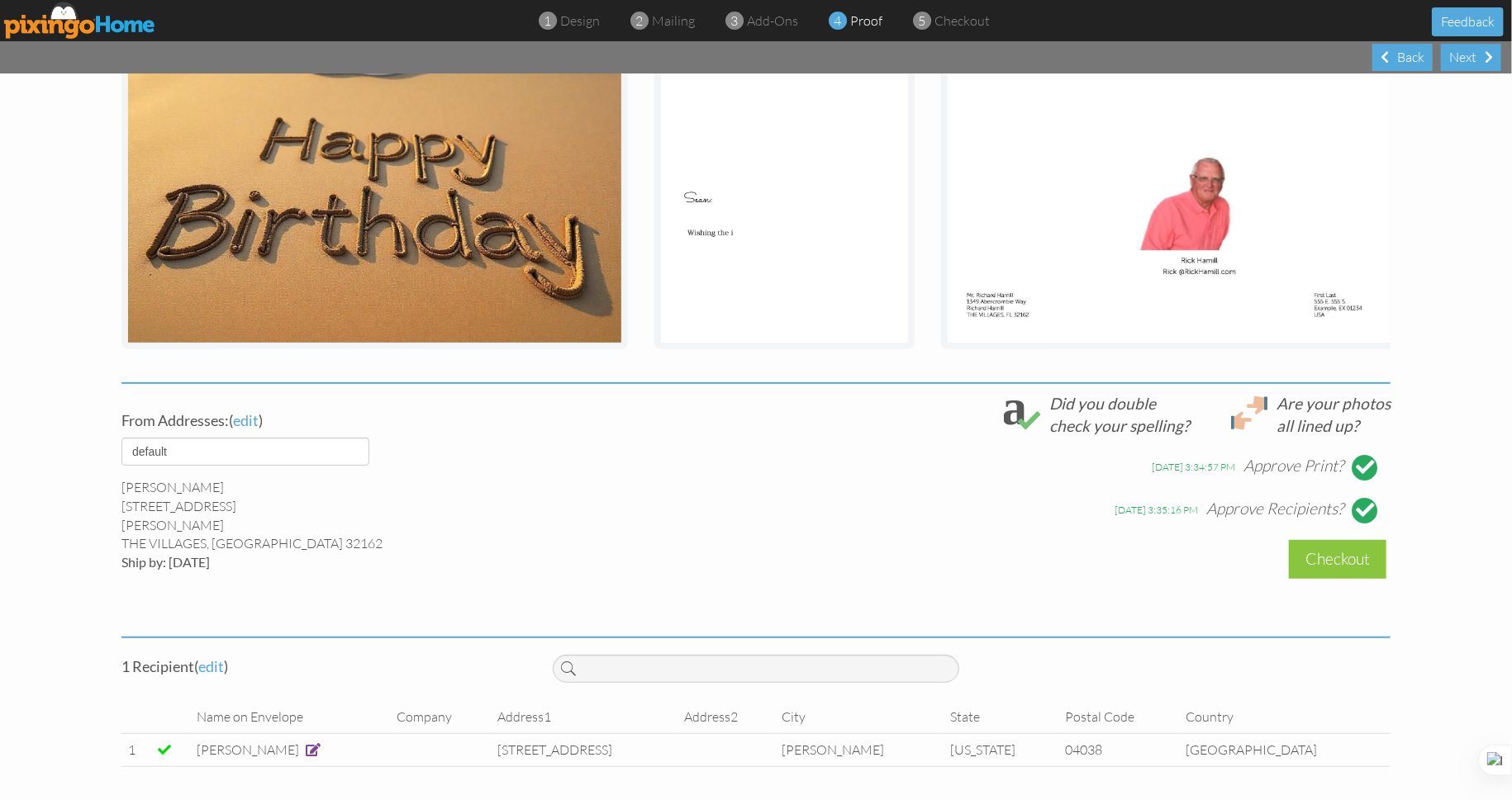
scroll to position [305, 0]
click at [1318, 562] on div "Checkout" at bounding box center [1337, 559] width 97 height 39
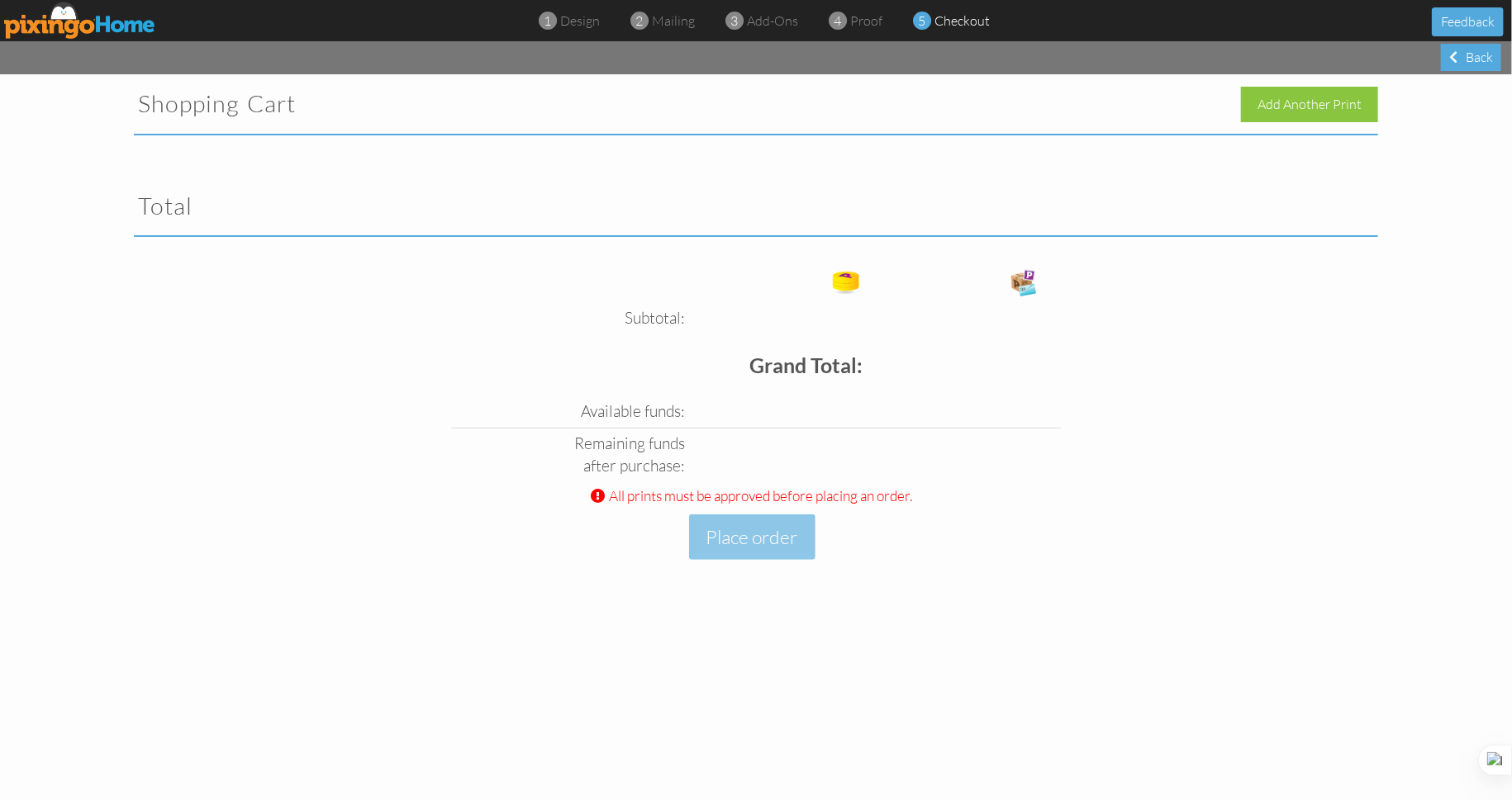
click at [883, 567] on div "Subtotal: Free card: Grand Total: Available funds: Funds to purchase: ($0.00) $…" at bounding box center [756, 434] width 1269 height 343
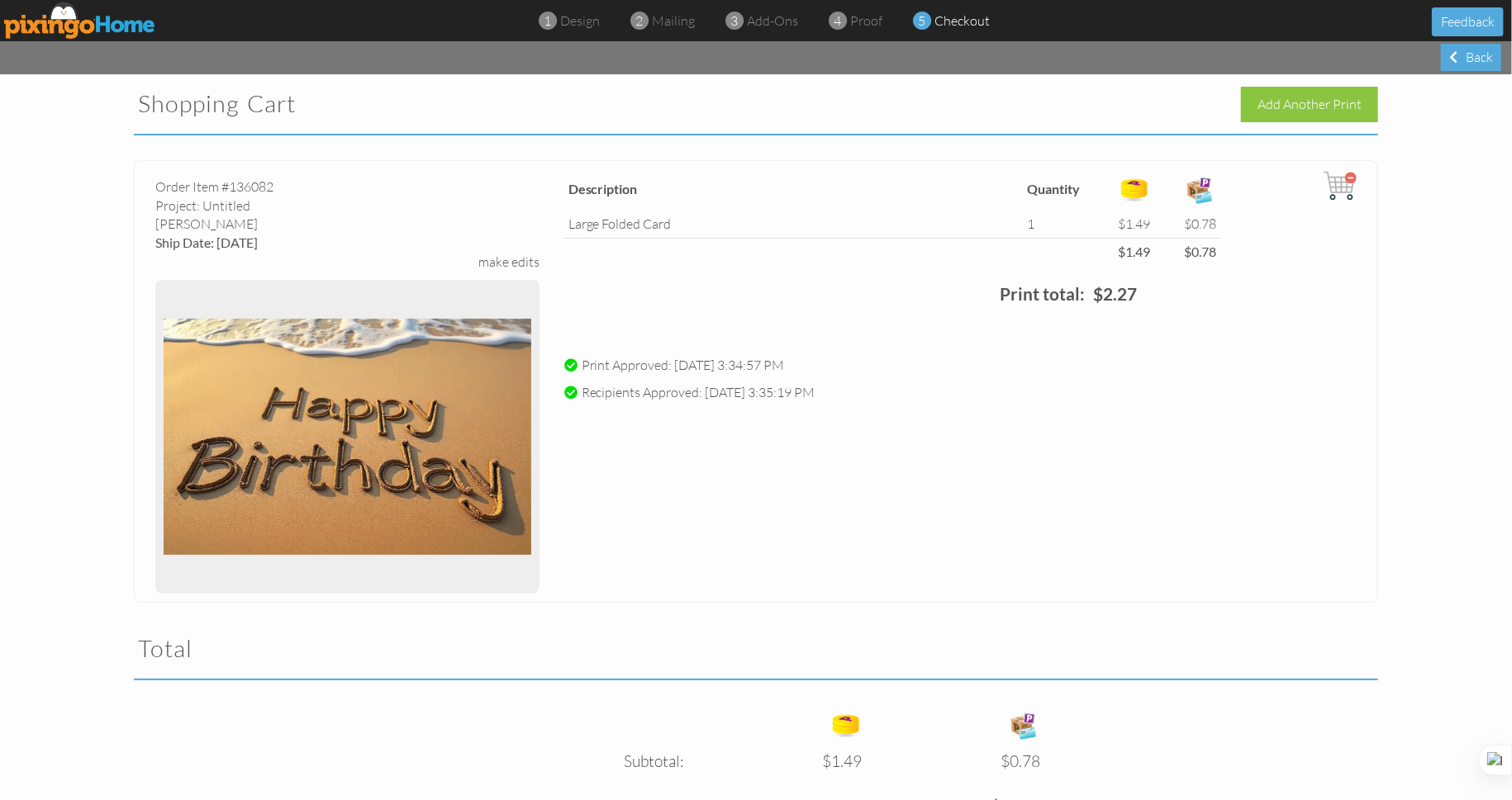
click at [1409, 192] on project-checkout "Shopping Cart Add Another Print Order Item #136082 Project: Untitled matte Fini…" at bounding box center [756, 562] width 1512 height 974
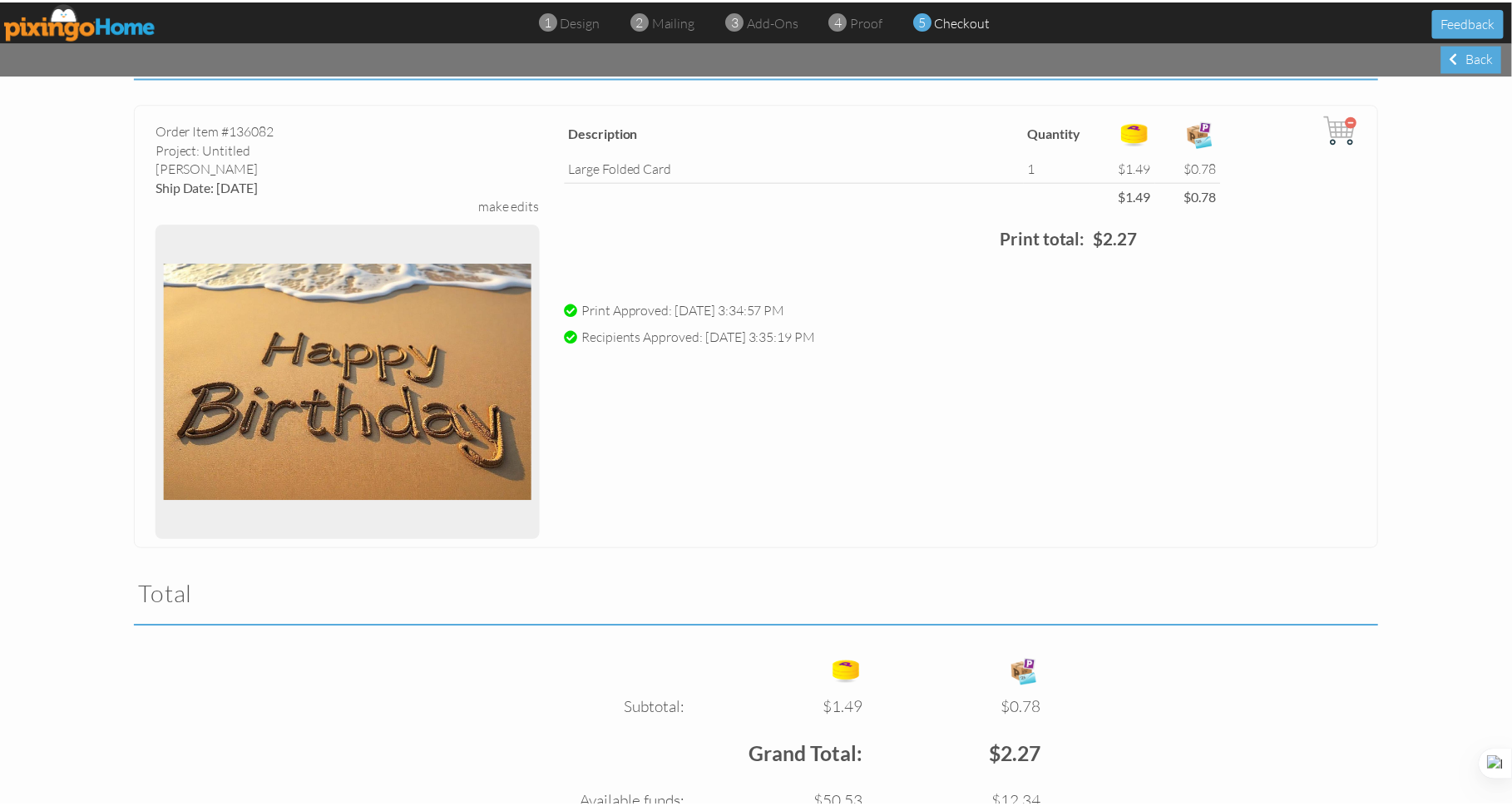
scroll to position [249, 0]
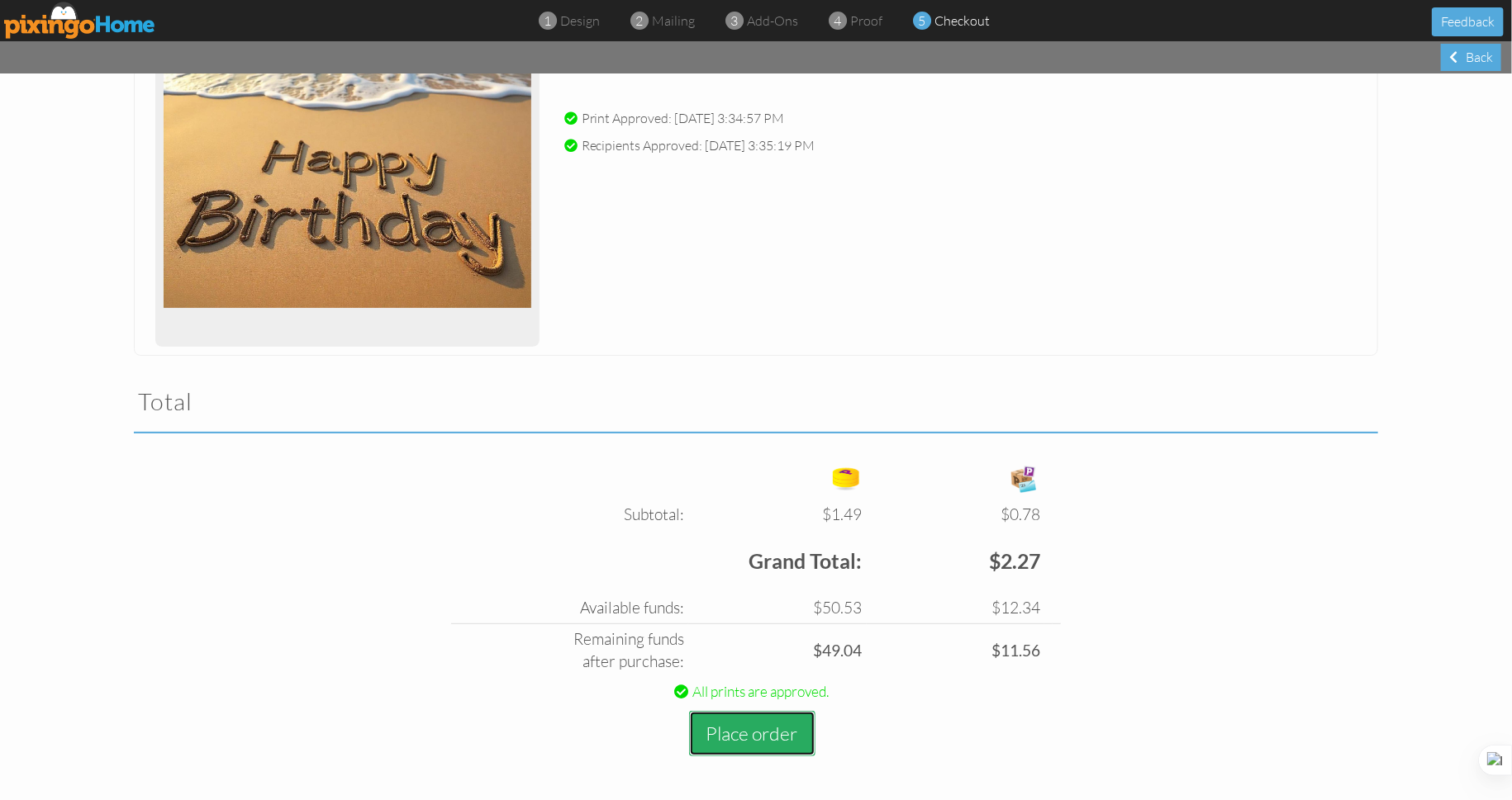
click at [760, 735] on button "Place order" at bounding box center [752, 734] width 126 height 46
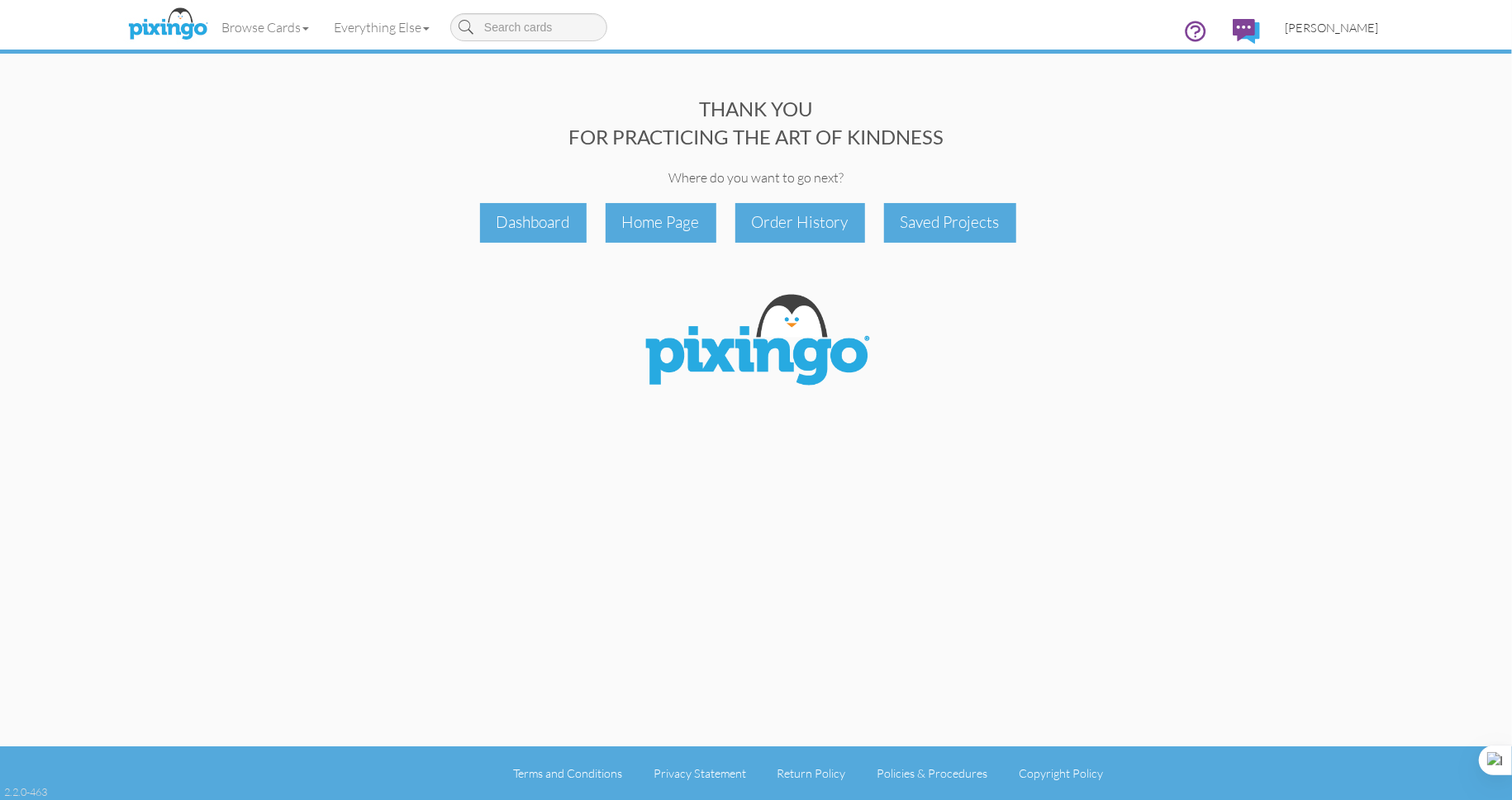
click at [1329, 30] on span "[PERSON_NAME]" at bounding box center [1332, 28] width 93 height 14
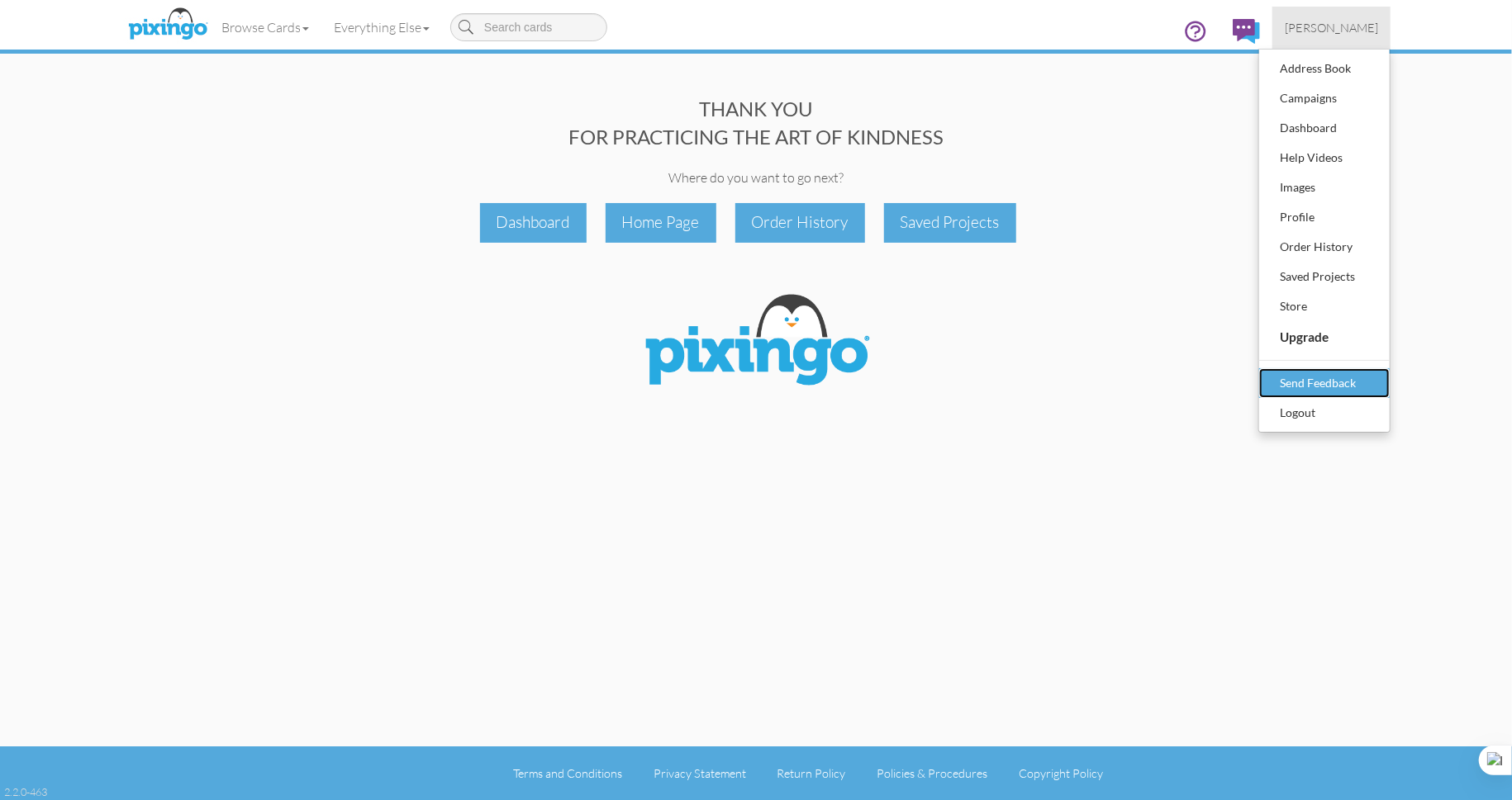
click at [1337, 394] on div "Send Feedback" at bounding box center [1324, 383] width 97 height 25
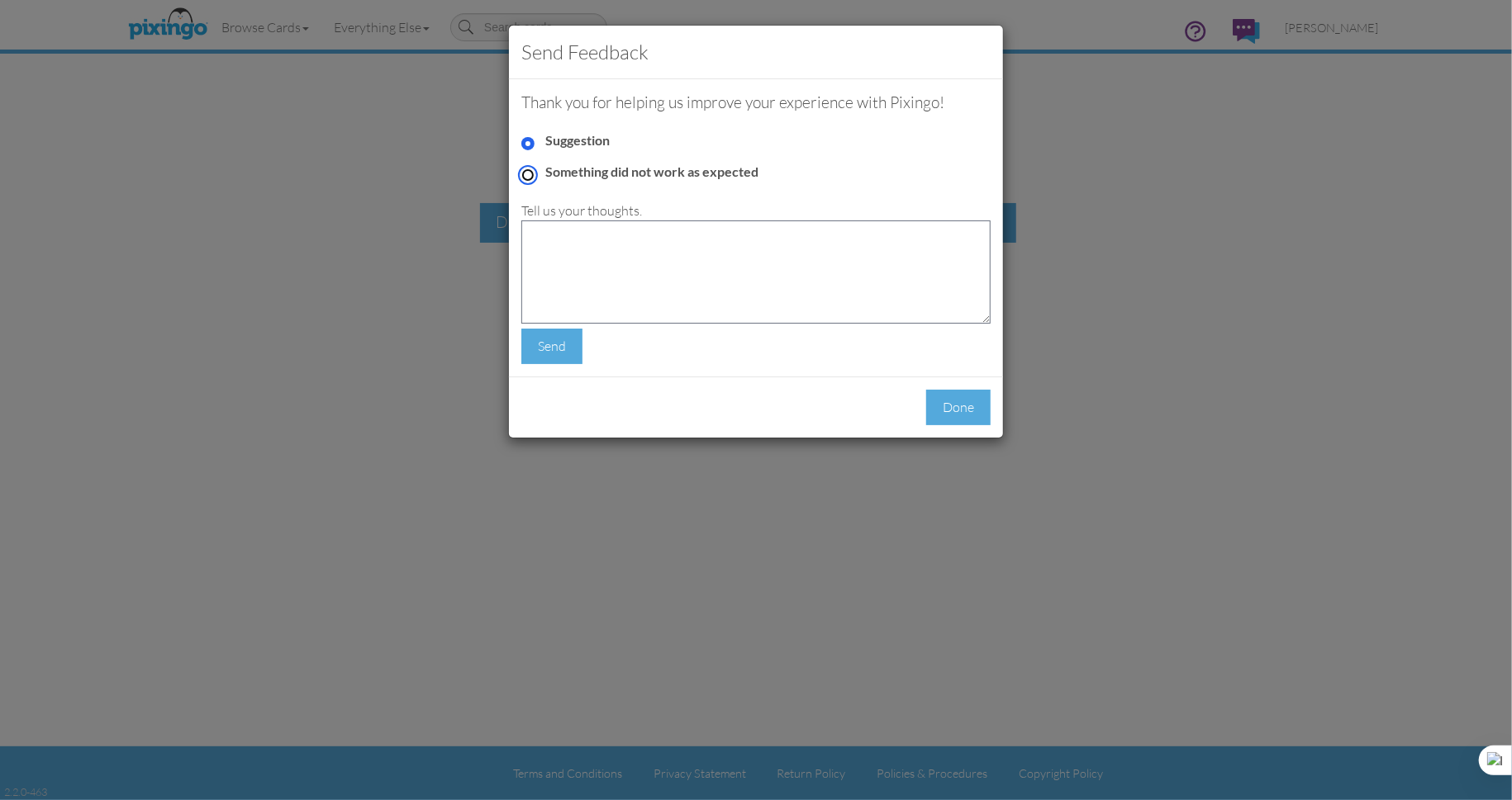
click at [523, 169] on input "Something did not work as expected" at bounding box center [528, 175] width 13 height 13
radio input "true"
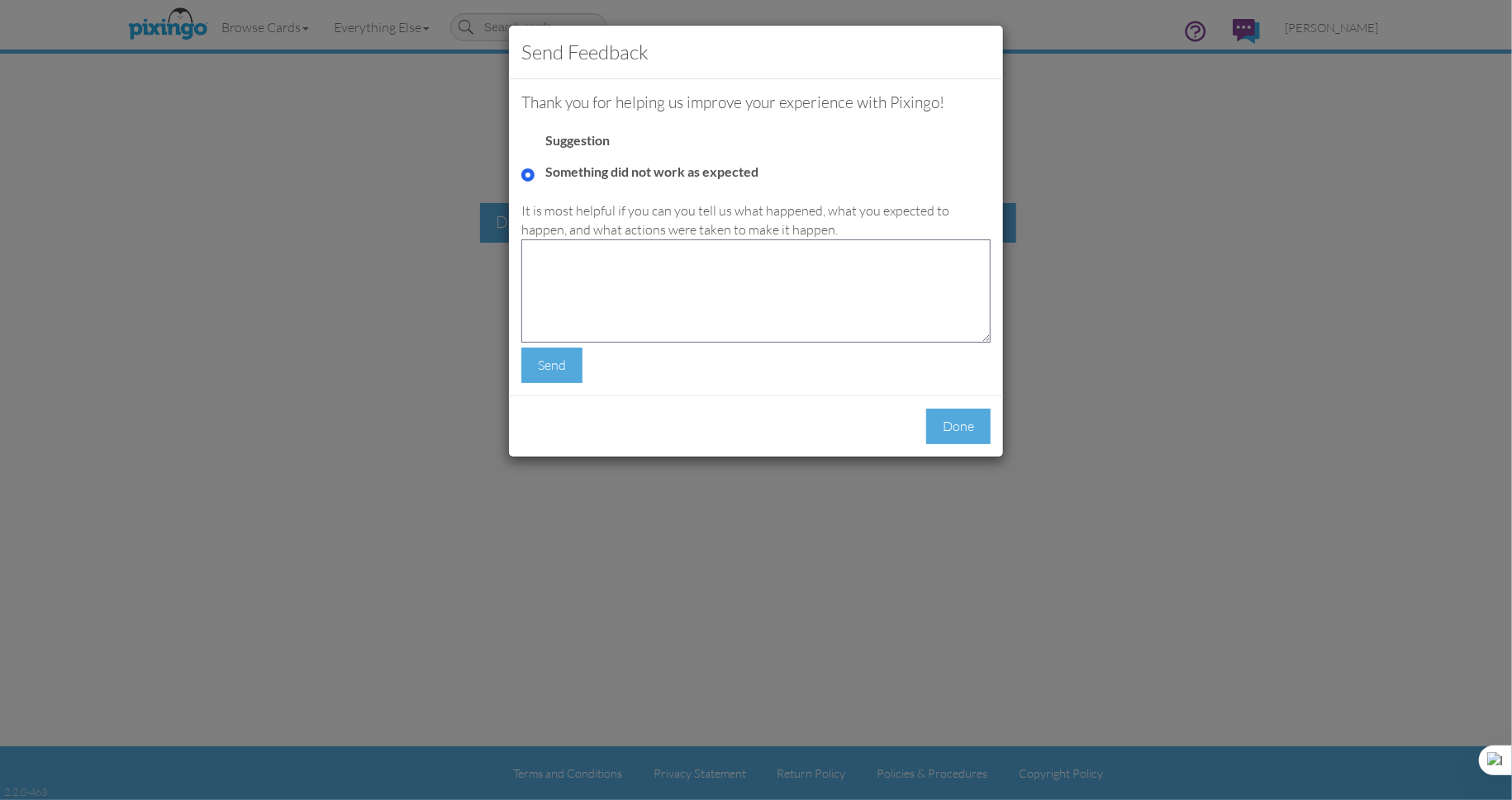
click at [577, 216] on div "It is most helpful if you can you tell us what happened, what you expected to h…" at bounding box center [756, 220] width 469 height 38
click at [576, 250] on textarea at bounding box center [756, 291] width 469 height 103
click at [840, 254] on textarea "It would not load a card earlier, it is working fine now, Thank you" at bounding box center [756, 291] width 469 height 103
click at [614, 267] on textarea "It would not load a card earlier; it is working fine now. Thank you" at bounding box center [756, 291] width 469 height 103
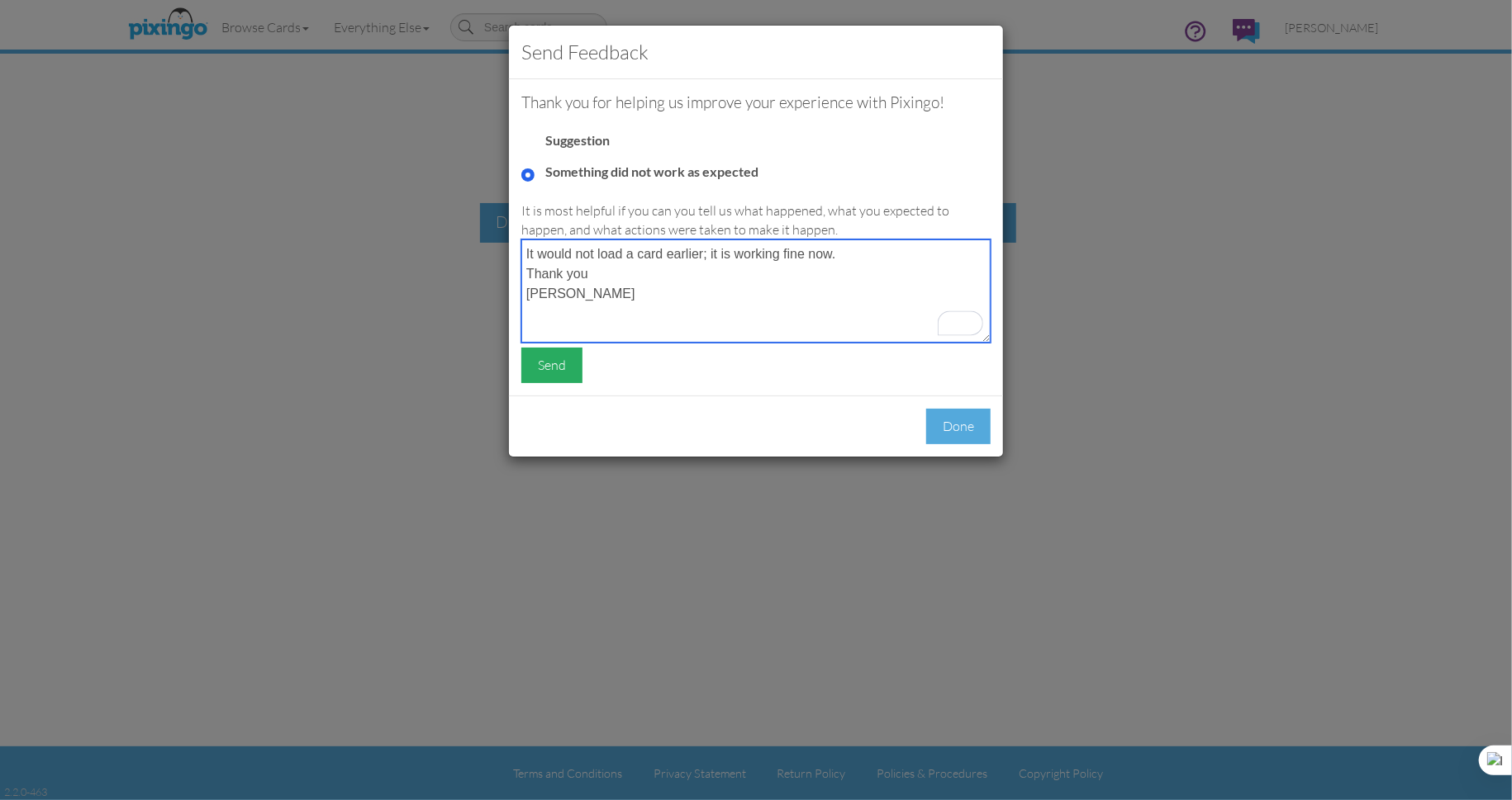
type textarea "It would not load a card earlier; it is working fine now. Thank you [PERSON_NAM…"
click at [546, 360] on div "Send" at bounding box center [551, 365] width 61 height 35
radio input "true"
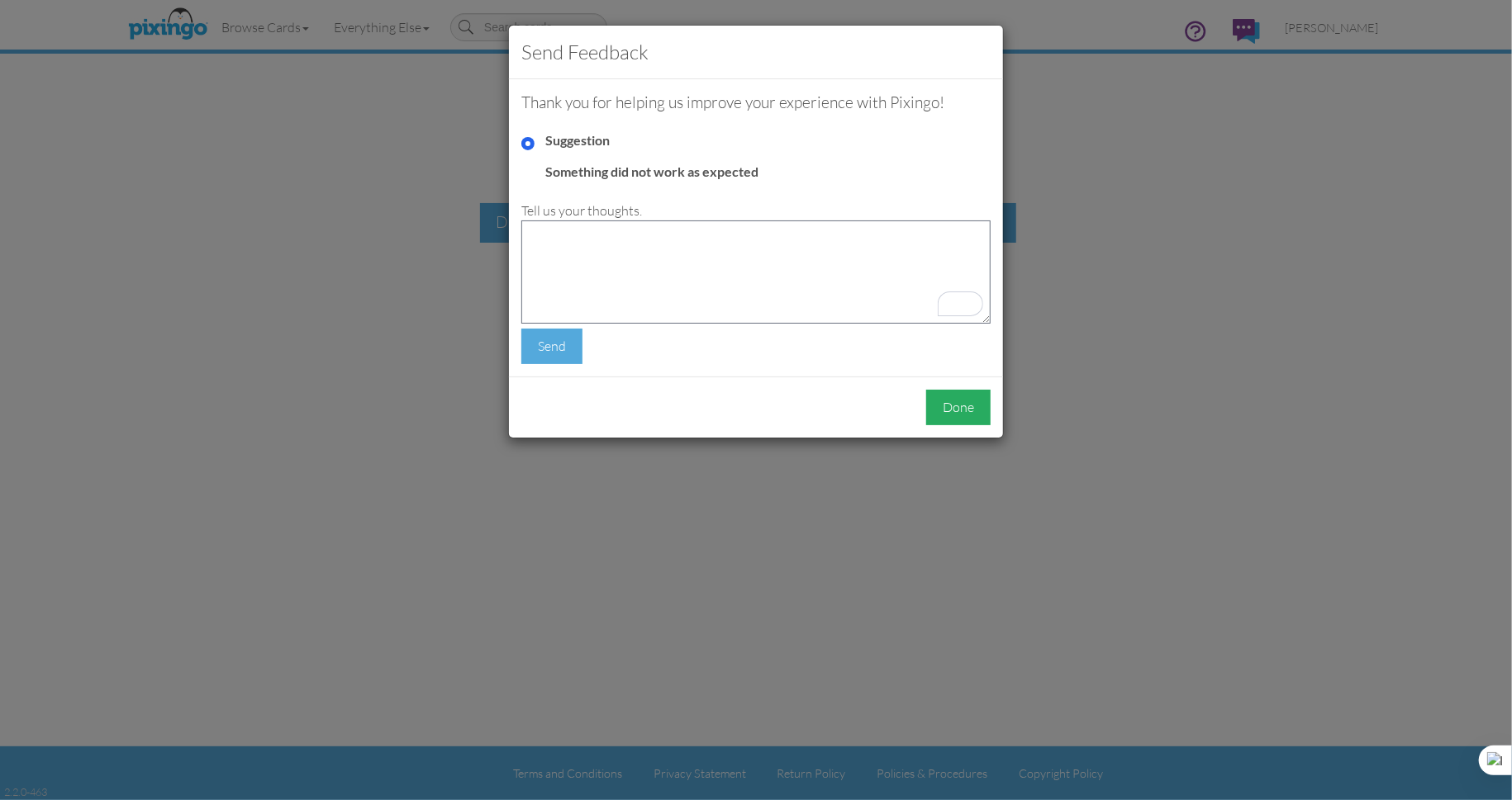
click at [960, 413] on div "Done" at bounding box center [959, 407] width 65 height 35
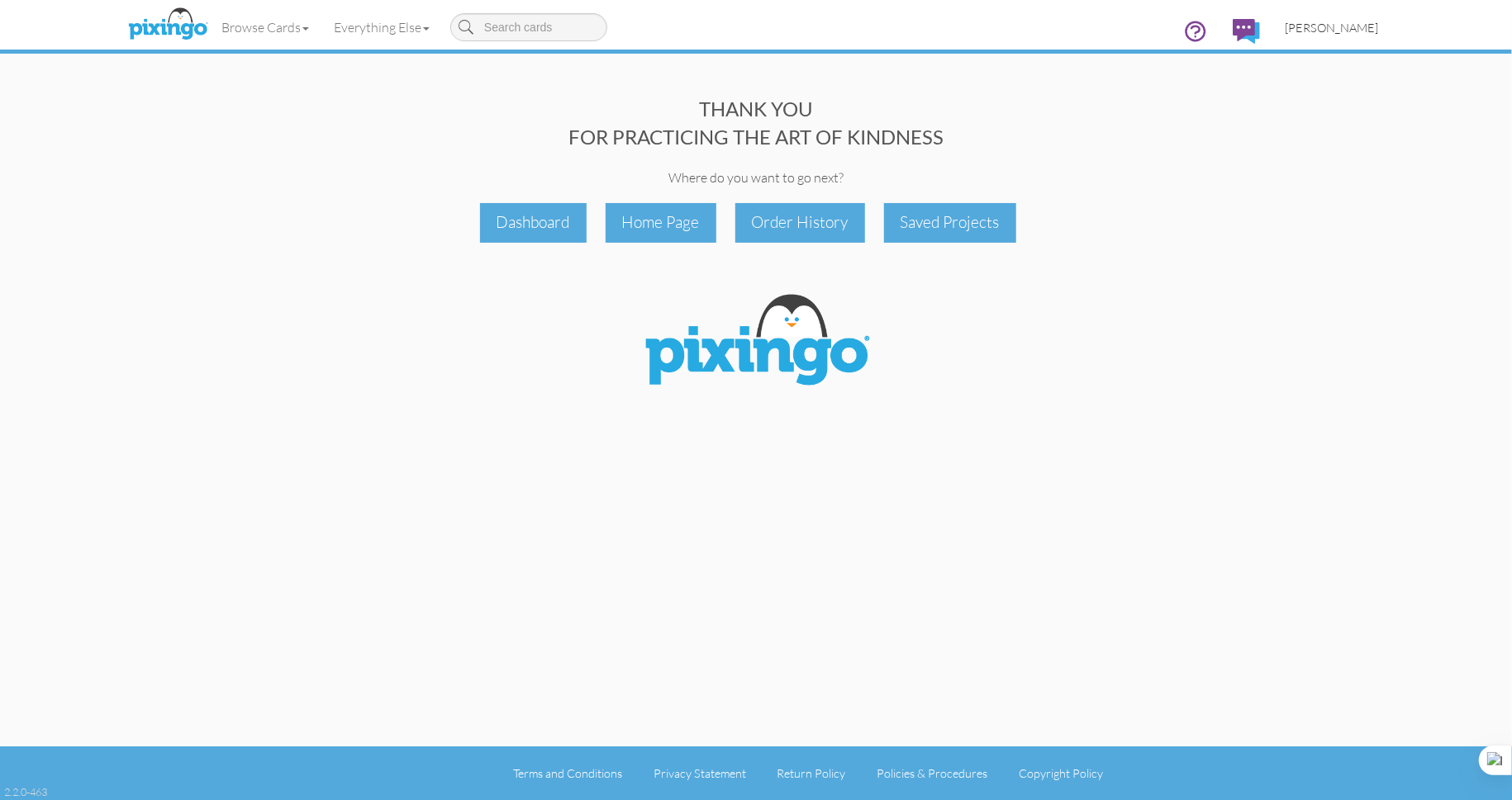
click at [1346, 29] on span "[PERSON_NAME]" at bounding box center [1332, 28] width 93 height 14
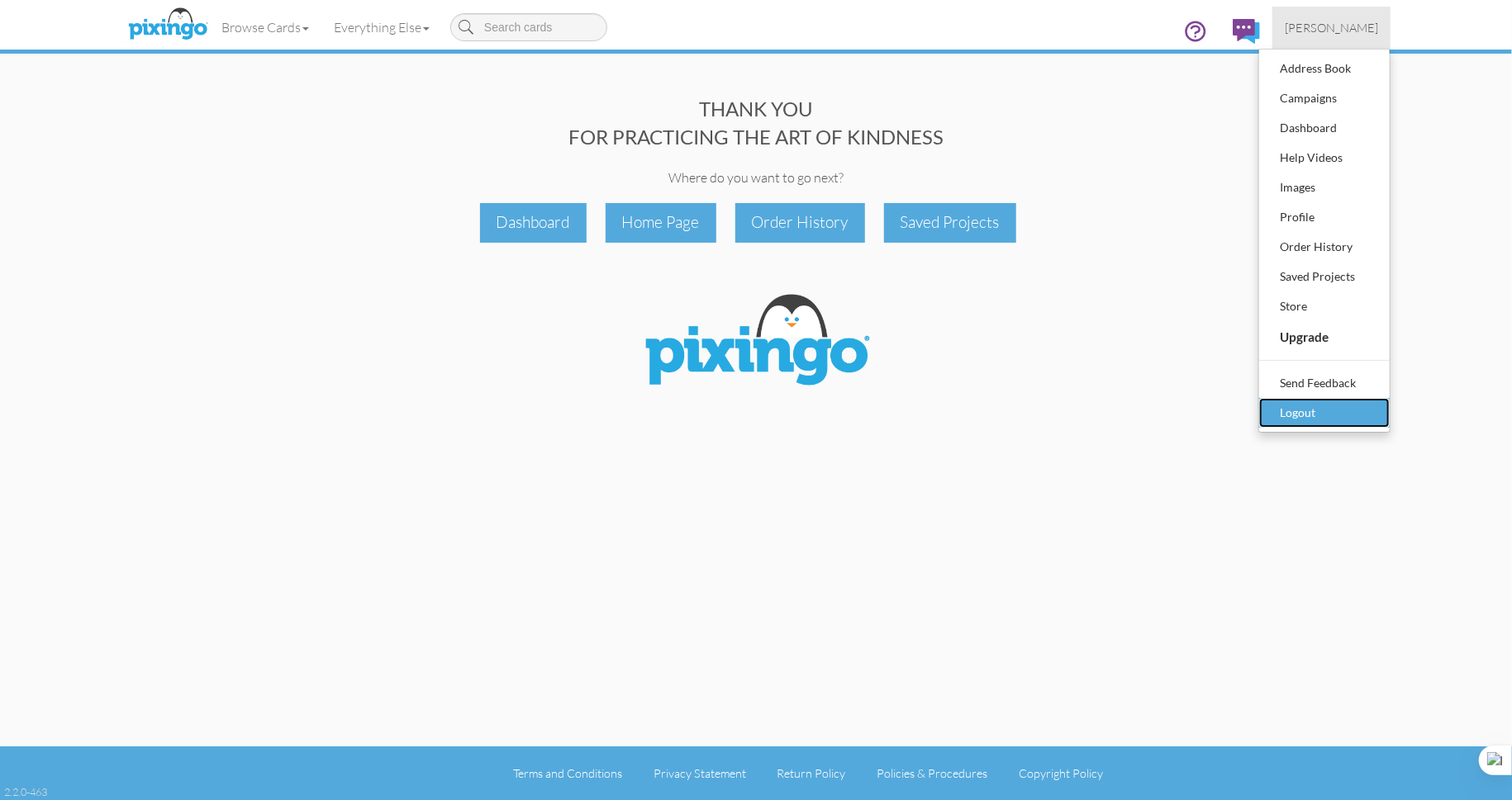
click at [1341, 425] on div "Logout" at bounding box center [1324, 413] width 97 height 25
